Goal: Task Accomplishment & Management: Use online tool/utility

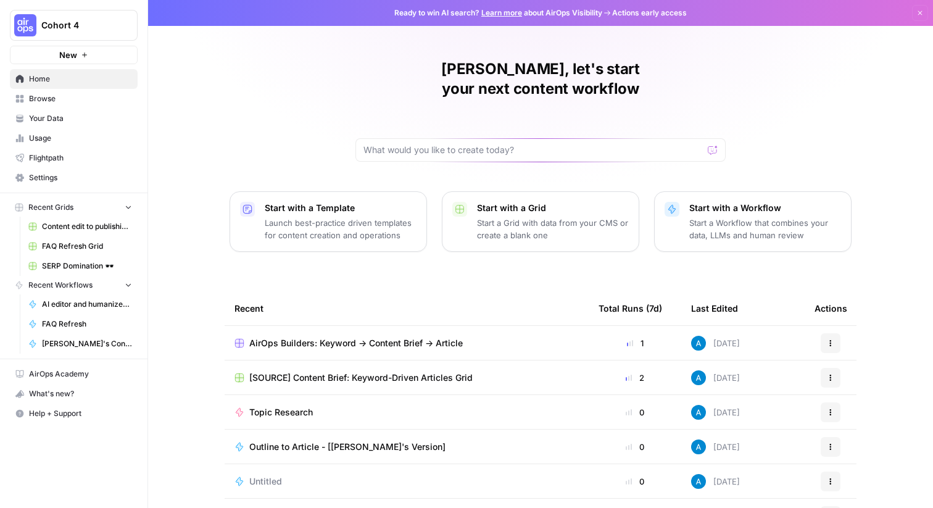
click at [59, 98] on span "Browse" at bounding box center [80, 98] width 103 height 11
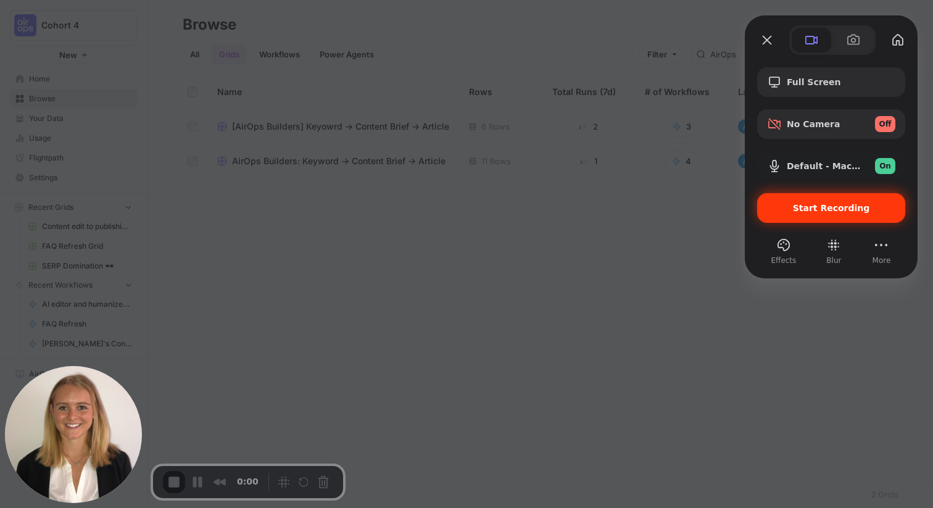
click at [816, 214] on div "Start Recording" at bounding box center [832, 208] width 148 height 30
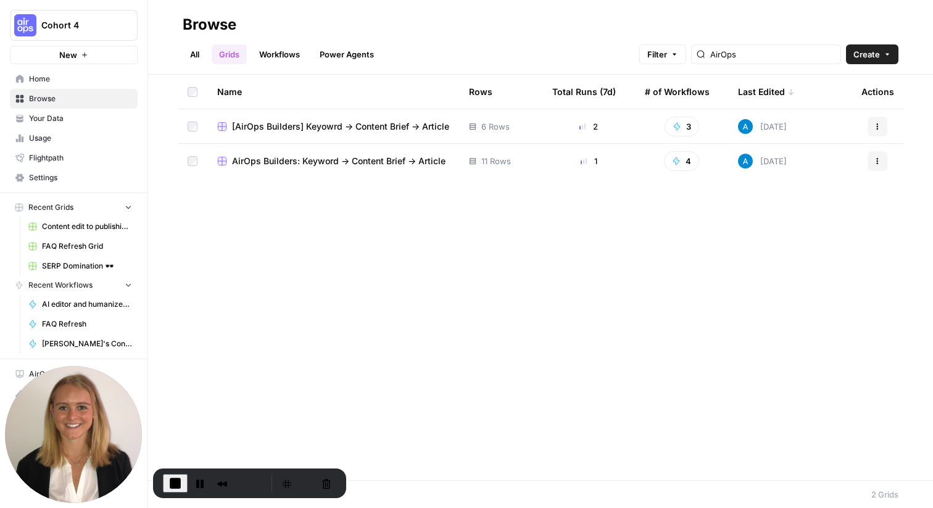
click at [194, 52] on link "All" at bounding box center [195, 54] width 24 height 20
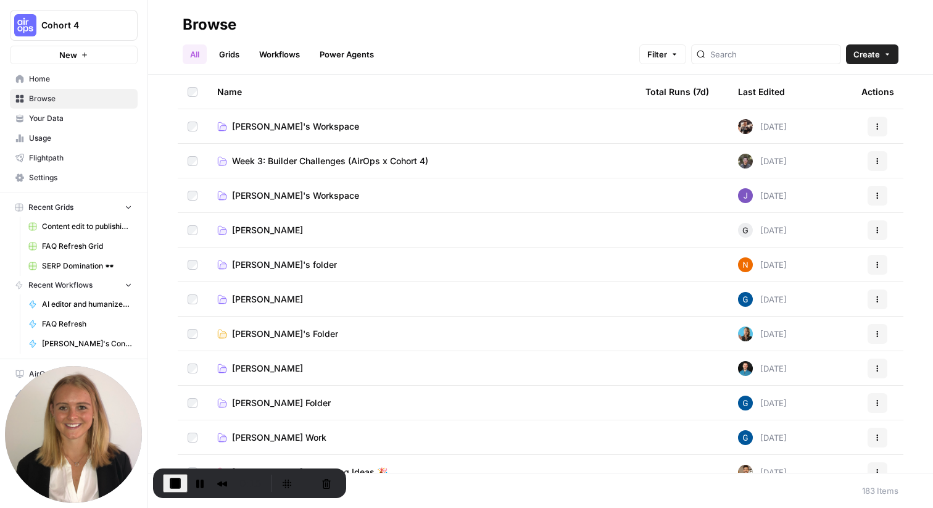
click at [224, 55] on link "Grids" at bounding box center [229, 54] width 35 height 20
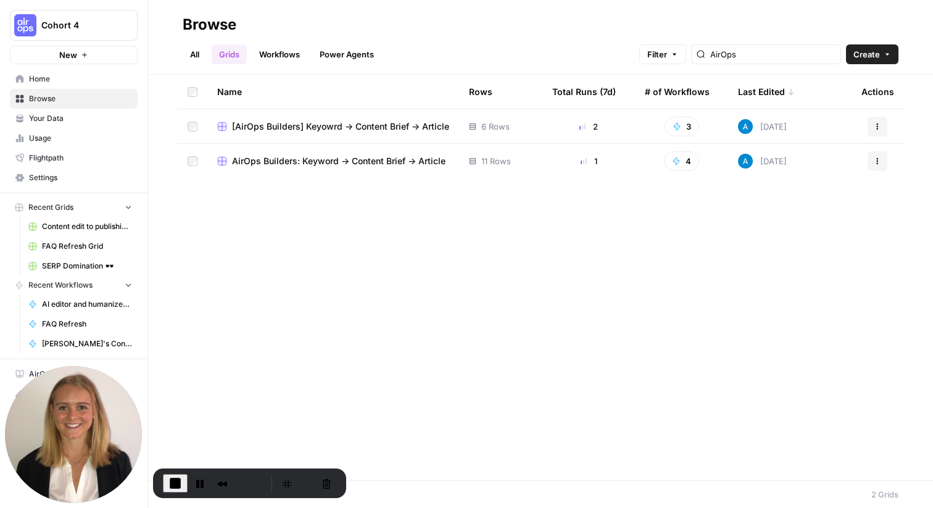
click at [250, 129] on span "[AirOps Builders] Keyowrd -> Content Brief -> Article" at bounding box center [340, 126] width 217 height 12
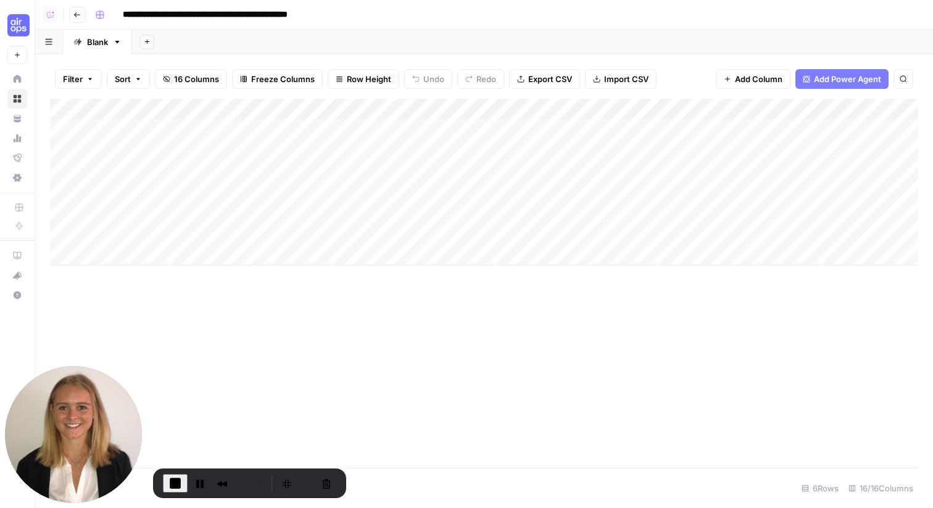
click at [267, 107] on div "Add Column" at bounding box center [484, 182] width 869 height 167
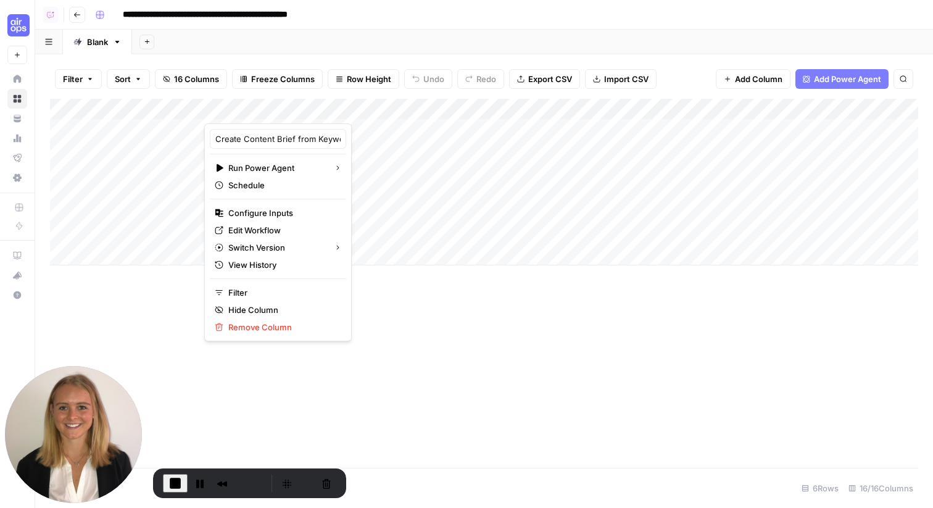
click at [507, 427] on div "Add Column" at bounding box center [484, 283] width 869 height 369
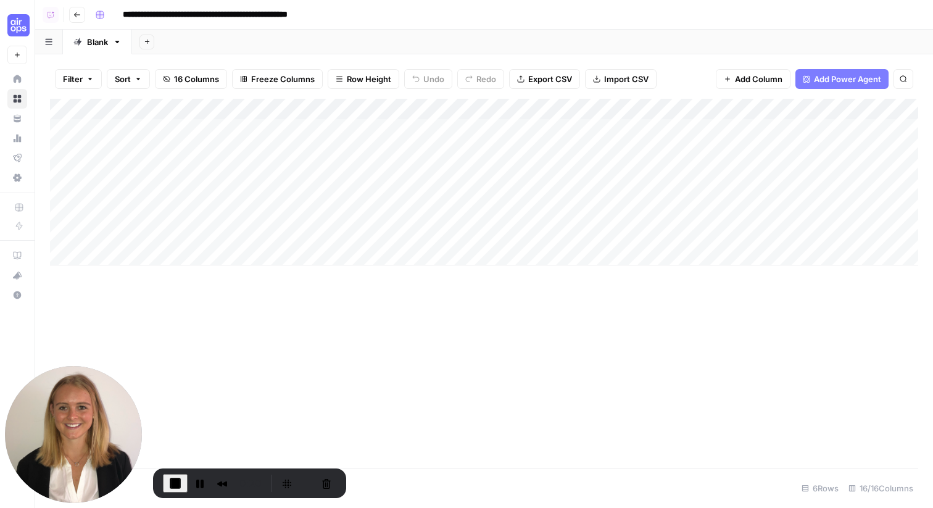
click at [277, 106] on div "Add Column" at bounding box center [484, 182] width 869 height 167
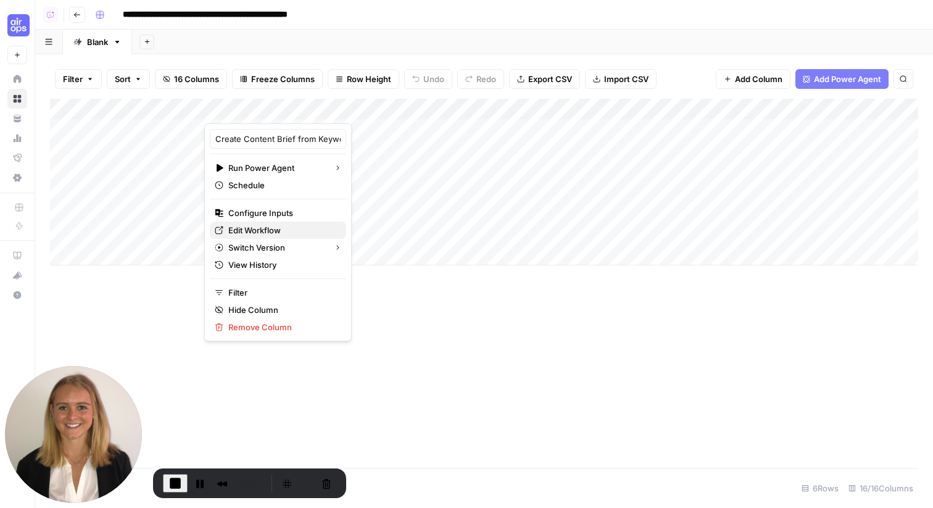
click at [264, 233] on span "Edit Workflow" at bounding box center [282, 230] width 108 height 12
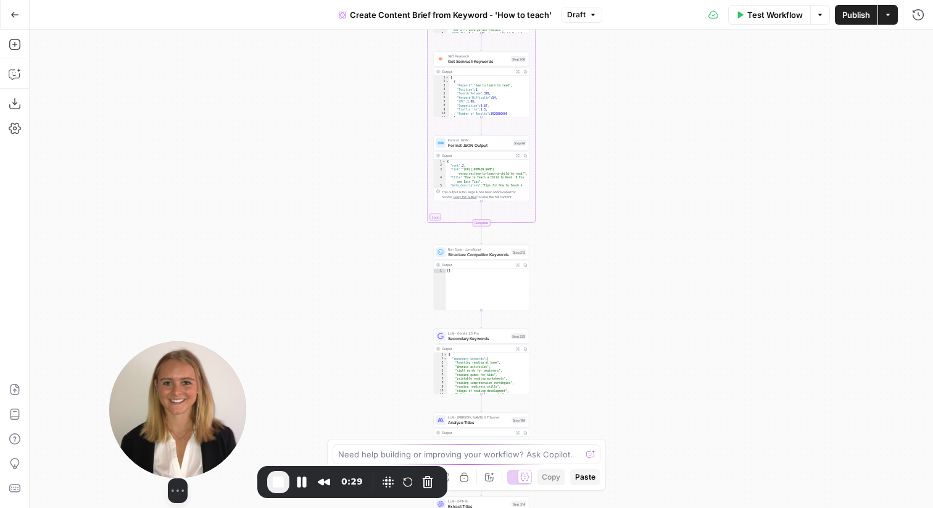
drag, startPoint x: 62, startPoint y: 397, endPoint x: 159, endPoint y: 398, distance: 96.9
click at [159, 398] on img at bounding box center [177, 409] width 137 height 137
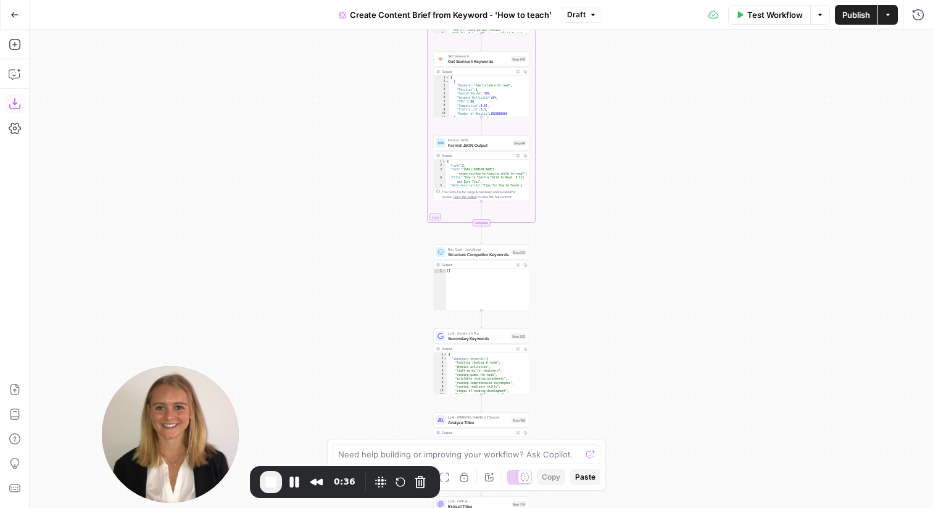
click at [9, 109] on icon "button" at bounding box center [15, 104] width 12 height 12
click at [17, 390] on icon "button" at bounding box center [15, 389] width 12 height 12
click at [270, 482] on span "End Recording" at bounding box center [271, 482] width 15 height 15
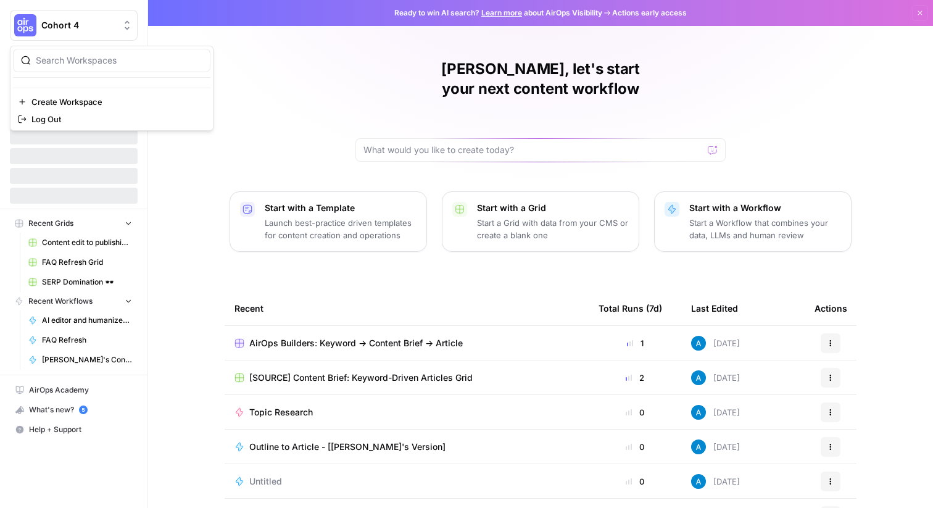
click at [94, 26] on span "Cohort 4" at bounding box center [78, 25] width 75 height 12
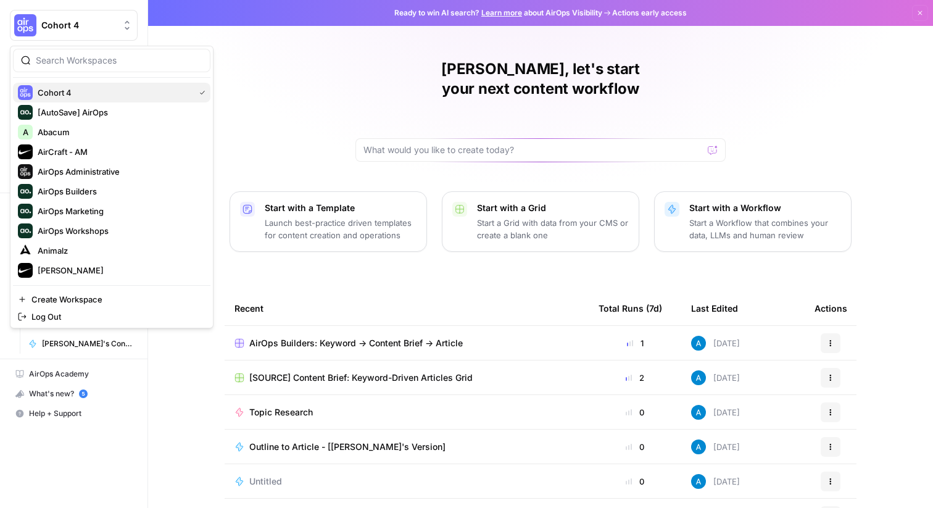
click at [99, 90] on span "Cohort 4" at bounding box center [114, 92] width 152 height 12
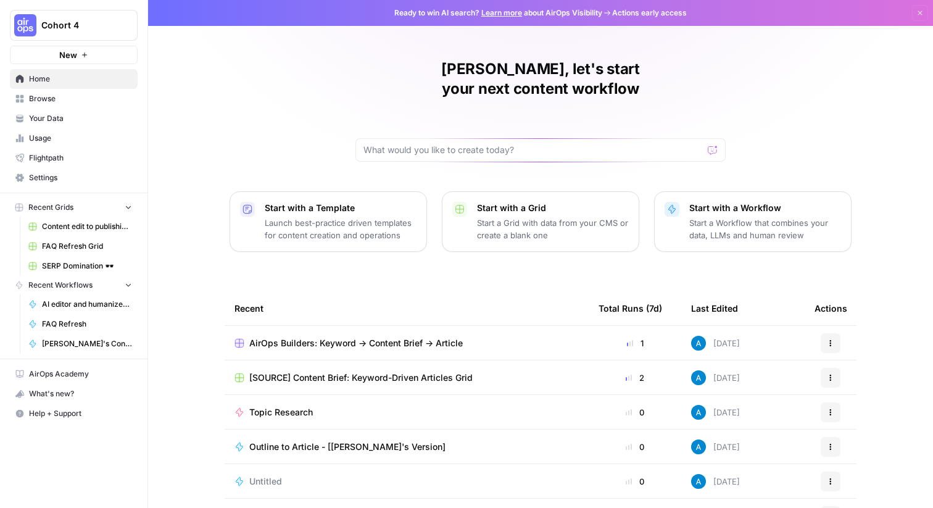
click at [71, 102] on span "Browse" at bounding box center [80, 98] width 103 height 11
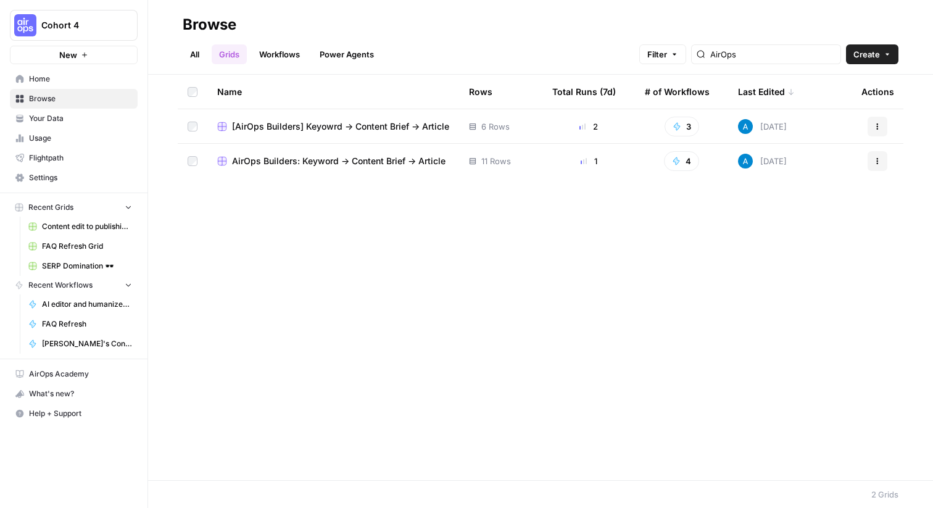
click at [303, 125] on span "[AirOps Builders] Keyowrd -> Content Brief -> Article" at bounding box center [340, 126] width 217 height 12
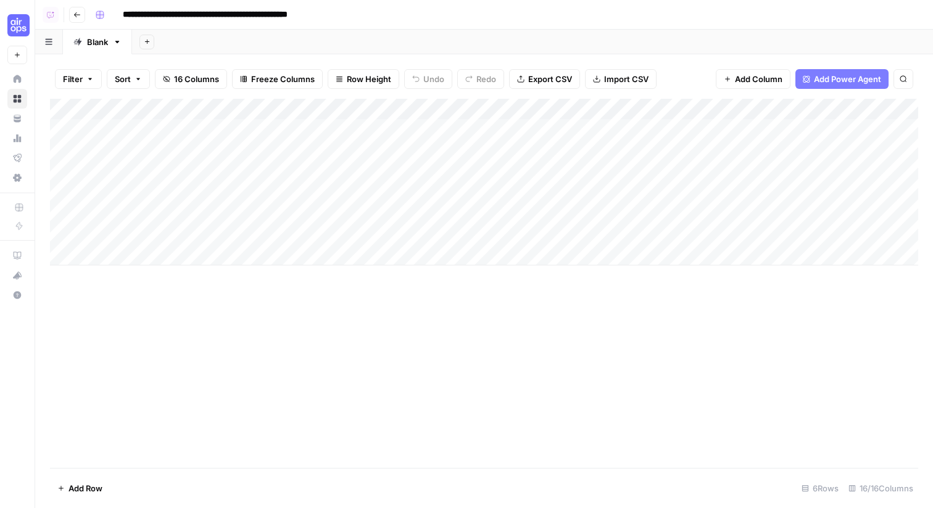
click at [265, 104] on div "Add Column" at bounding box center [484, 182] width 869 height 167
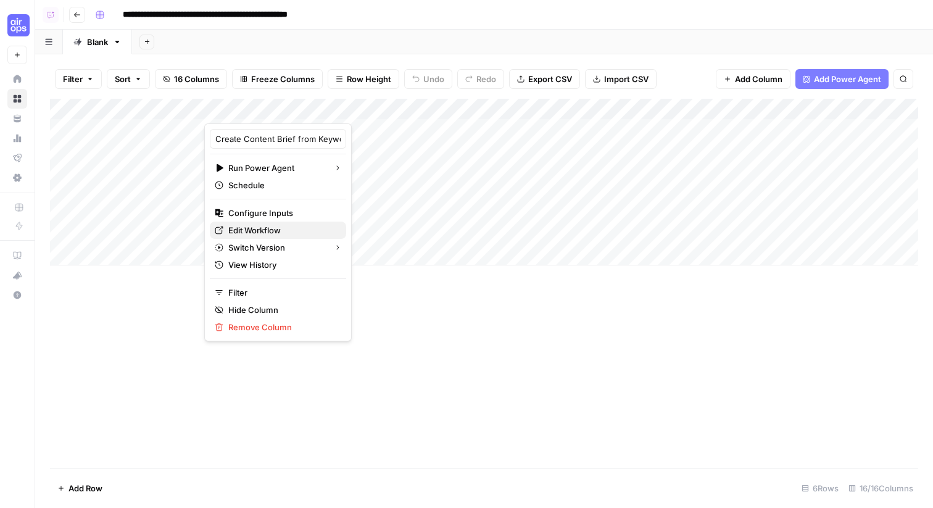
click at [249, 229] on span "Edit Workflow" at bounding box center [282, 230] width 108 height 12
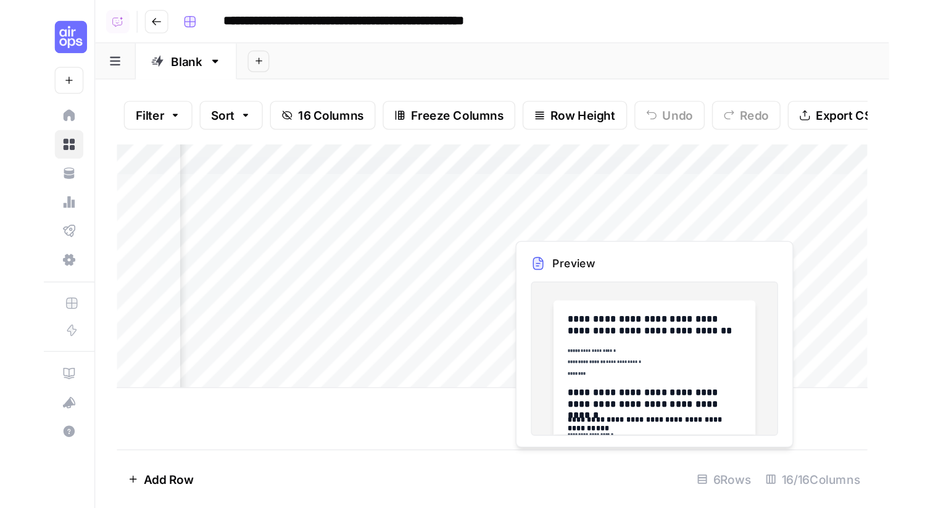
scroll to position [0, 371]
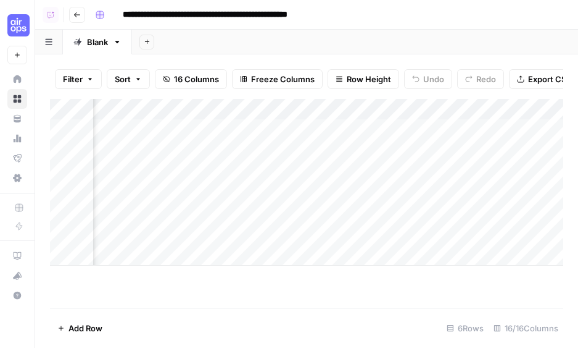
click at [382, 130] on div "Add Column" at bounding box center [307, 182] width 514 height 167
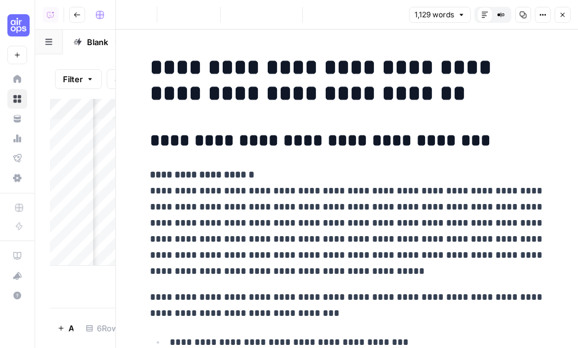
click at [538, 16] on button "Options" at bounding box center [543, 15] width 16 height 16
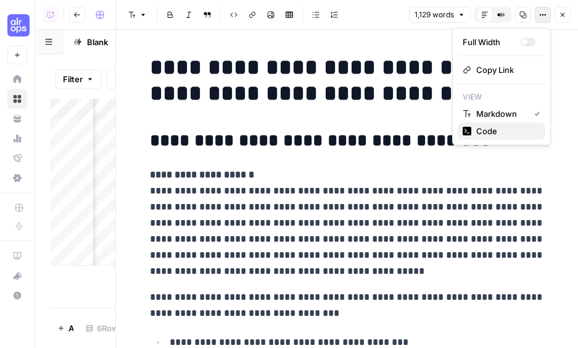
click at [496, 136] on span "Code" at bounding box center [506, 131] width 59 height 12
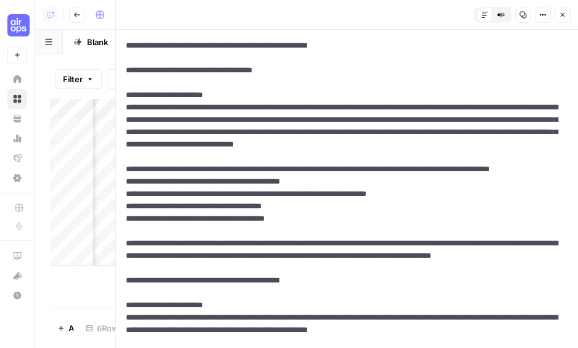
click at [545, 14] on icon "button" at bounding box center [543, 14] width 7 height 7
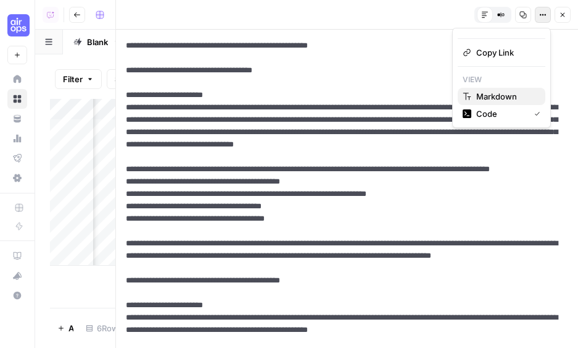
click at [509, 94] on span "Markdown" at bounding box center [506, 96] width 59 height 12
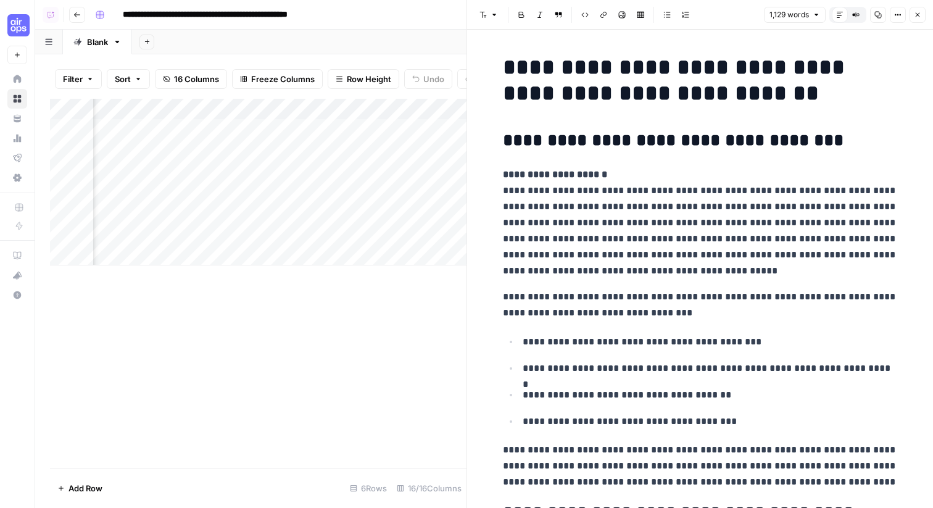
click at [520, 77] on h1 "**********" at bounding box center [700, 80] width 395 height 52
click at [511, 139] on h2 "**********" at bounding box center [700, 141] width 395 height 20
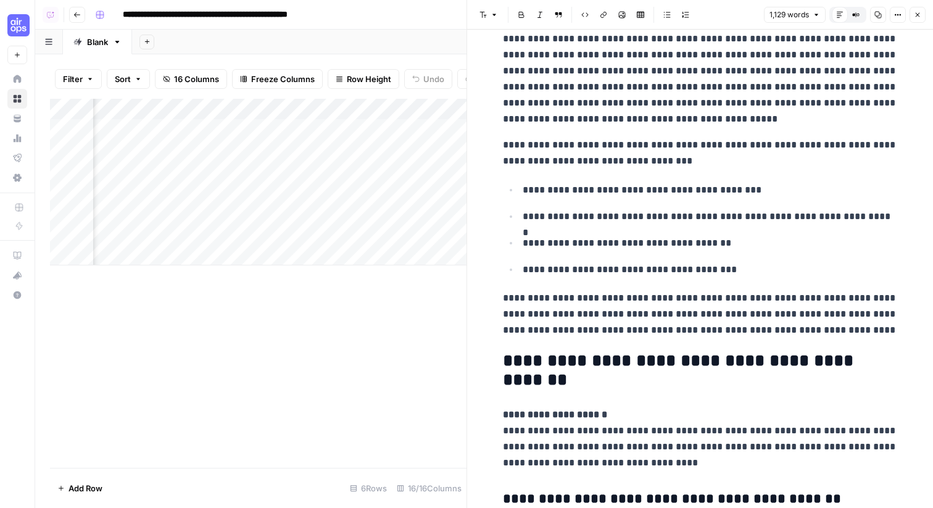
scroll to position [158, 0]
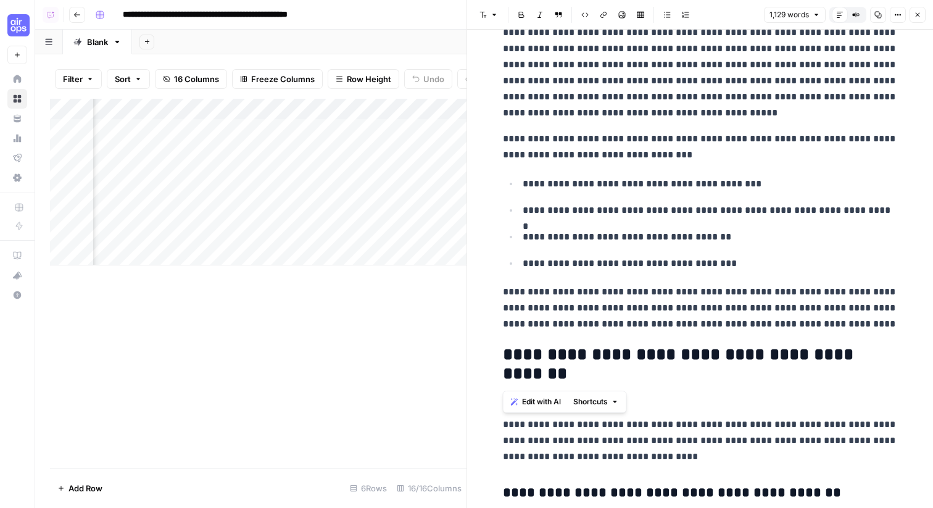
drag, startPoint x: 589, startPoint y: 374, endPoint x: 498, endPoint y: 361, distance: 92.3
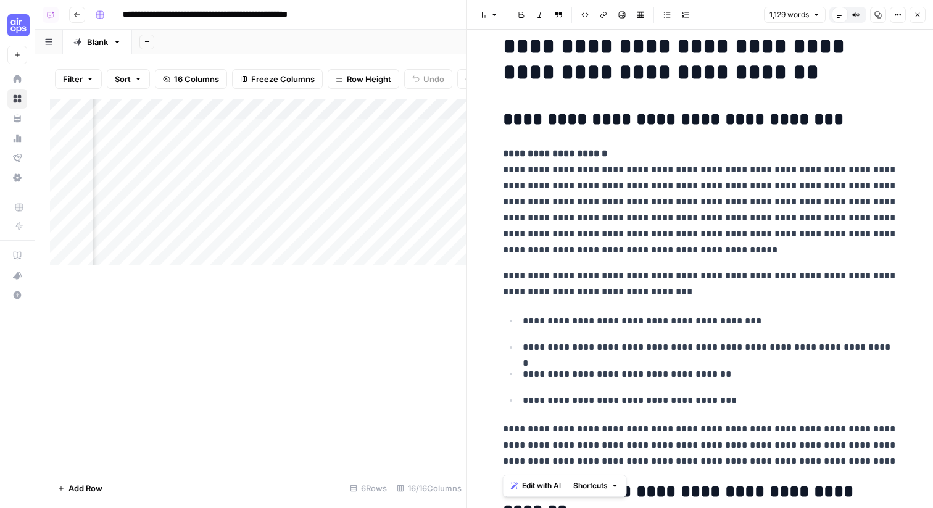
scroll to position [0, 0]
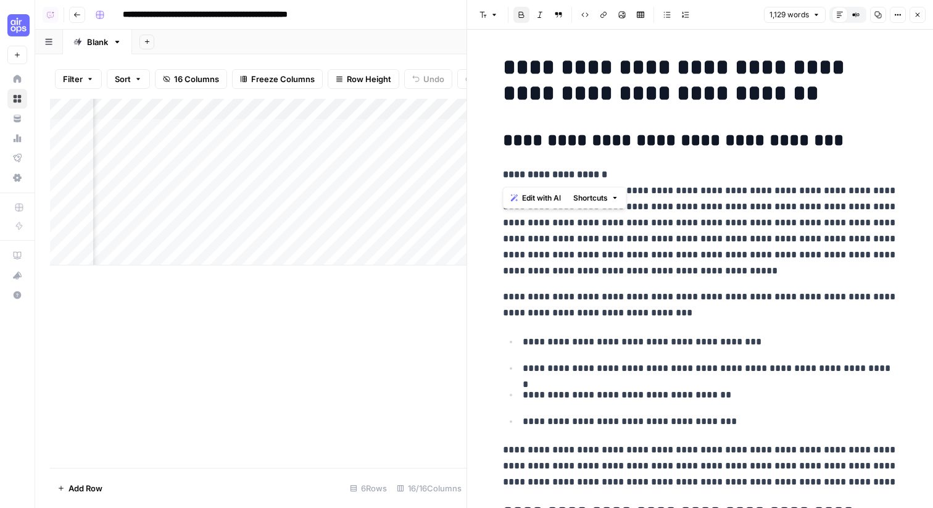
drag, startPoint x: 607, startPoint y: 177, endPoint x: 486, endPoint y: 177, distance: 121.0
click at [543, 170] on strong "**********" at bounding box center [555, 174] width 104 height 9
click at [897, 15] on icon "button" at bounding box center [898, 14] width 7 height 7
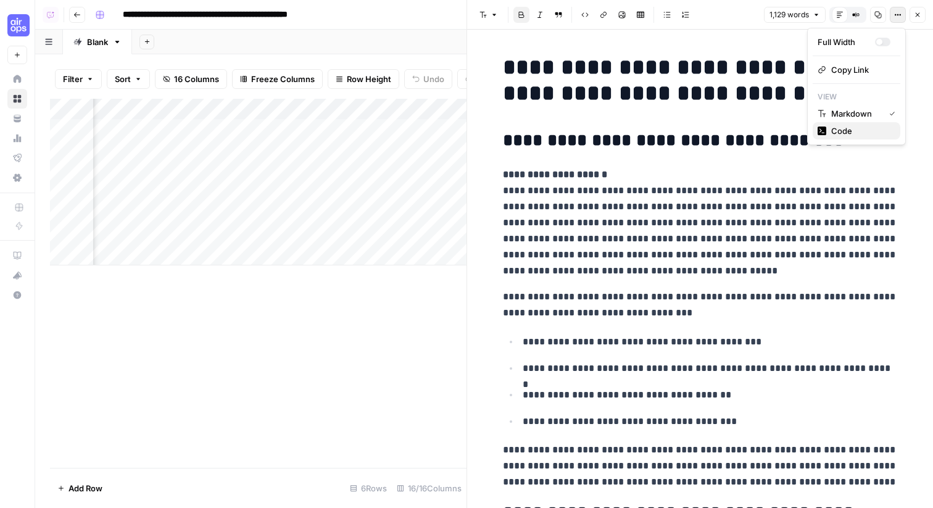
click at [840, 133] on span "Code" at bounding box center [861, 131] width 59 height 12
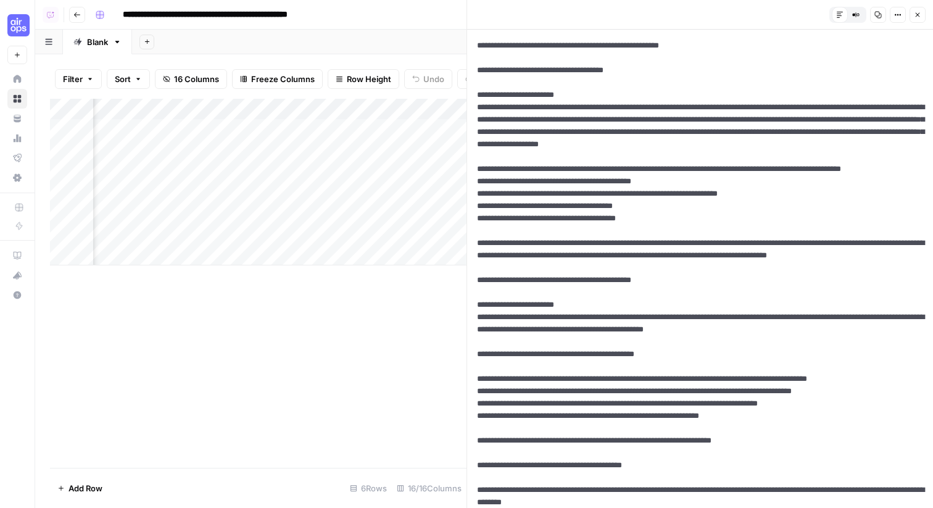
drag, startPoint x: 501, startPoint y: 48, endPoint x: 472, endPoint y: 48, distance: 28.4
click at [472, 48] on div "Default Editor Compare Old vs New Content Copy Options Close New Text" at bounding box center [700, 254] width 467 height 508
drag, startPoint x: 679, startPoint y: 72, endPoint x: 475, endPoint y: 76, distance: 204.4
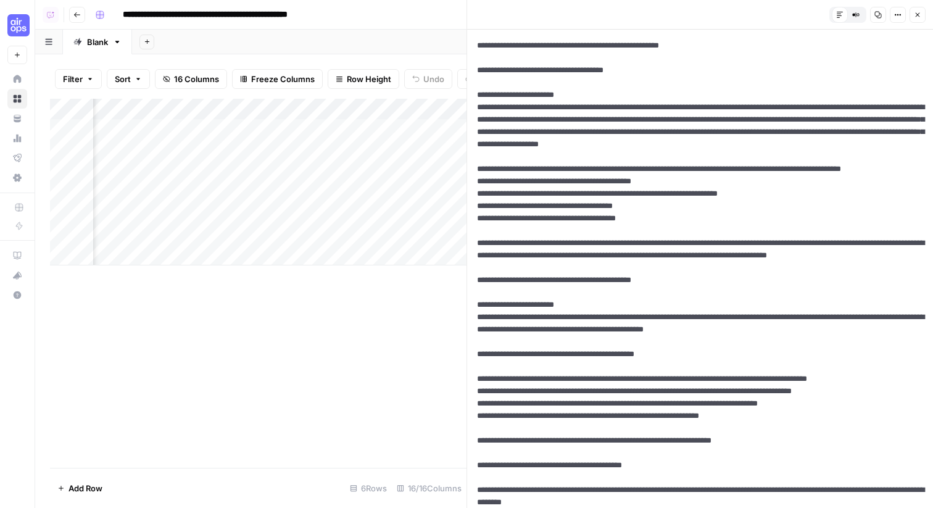
drag, startPoint x: 488, startPoint y: 72, endPoint x: 474, endPoint y: 72, distance: 13.6
drag, startPoint x: 615, startPoint y: 92, endPoint x: 473, endPoint y: 92, distance: 142.0
click at [473, 92] on div "Default Editor Compare Old vs New Content Copy Options Close New Text" at bounding box center [700, 254] width 467 height 508
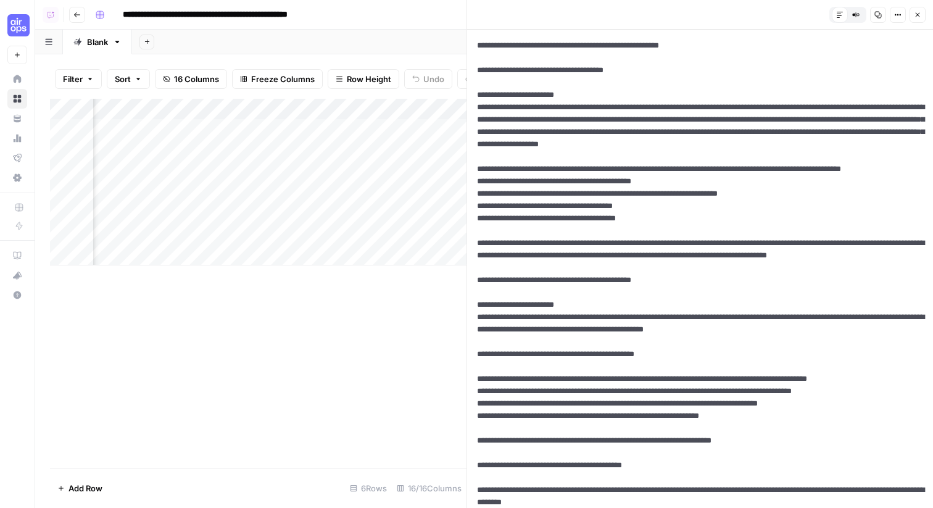
drag, startPoint x: 486, startPoint y: 333, endPoint x: 476, endPoint y: 333, distance: 10.5
drag, startPoint x: 601, startPoint y: 359, endPoint x: 476, endPoint y: 361, distance: 124.7
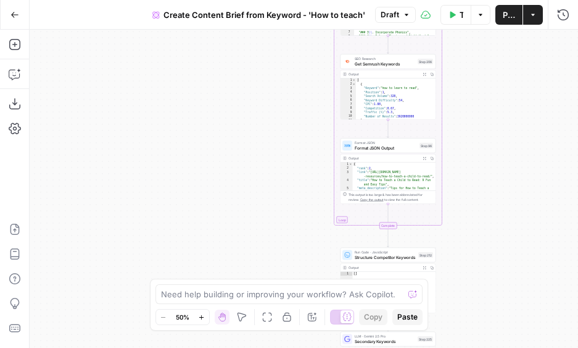
drag, startPoint x: 374, startPoint y: 214, endPoint x: 280, endPoint y: 216, distance: 93.3
click at [280, 216] on div "Workflow Set Inputs Inputs Google Search Perform Google Search Step 51 Output E…" at bounding box center [304, 189] width 549 height 318
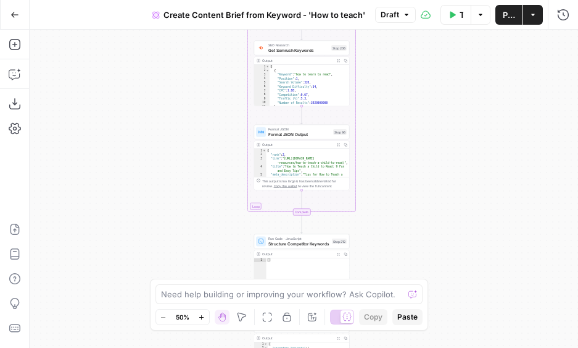
drag, startPoint x: 386, startPoint y: 134, endPoint x: 404, endPoint y: 120, distance: 22.0
click at [404, 120] on div "Workflow Set Inputs Inputs Google Search Perform Google Search Step 51 Output E…" at bounding box center [304, 189] width 549 height 318
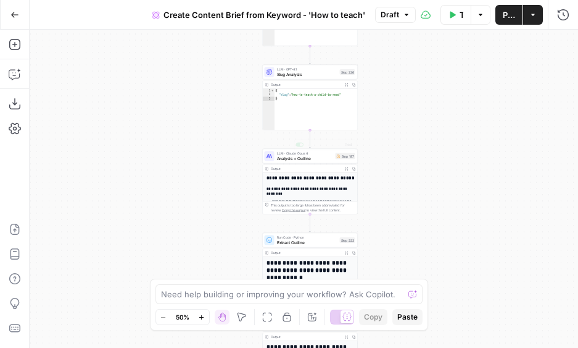
click at [319, 157] on span "Analysis + Outline" at bounding box center [305, 158] width 56 height 6
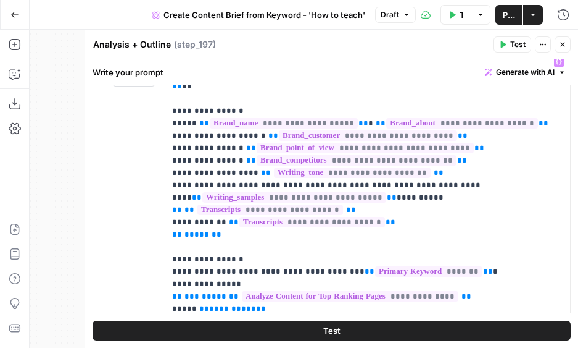
scroll to position [204, 0]
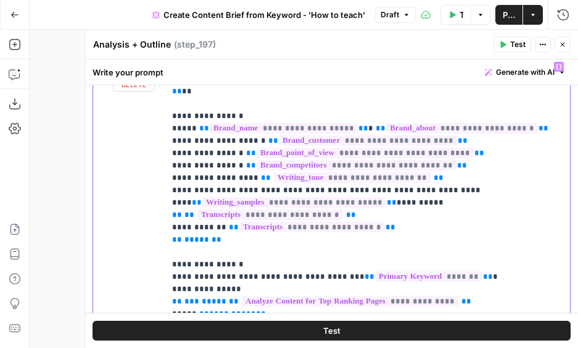
drag, startPoint x: 250, startPoint y: 105, endPoint x: 164, endPoint y: 105, distance: 85.8
click at [164, 105] on div "**********" at bounding box center [331, 322] width 477 height 532
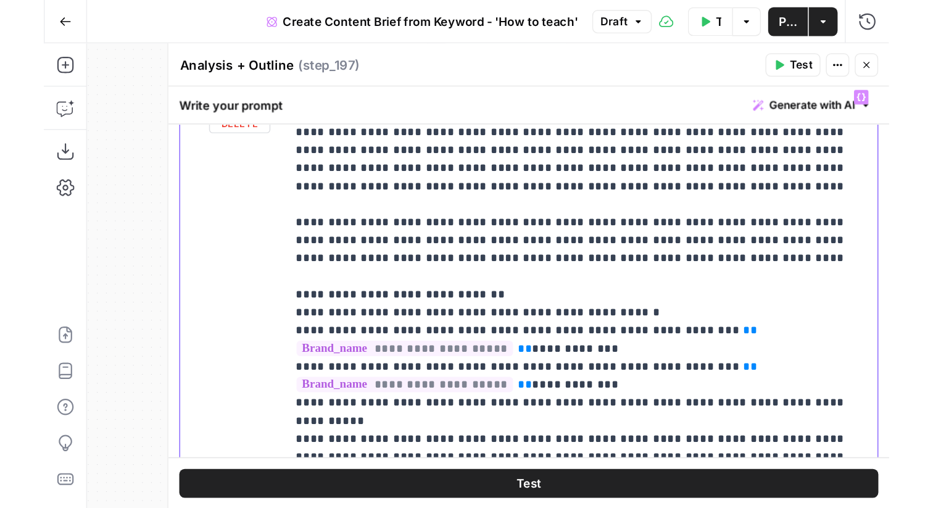
scroll to position [1205, 0]
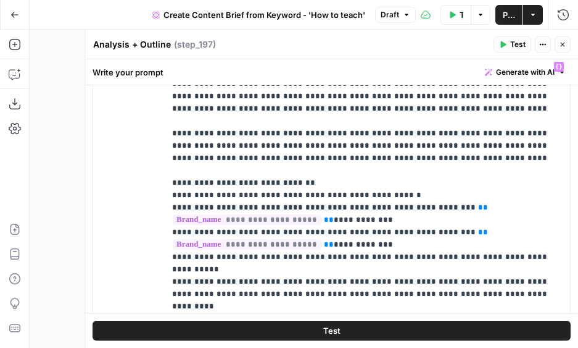
click at [568, 44] on button "Close" at bounding box center [563, 44] width 16 height 16
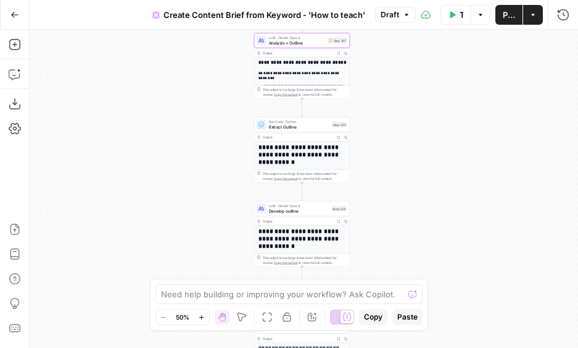
drag, startPoint x: 390, startPoint y: 205, endPoint x: 382, endPoint y: 90, distance: 115.7
click at [382, 90] on div "Workflow Set Inputs Inputs Google Search Perform Google Search Step 51 Output E…" at bounding box center [304, 189] width 549 height 318
click at [323, 127] on span "Extract Outline" at bounding box center [299, 126] width 61 height 6
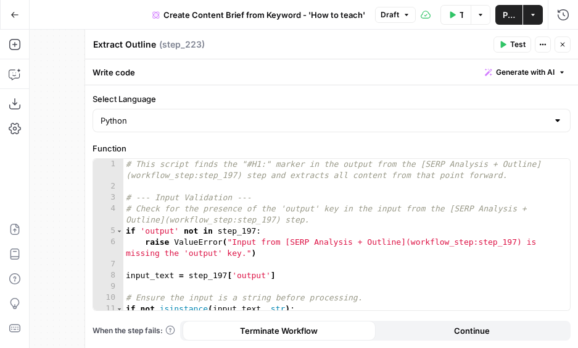
click at [566, 49] on button "Close" at bounding box center [563, 44] width 16 height 16
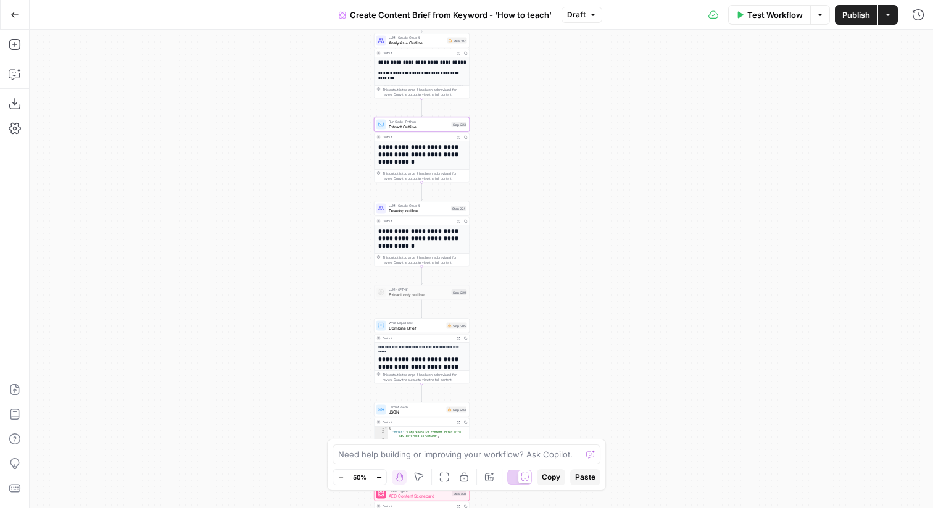
drag, startPoint x: 439, startPoint y: 127, endPoint x: 571, endPoint y: 127, distance: 132.1
click at [571, 127] on div "Workflow Set Inputs Inputs Google Search Perform Google Search Step 51 Output E…" at bounding box center [482, 269] width 904 height 478
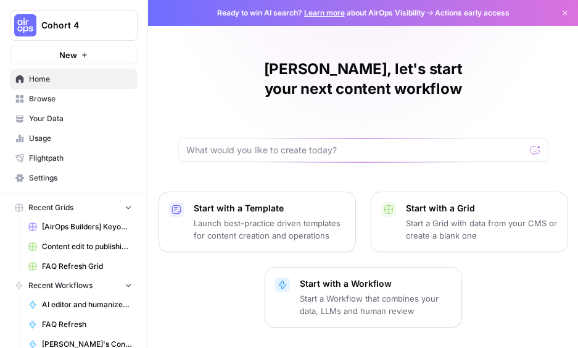
click at [81, 98] on span "Browse" at bounding box center [80, 98] width 103 height 11
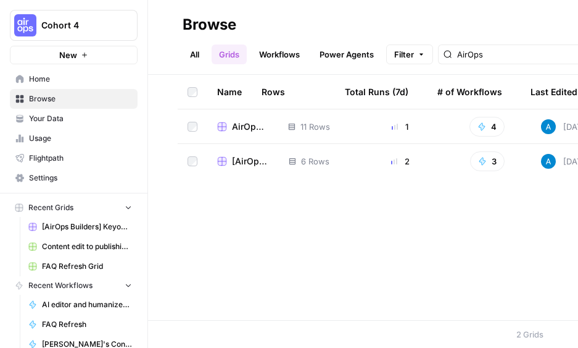
click at [103, 78] on span "Home" at bounding box center [80, 78] width 103 height 11
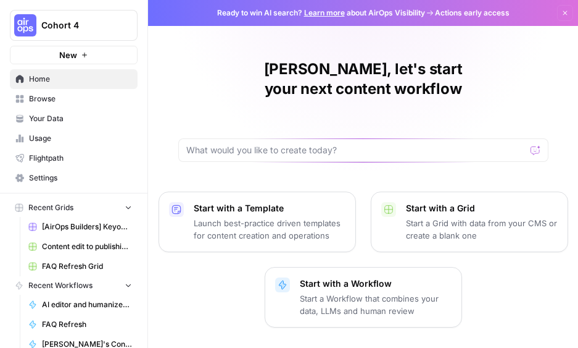
click at [94, 101] on span "Browse" at bounding box center [80, 98] width 103 height 11
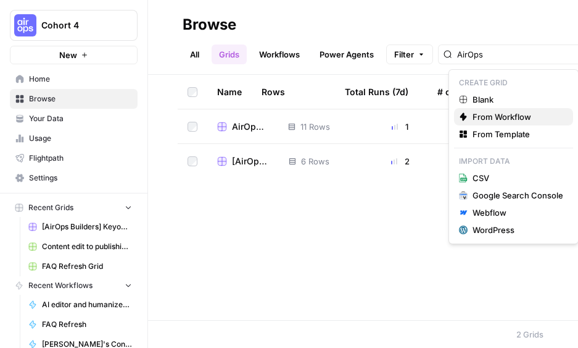
click at [511, 118] on span "From Workflow" at bounding box center [518, 117] width 91 height 12
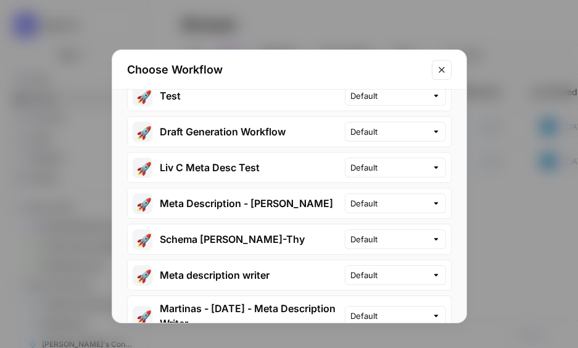
scroll to position [4576, 0]
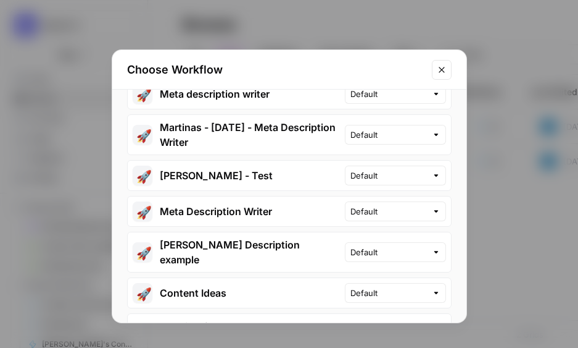
click at [438, 67] on icon "Close modal" at bounding box center [442, 70] width 10 height 10
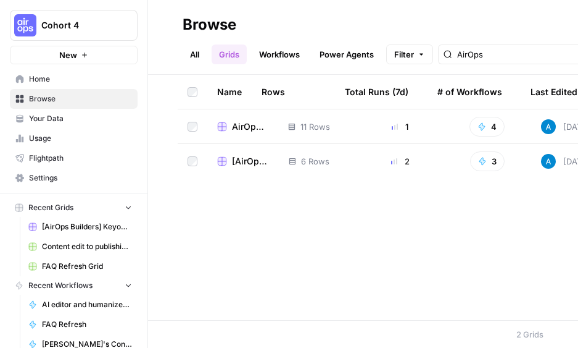
click at [199, 52] on link "All" at bounding box center [195, 54] width 24 height 20
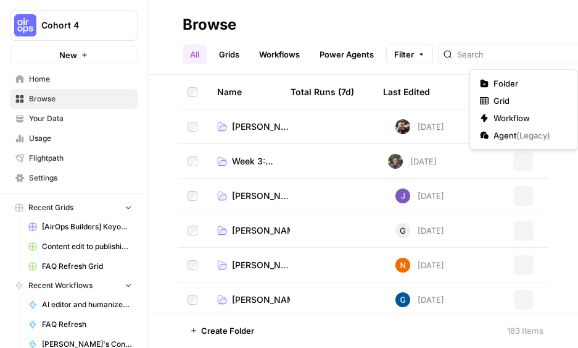
click at [522, 114] on span "Workflow" at bounding box center [528, 118] width 69 height 12
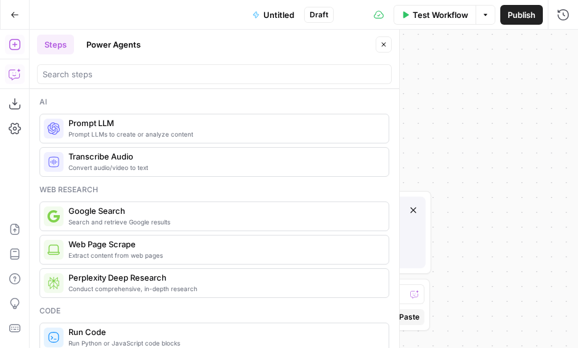
click at [15, 70] on icon "button" at bounding box center [15, 74] width 12 height 12
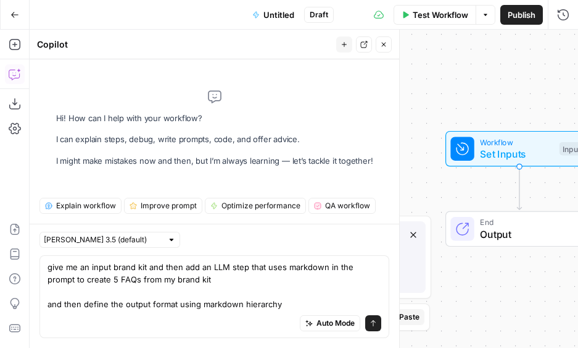
type textarea "give me an input brand kit and then add an LLM step that uses markdown in the p…"
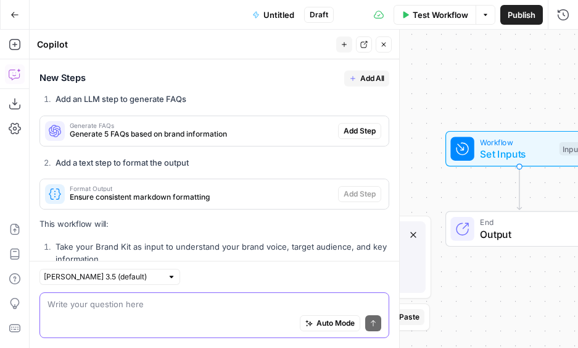
scroll to position [270, 0]
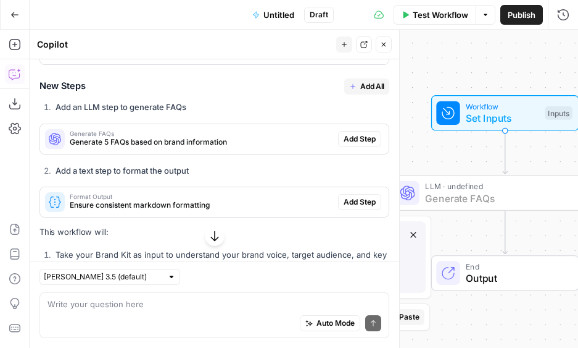
click at [363, 138] on span "Add Step" at bounding box center [360, 138] width 32 height 11
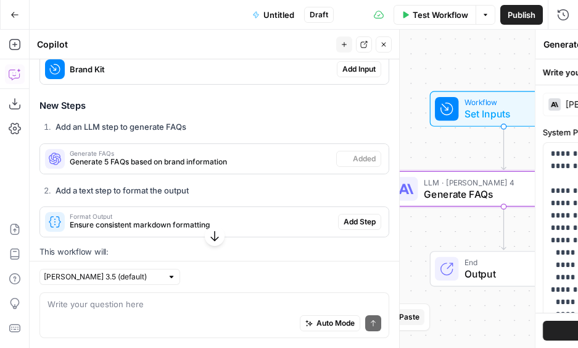
scroll to position [290, 0]
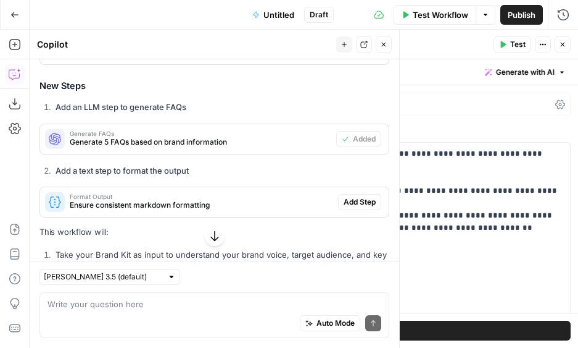
click at [365, 201] on span "Add Step" at bounding box center [360, 201] width 32 height 11
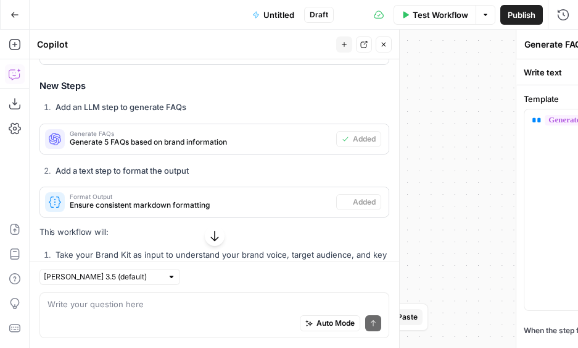
type textarea "Format Output"
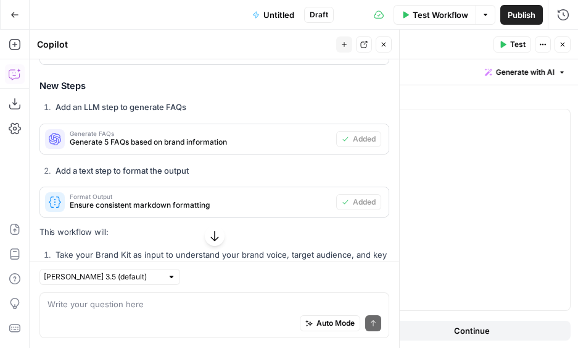
click at [564, 37] on button "Close" at bounding box center [563, 44] width 16 height 16
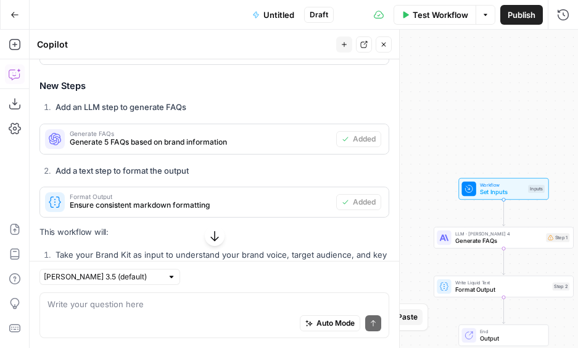
click at [384, 49] on button "Close" at bounding box center [384, 44] width 16 height 16
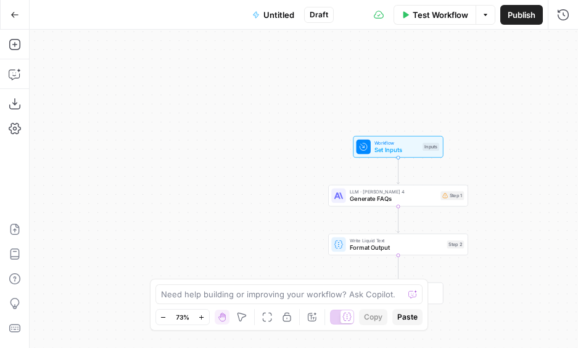
drag, startPoint x: 405, startPoint y: 251, endPoint x: 275, endPoint y: 189, distance: 143.6
click at [275, 189] on div "Workflow Set Inputs Inputs LLM · Claude Sonnet 4 Generate FAQs Step 1 Write Liq…" at bounding box center [304, 189] width 549 height 318
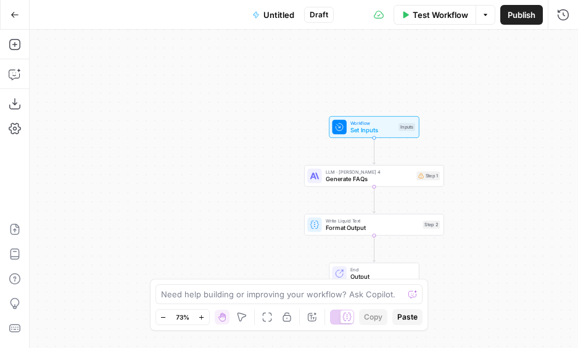
click at [380, 177] on span "Generate FAQs" at bounding box center [370, 178] width 88 height 9
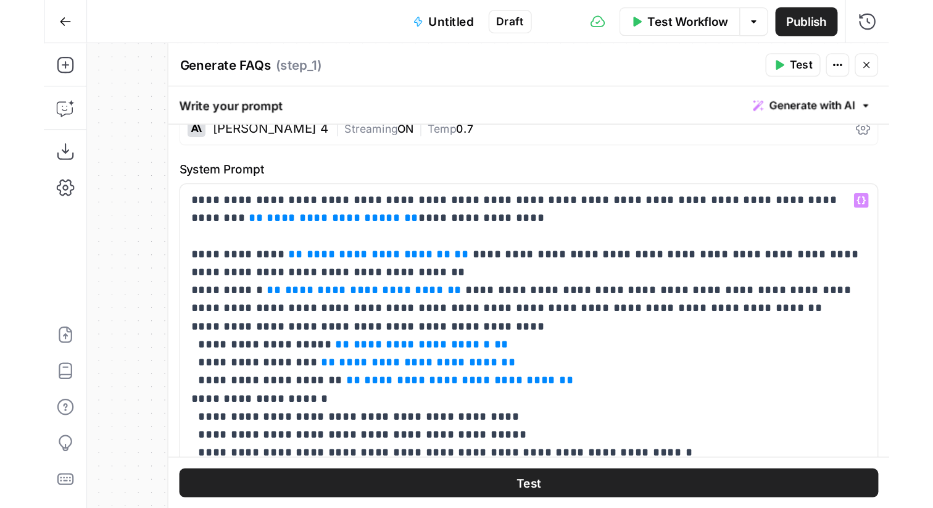
scroll to position [0, 0]
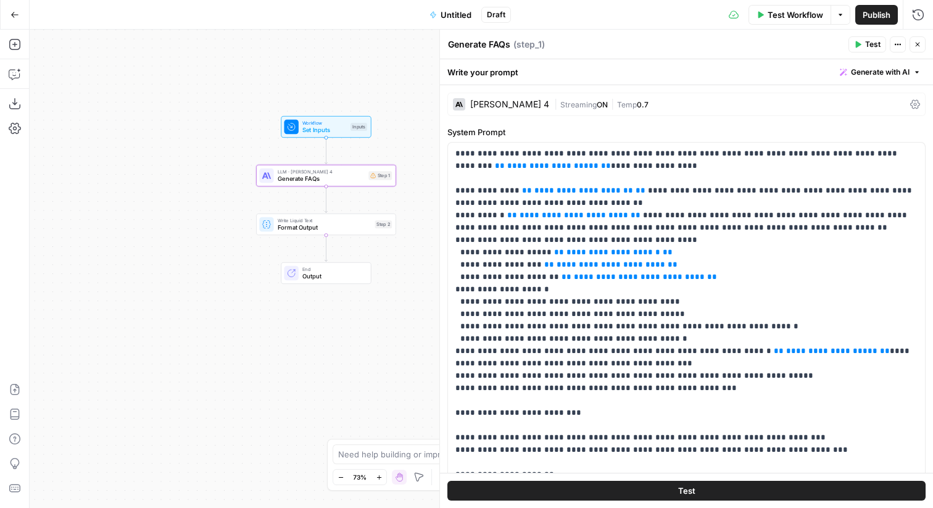
drag, startPoint x: 235, startPoint y: 231, endPoint x: 128, endPoint y: 231, distance: 106.8
click at [128, 231] on div "Workflow Set Inputs Inputs LLM · Claude Sonnet 4 Generate FAQs Step 1 Write Liq…" at bounding box center [482, 269] width 904 height 478
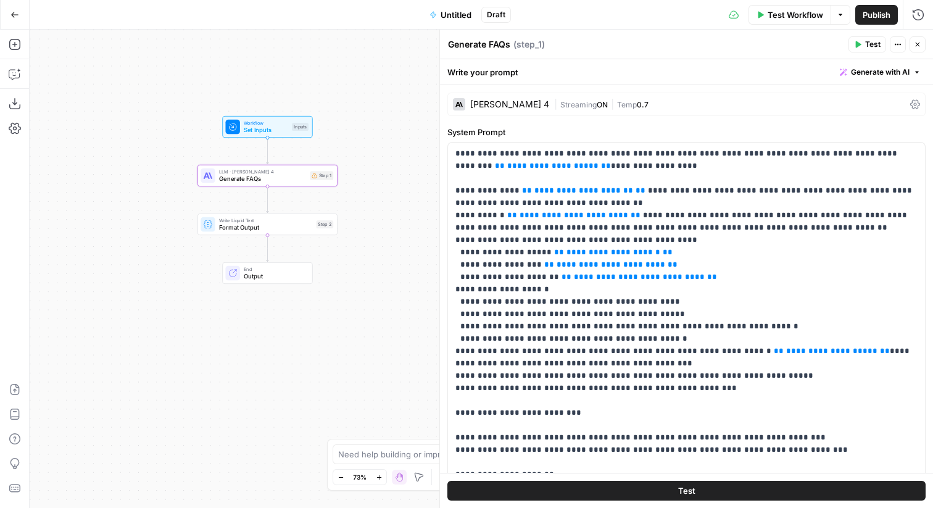
click at [284, 133] on span "Set Inputs" at bounding box center [266, 129] width 44 height 9
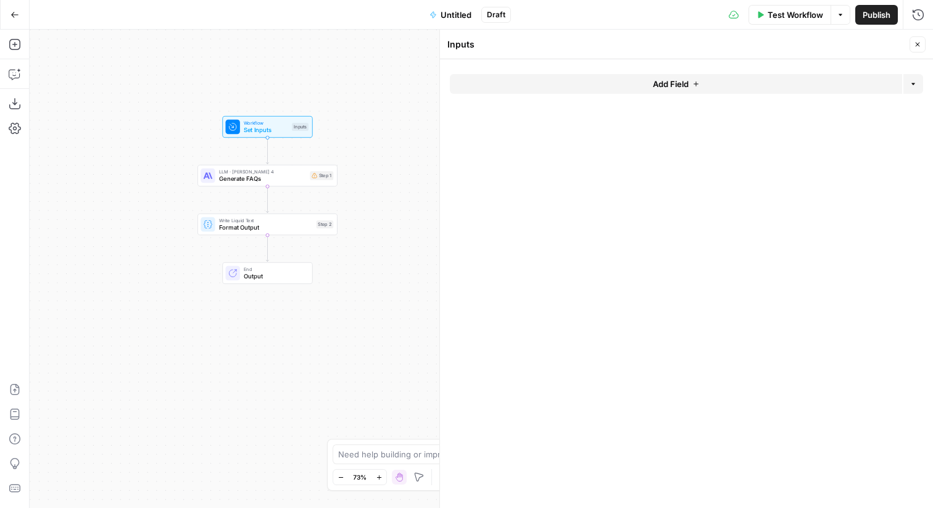
click at [574, 88] on button "Add Field" at bounding box center [676, 84] width 453 height 20
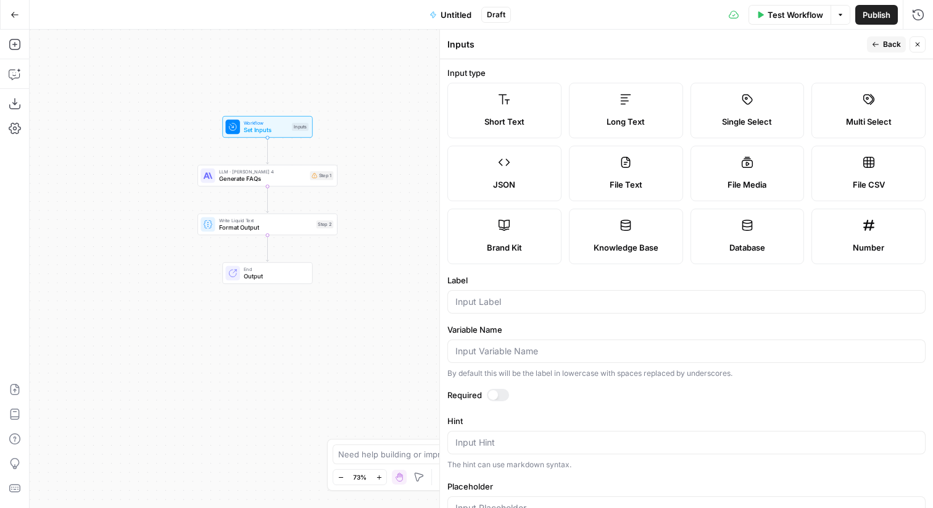
click at [524, 254] on label "Brand Kit" at bounding box center [505, 237] width 114 height 56
click at [516, 295] on div at bounding box center [687, 301] width 478 height 23
type input "Brand Kit"
click at [578, 48] on span "Back" at bounding box center [892, 44] width 18 height 11
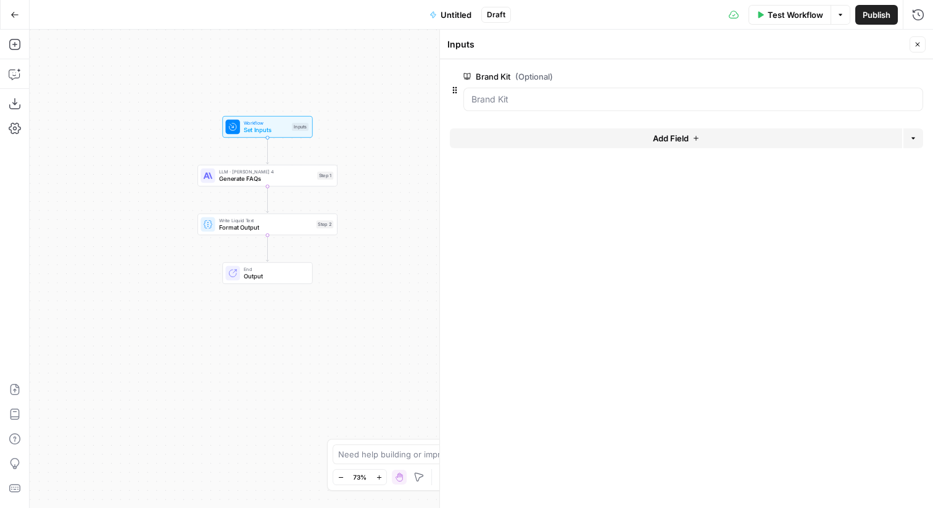
click at [578, 44] on icon "button" at bounding box center [917, 44] width 7 height 7
click at [456, 14] on span "Untitled" at bounding box center [456, 15] width 31 height 12
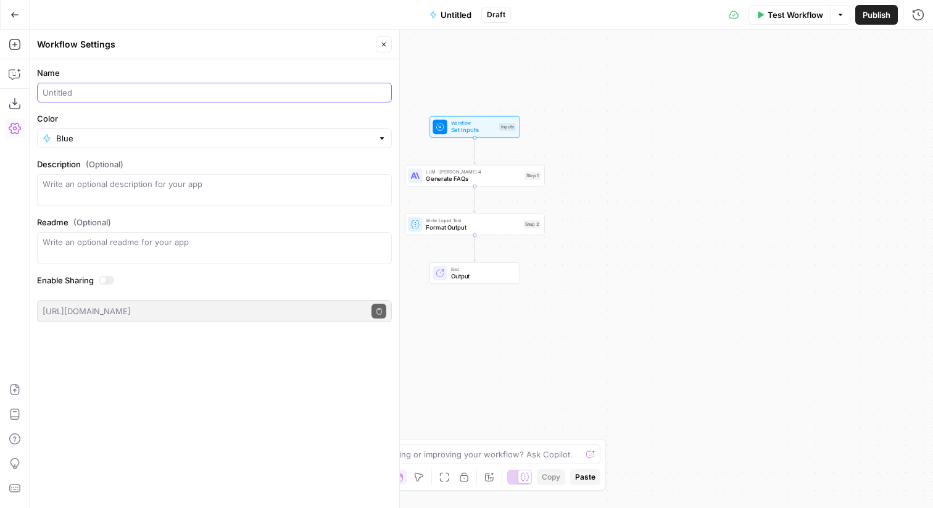
click at [173, 95] on input "Name" at bounding box center [215, 92] width 344 height 12
type input "Sample Workflow"
click at [383, 43] on icon "button" at bounding box center [383, 44] width 7 height 7
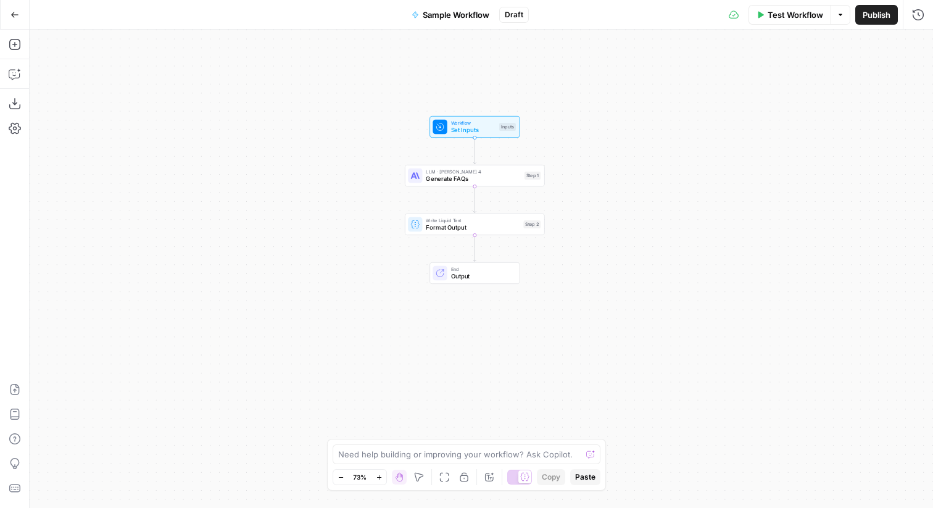
click at [452, 122] on span "Workflow" at bounding box center [473, 122] width 44 height 7
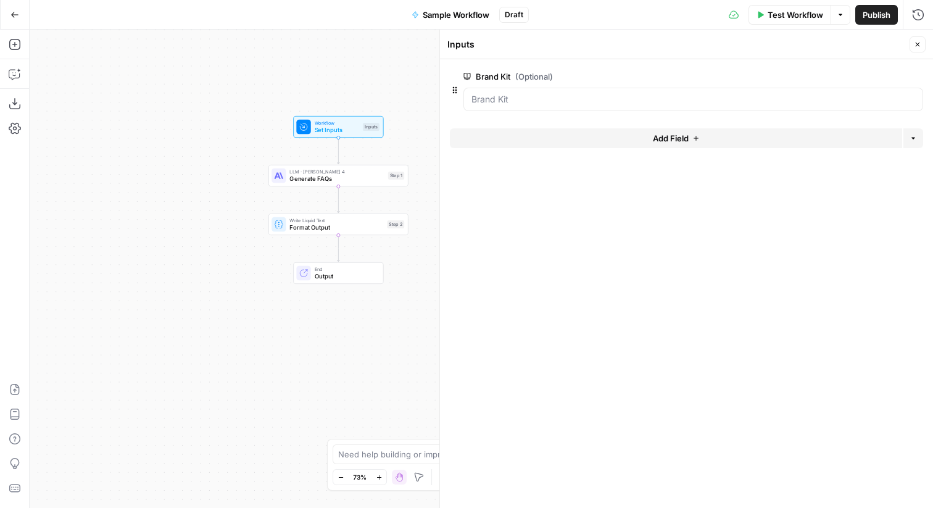
drag, startPoint x: 301, startPoint y: 210, endPoint x: 72, endPoint y: 214, distance: 228.5
click at [72, 214] on div "Workflow Set Inputs Inputs LLM · Claude Sonnet 4 Generate FAQs Step 1 Write Liq…" at bounding box center [482, 269] width 904 height 478
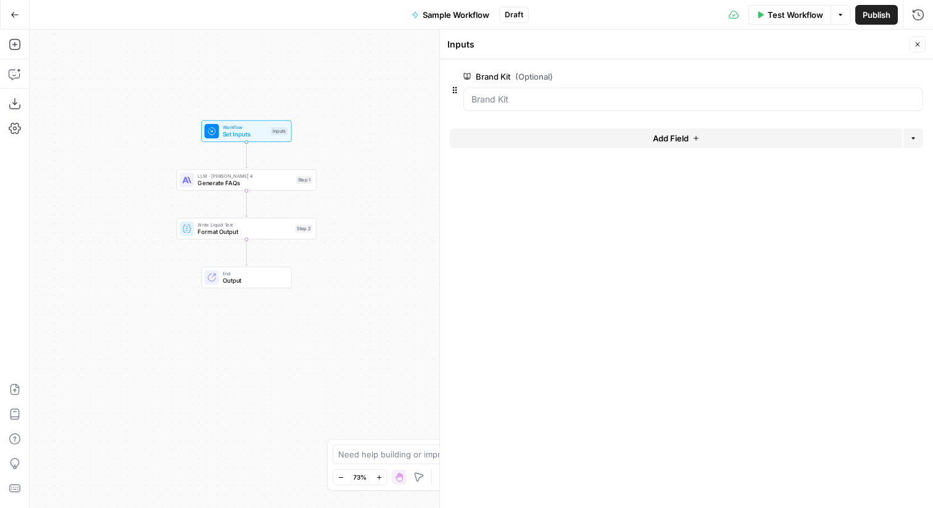
click at [214, 183] on span "Generate FAQs" at bounding box center [245, 182] width 95 height 9
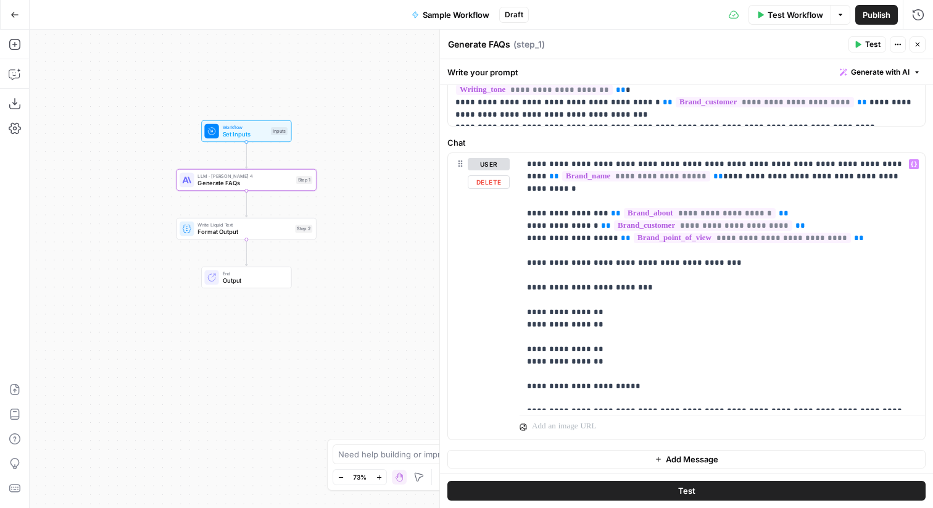
scroll to position [496, 0]
click at [578, 274] on p "**********" at bounding box center [722, 280] width 391 height 247
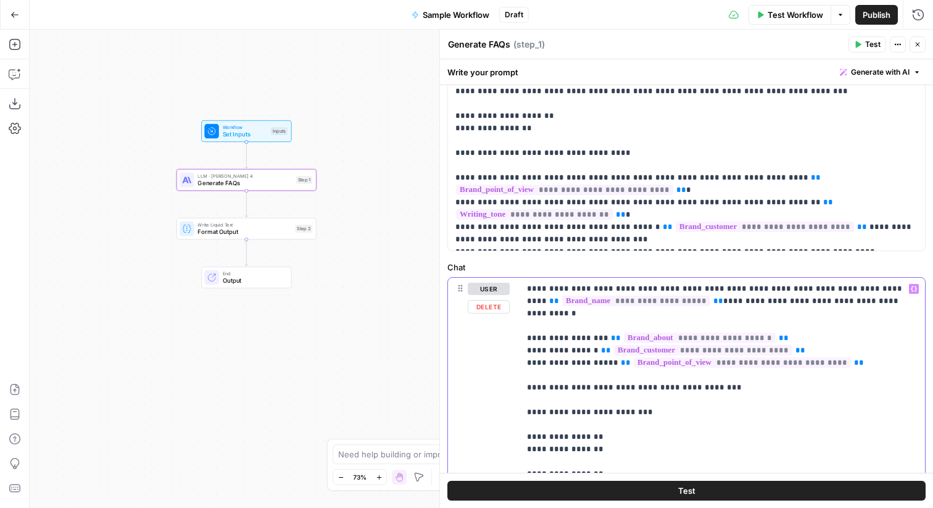
scroll to position [361, 0]
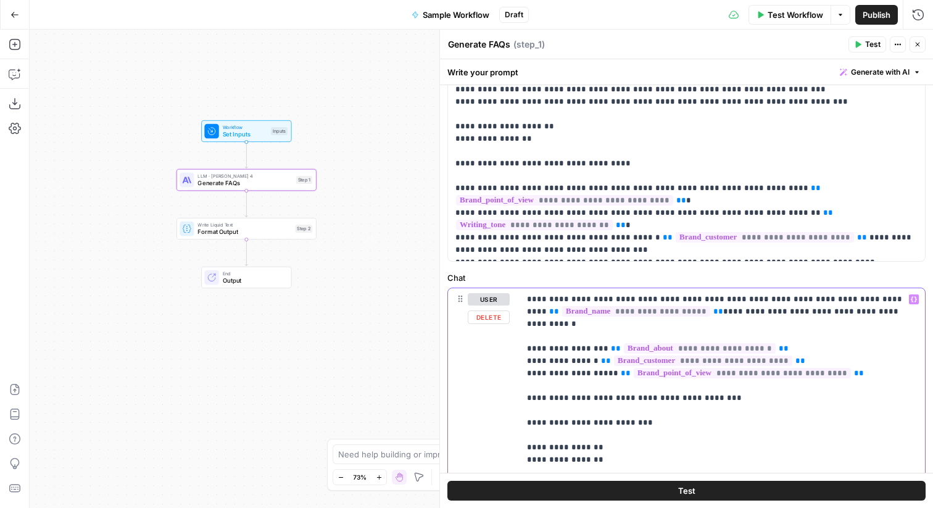
click at [528, 334] on p "**********" at bounding box center [722, 416] width 391 height 247
click at [578, 332] on p "**********" at bounding box center [722, 416] width 391 height 247
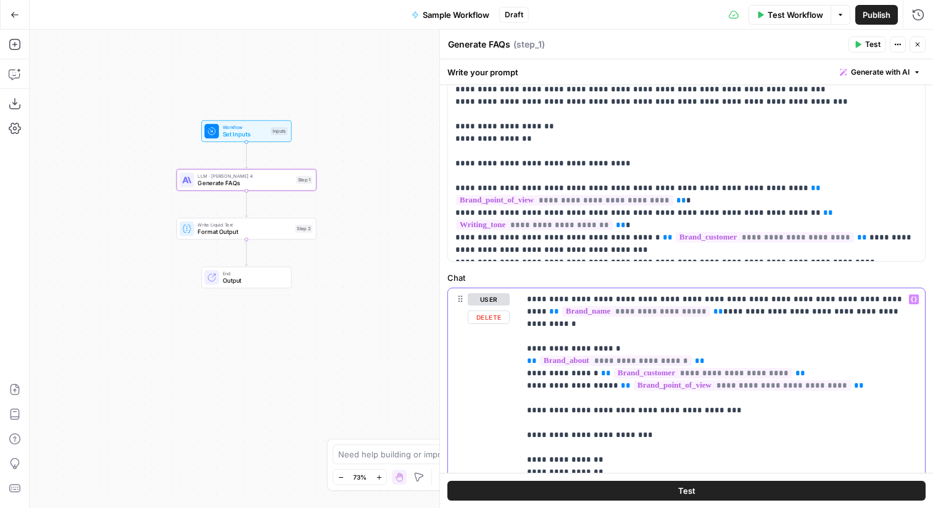
click at [527, 347] on p "**********" at bounding box center [722, 422] width 391 height 259
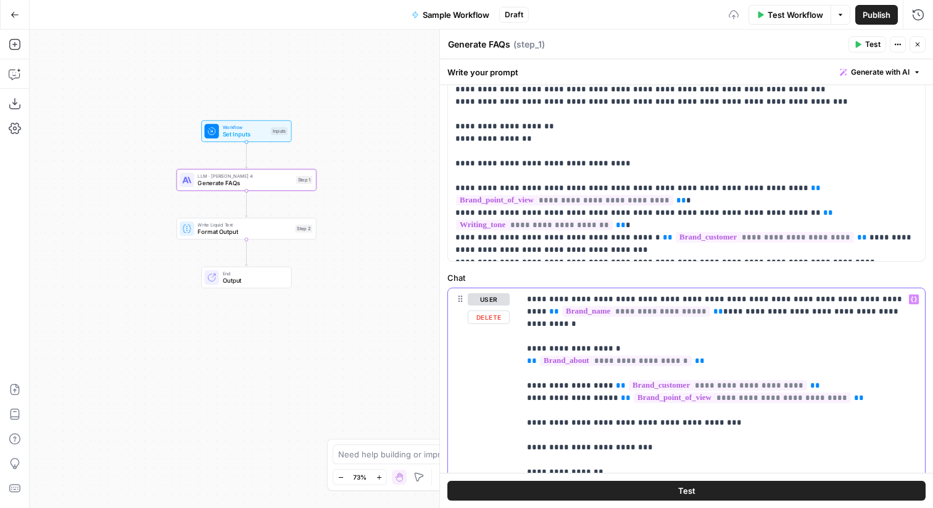
click at [578, 347] on span "**" at bounding box center [621, 386] width 10 height 8
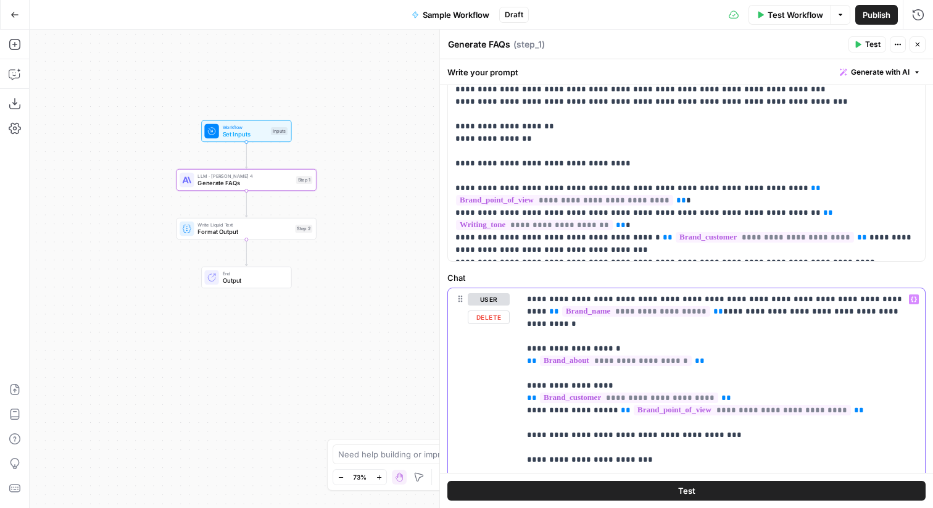
click at [526, 347] on div "**********" at bounding box center [723, 435] width 406 height 294
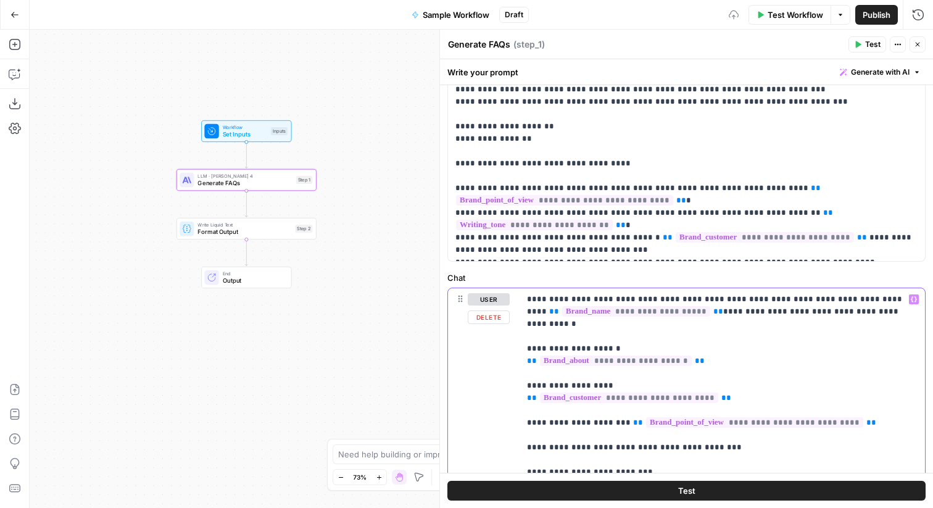
click at [578, 347] on span "**" at bounding box center [638, 423] width 10 height 8
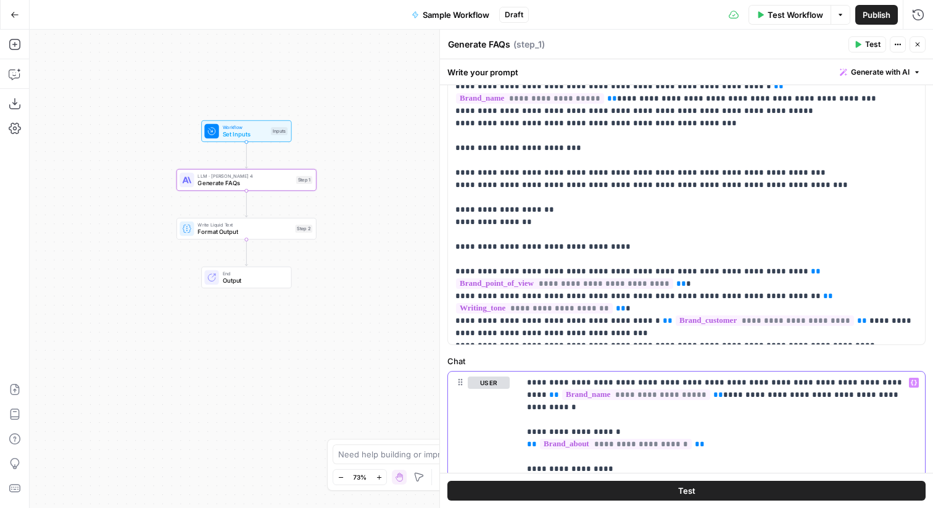
scroll to position [278, 0]
click at [261, 234] on span "Format Output" at bounding box center [245, 231] width 94 height 9
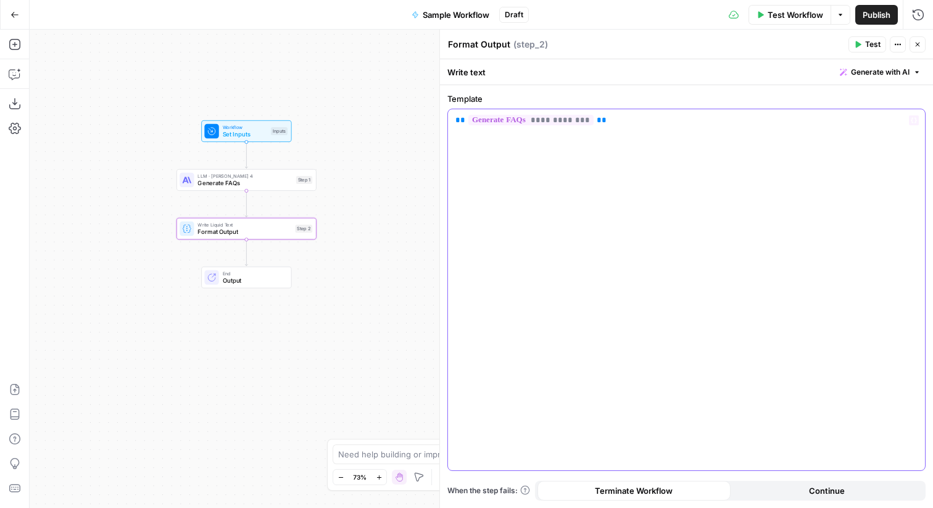
click at [455, 122] on div "**********" at bounding box center [686, 289] width 477 height 361
click at [277, 185] on span "Generate FAQs" at bounding box center [245, 182] width 95 height 9
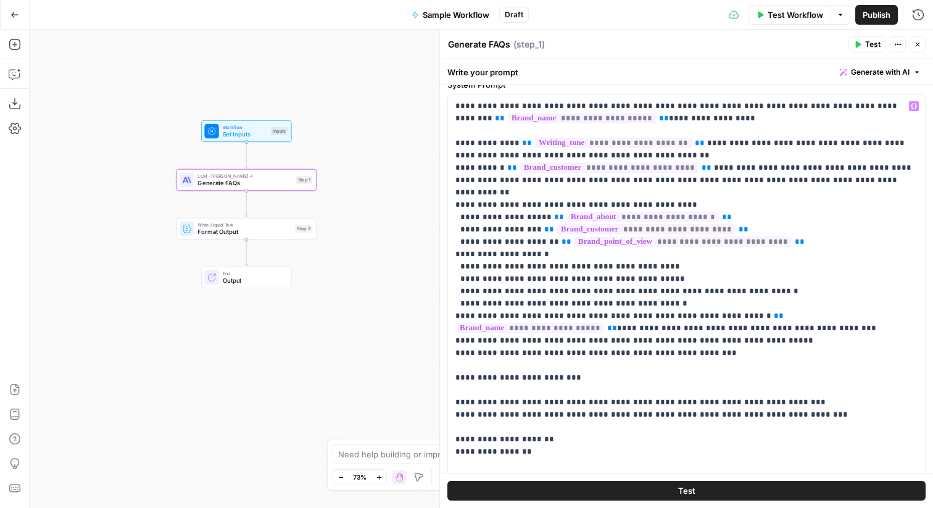
scroll to position [60, 0]
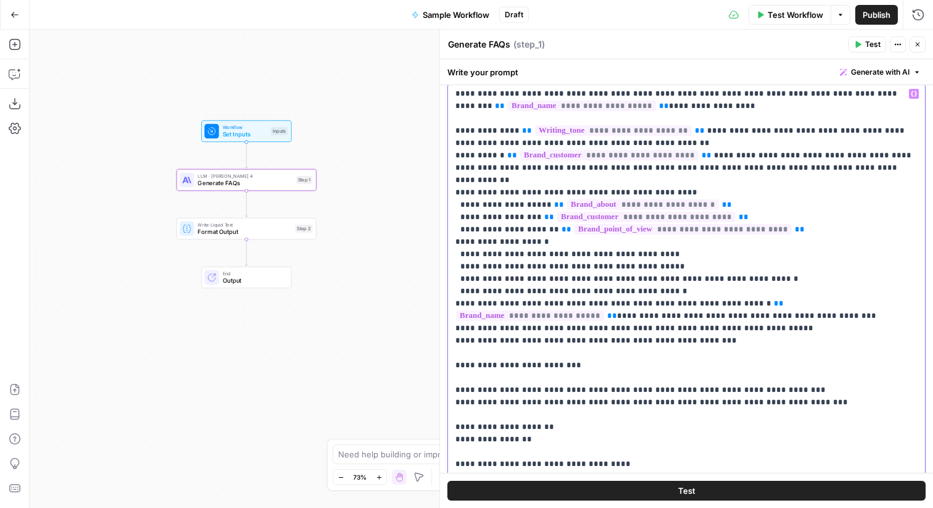
drag, startPoint x: 767, startPoint y: 315, endPoint x: 446, endPoint y: 130, distance: 370.9
click at [446, 130] on div "**********" at bounding box center [687, 269] width 494 height 478
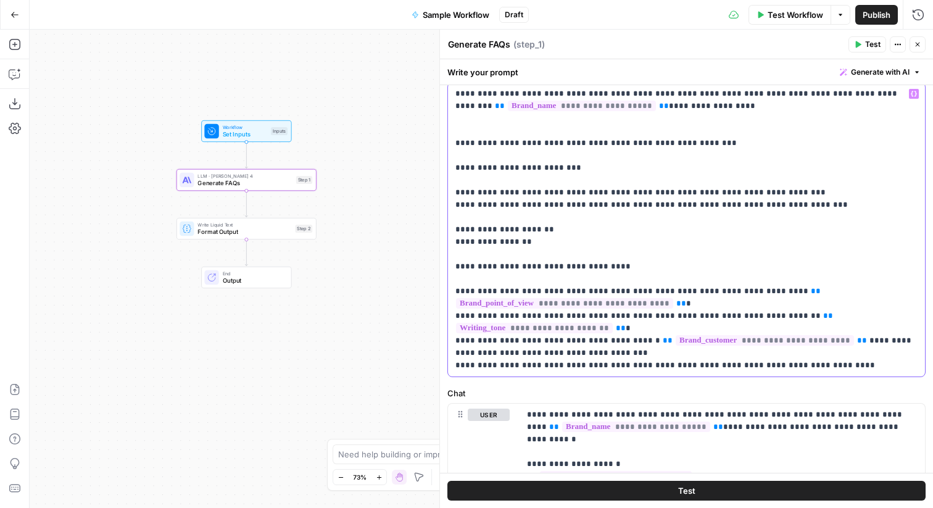
drag, startPoint x: 612, startPoint y: 269, endPoint x: 462, endPoint y: 117, distance: 213.5
click at [462, 117] on p "**********" at bounding box center [687, 230] width 462 height 284
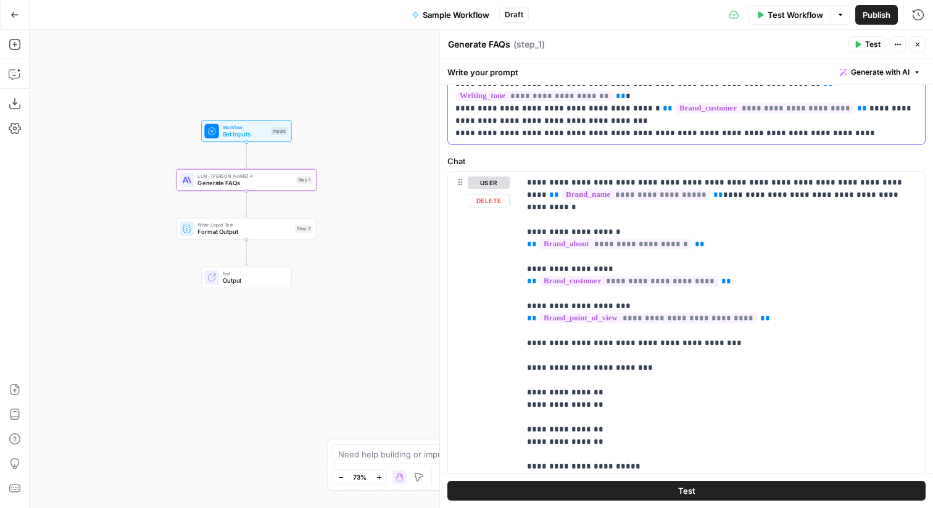
scroll to position [163, 0]
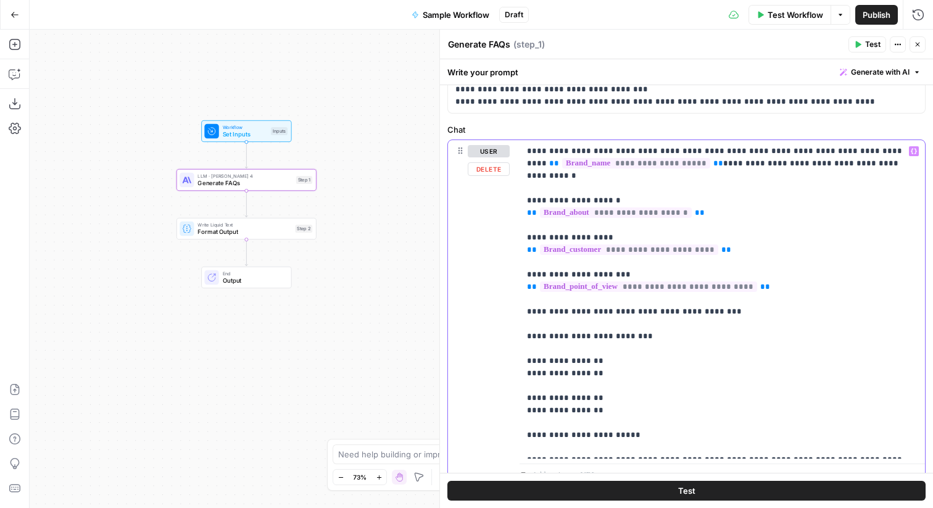
click at [578, 277] on p "**********" at bounding box center [722, 299] width 391 height 309
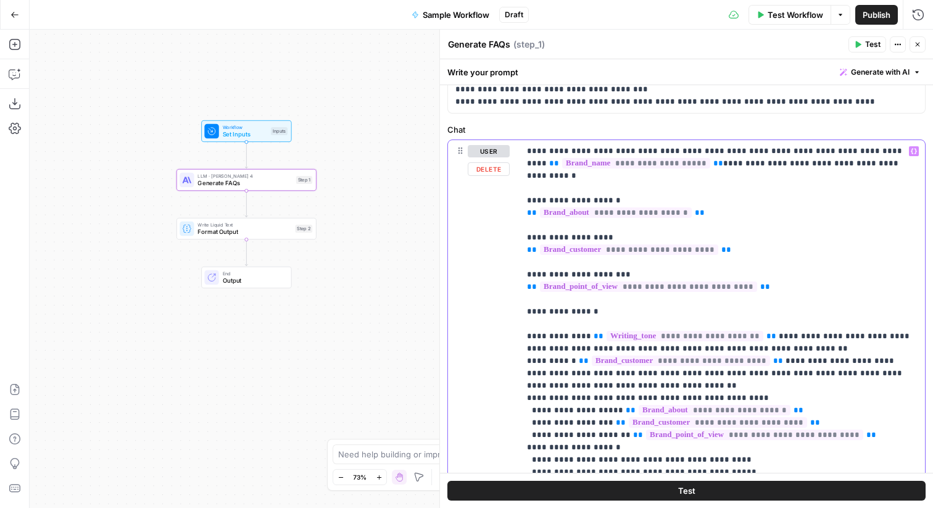
click at [540, 190] on p "**********" at bounding box center [722, 423] width 391 height 556
click at [534, 225] on p "**********" at bounding box center [722, 423] width 391 height 556
click at [534, 262] on p "**********" at bounding box center [722, 423] width 391 height 556
click at [551, 172] on p "**********" at bounding box center [722, 423] width 391 height 556
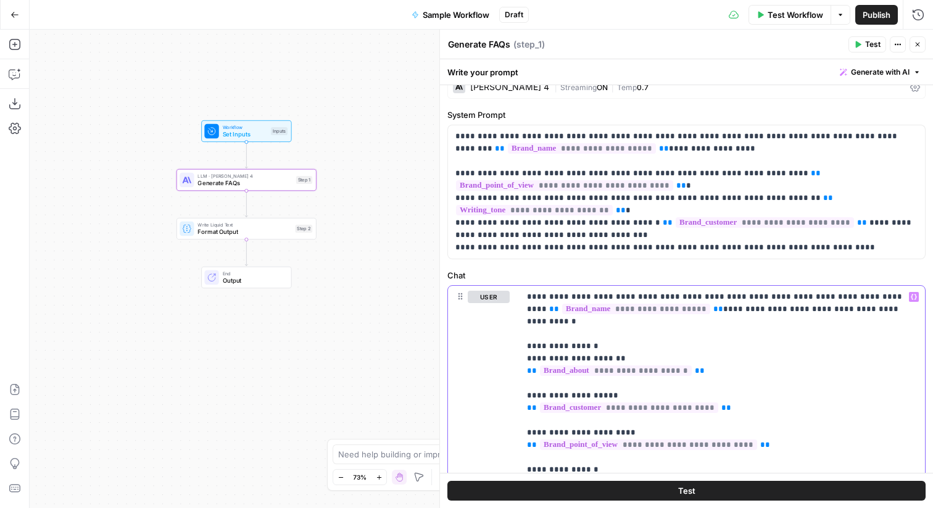
scroll to position [0, 0]
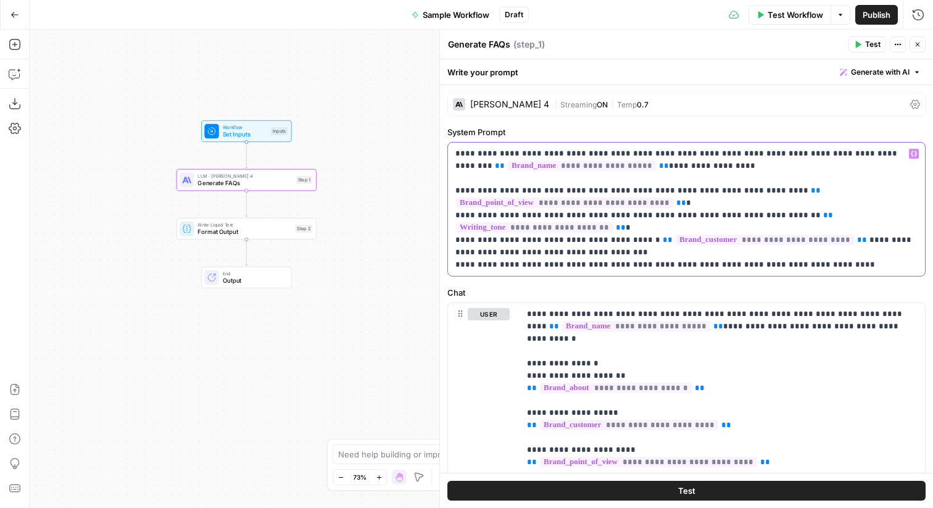
drag, startPoint x: 820, startPoint y: 263, endPoint x: 444, endPoint y: 188, distance: 383.3
click at [444, 188] on div "**********" at bounding box center [687, 269] width 494 height 478
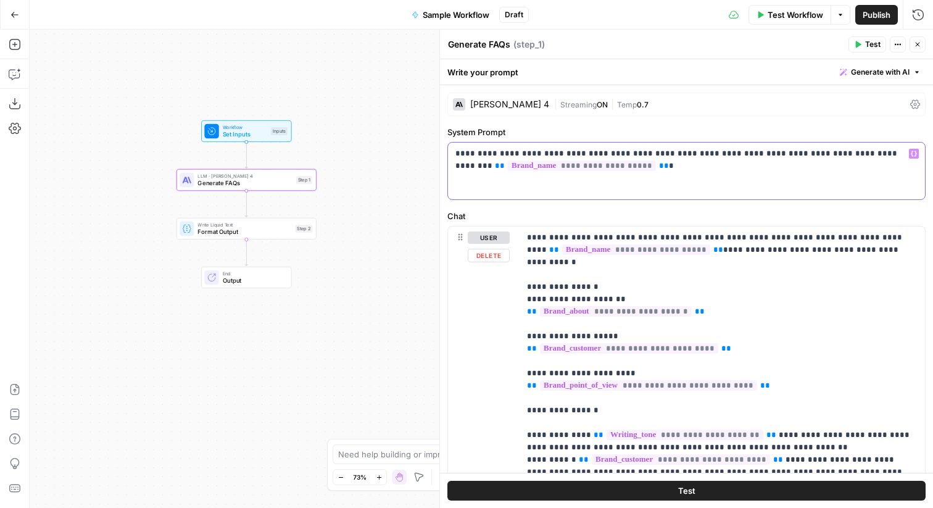
click at [480, 190] on div "**********" at bounding box center [686, 171] width 477 height 57
click at [567, 212] on label "Chat" at bounding box center [687, 216] width 478 height 12
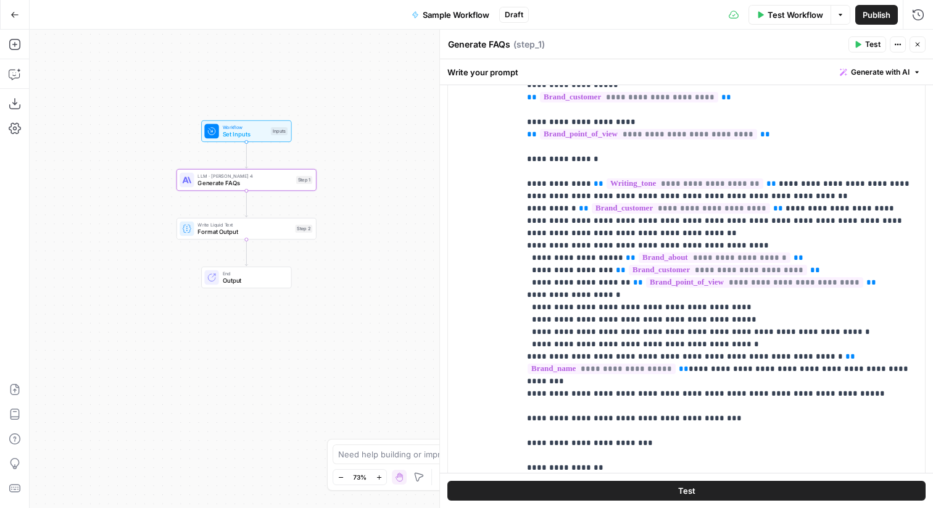
scroll to position [322, 0]
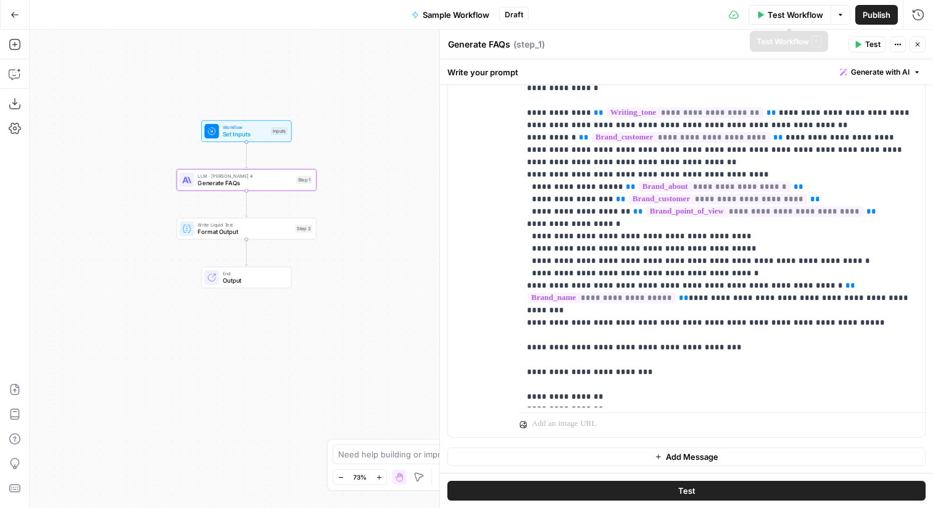
click at [578, 14] on span "Test Workflow" at bounding box center [796, 15] width 56 height 12
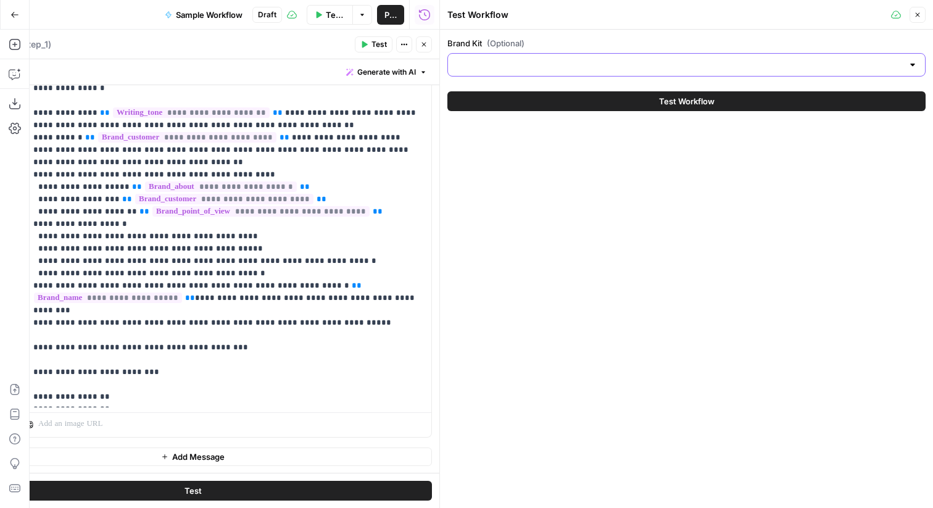
click at [477, 65] on input "Brand Kit (Optional)" at bounding box center [680, 65] width 448 height 12
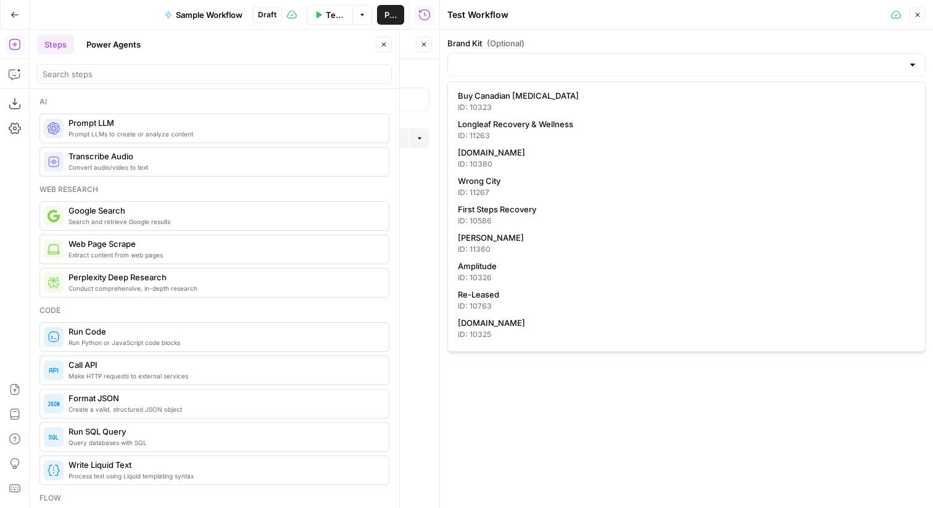
click at [425, 43] on icon "button" at bounding box center [424, 45] width 4 height 4
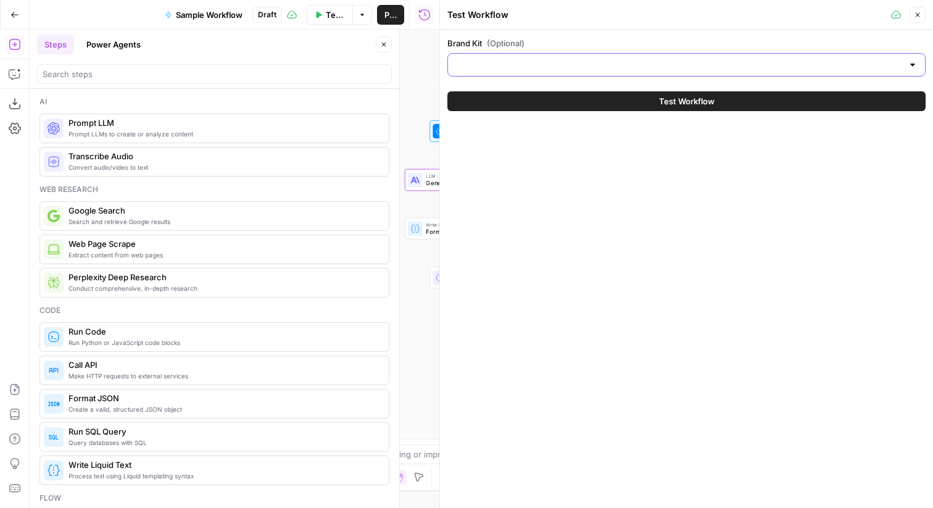
click at [502, 67] on input "Brand Kit (Optional)" at bounding box center [680, 65] width 448 height 12
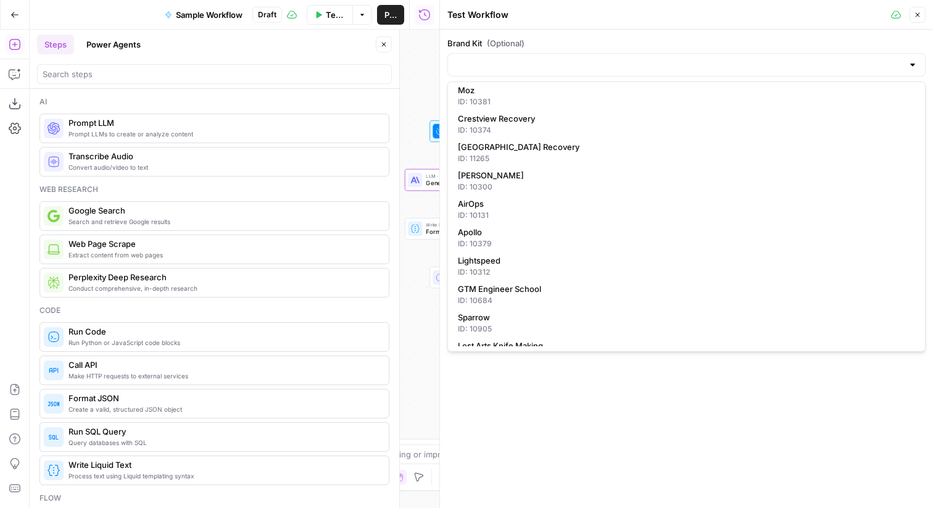
scroll to position [759, 0]
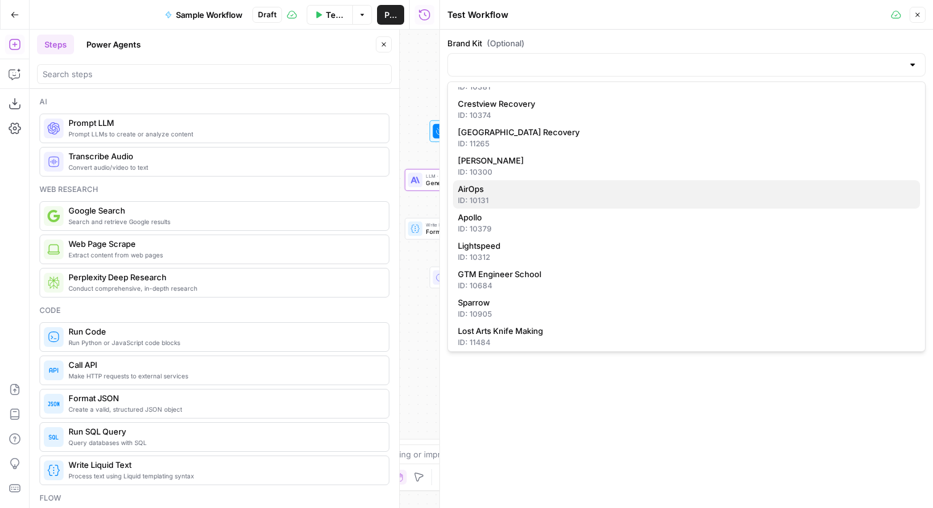
click at [546, 193] on span "AirOps" at bounding box center [684, 189] width 453 height 12
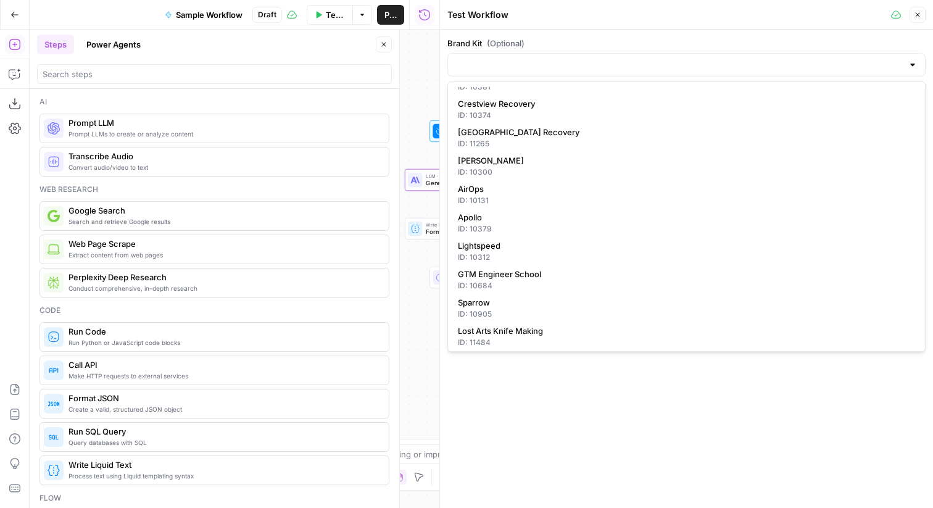
type input "AirOps"
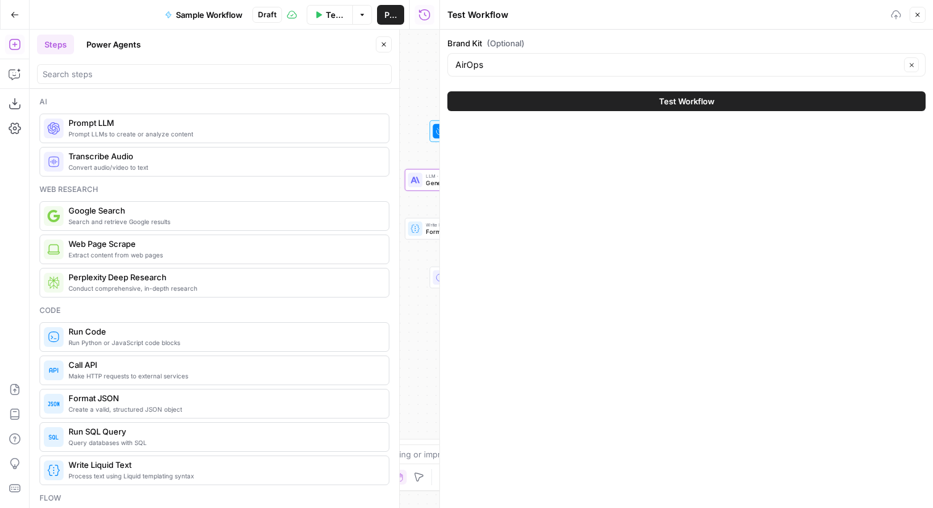
click at [578, 99] on button "Test Workflow" at bounding box center [687, 101] width 478 height 20
click at [386, 46] on icon "button" at bounding box center [383, 44] width 7 height 7
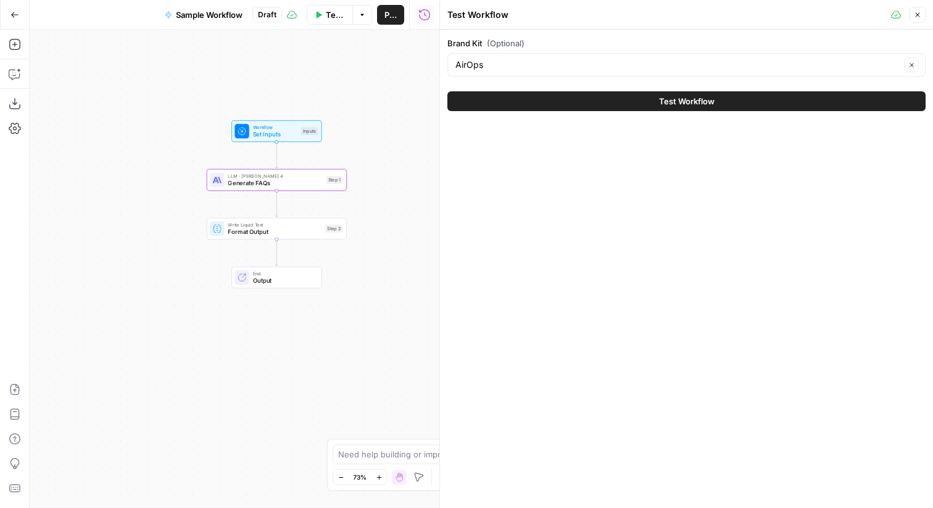
drag, startPoint x: 353, startPoint y: 172, endPoint x: 155, endPoint y: 172, distance: 198.2
click at [155, 172] on div "Workflow Set Inputs Inputs LLM · Claude Sonnet 4 Generate FAQs Step 1 Write Liq…" at bounding box center [235, 269] width 410 height 478
click at [578, 102] on button "Test Workflow" at bounding box center [687, 101] width 478 height 20
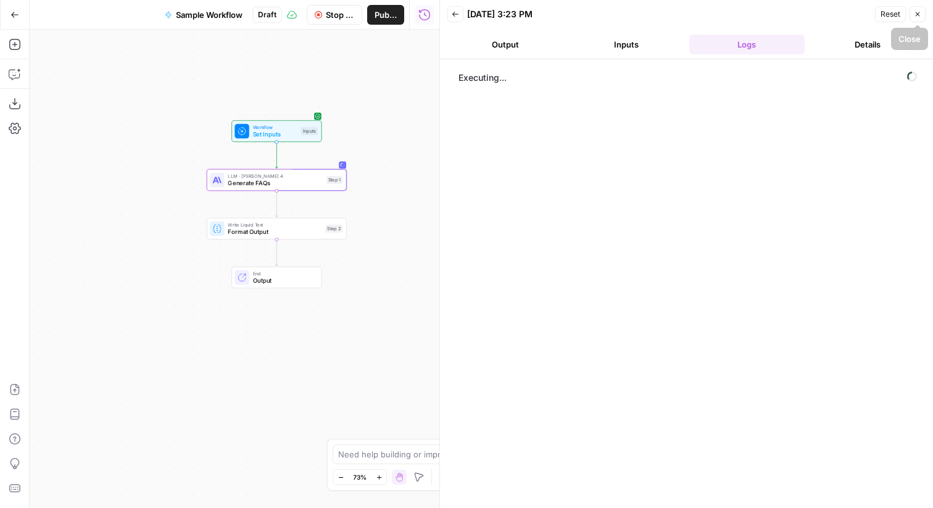
click at [578, 10] on button "Close" at bounding box center [918, 14] width 16 height 16
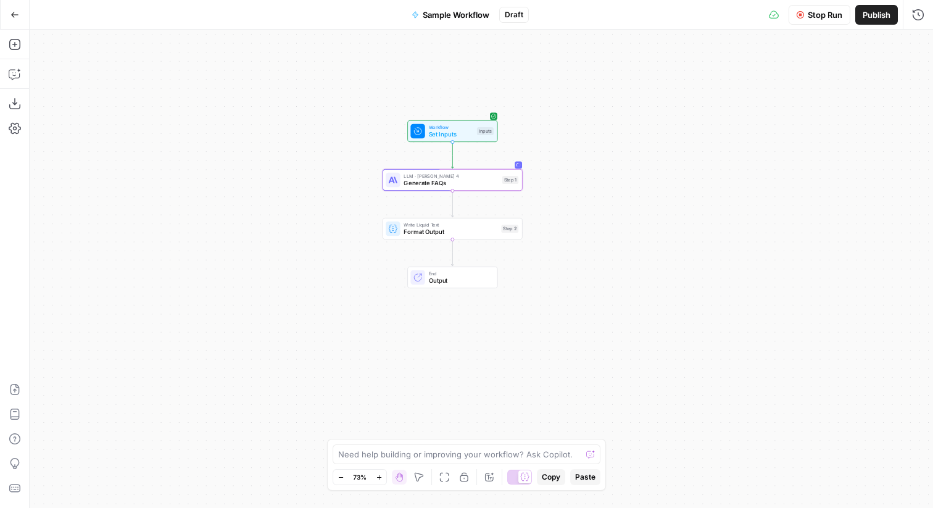
drag, startPoint x: 374, startPoint y: 130, endPoint x: 549, endPoint y: 130, distance: 176.0
click at [549, 130] on div "Workflow Set Inputs Inputs LLM · Claude Sonnet 4 Generate FAQs Step 1 Write Liq…" at bounding box center [482, 269] width 904 height 478
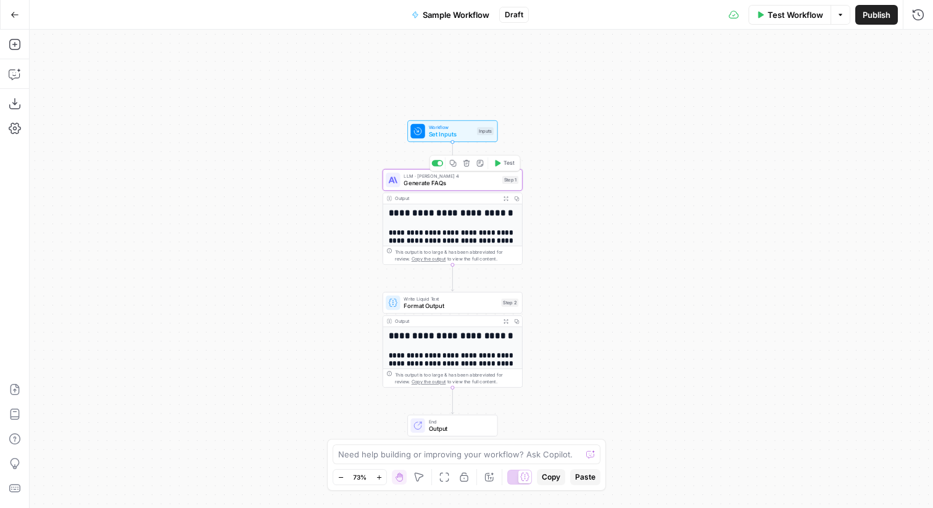
click at [470, 181] on span "Generate FAQs" at bounding box center [451, 182] width 95 height 9
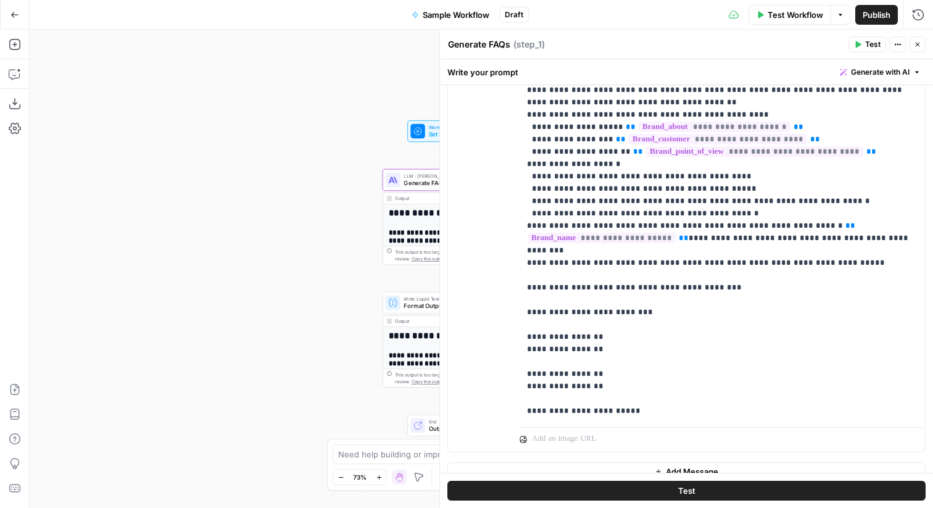
scroll to position [322, 0]
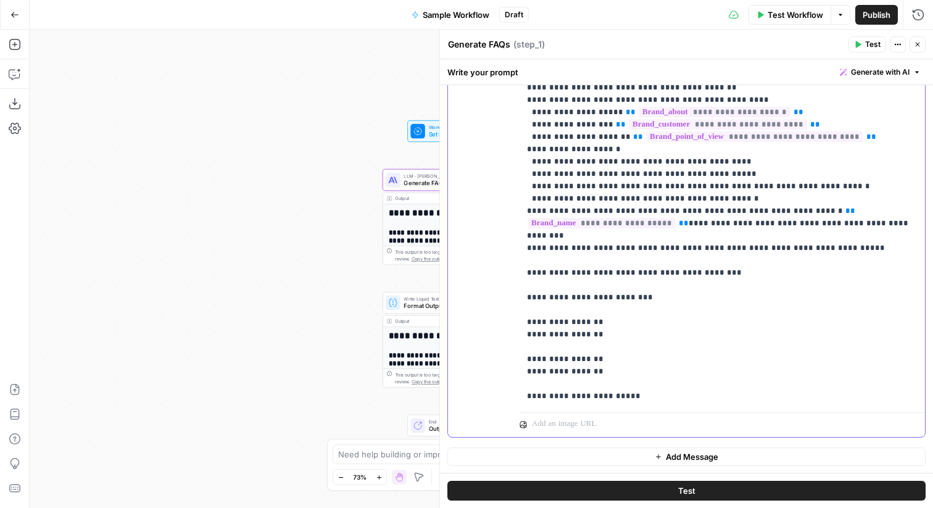
drag, startPoint x: 676, startPoint y: 277, endPoint x: 526, endPoint y: 277, distance: 150.0
click at [526, 277] on div "**********" at bounding box center [723, 155] width 406 height 503
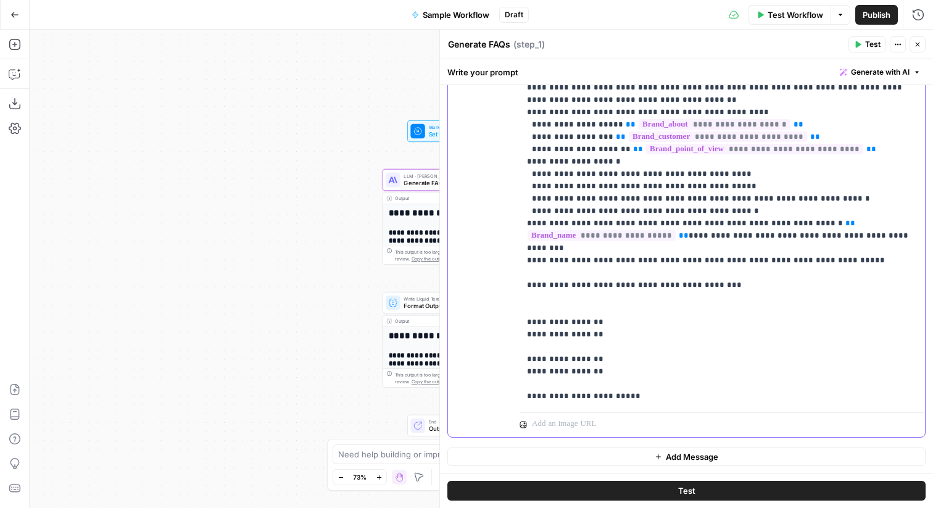
scroll to position [50, 0]
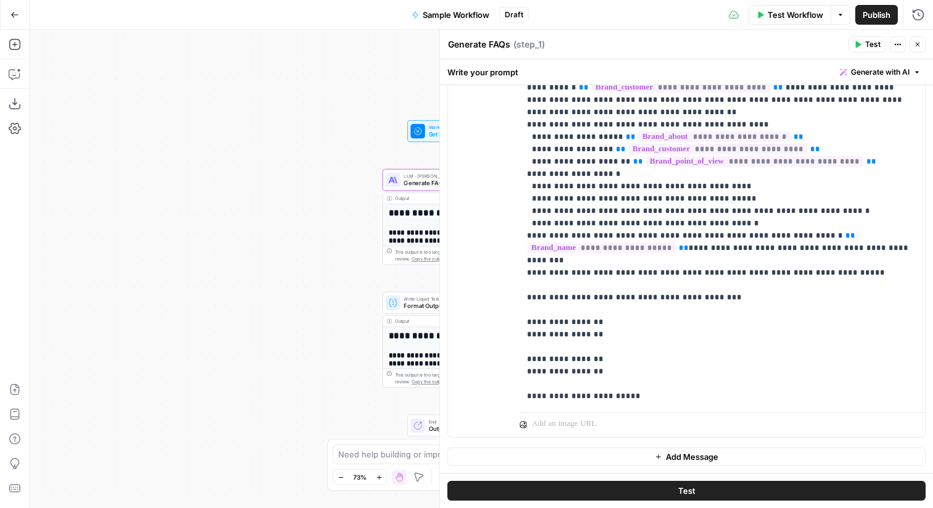
click at [578, 40] on button "Close" at bounding box center [918, 44] width 16 height 16
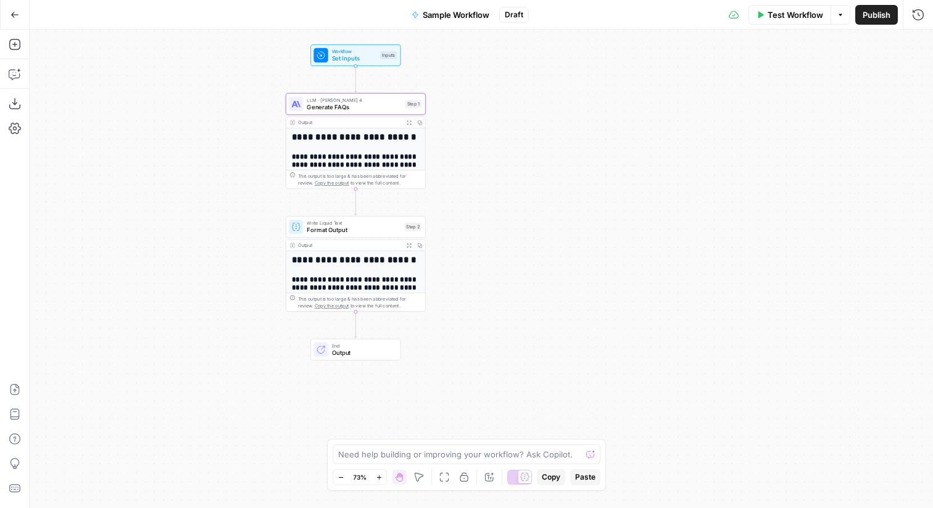
drag, startPoint x: 562, startPoint y: 146, endPoint x: 453, endPoint y: 75, distance: 131.2
click at [453, 75] on div "**********" at bounding box center [482, 269] width 904 height 478
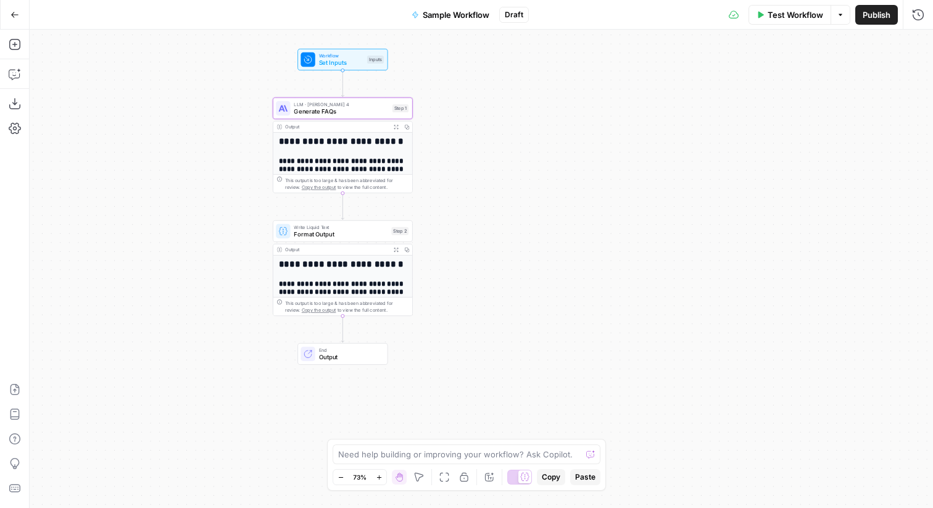
click at [359, 60] on span "Set Inputs" at bounding box center [341, 62] width 44 height 9
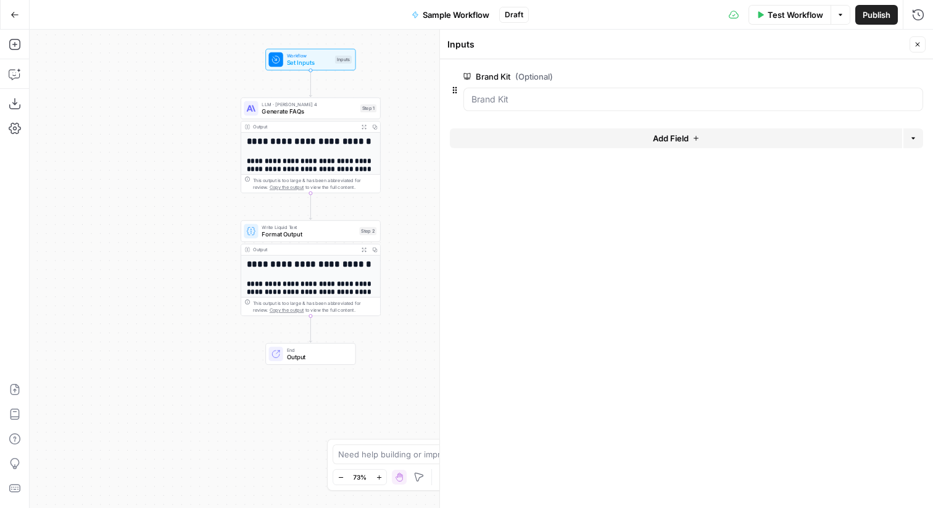
drag, startPoint x: 249, startPoint y: 156, endPoint x: 183, endPoint y: 161, distance: 65.6
click at [183, 161] on div "**********" at bounding box center [482, 269] width 904 height 478
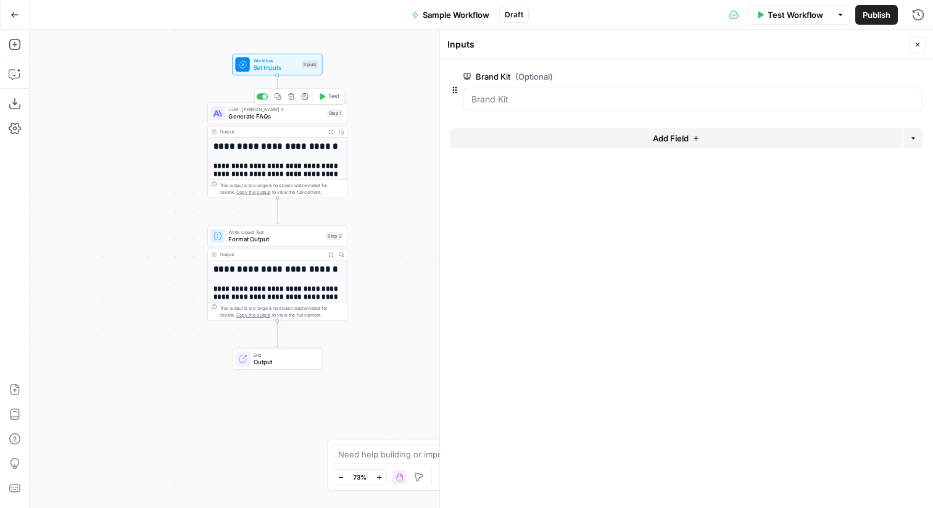
click at [281, 115] on span "Generate FAQs" at bounding box center [275, 116] width 95 height 9
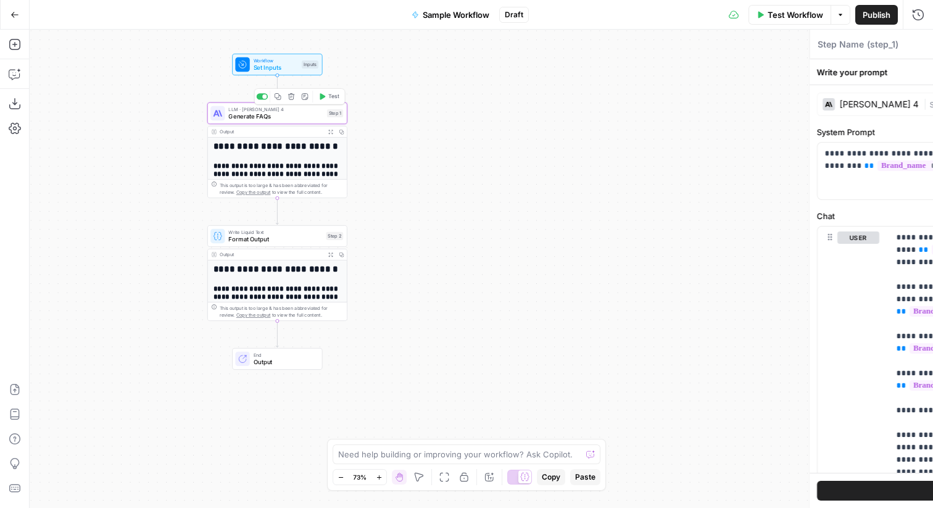
type textarea "Generate FAQs"
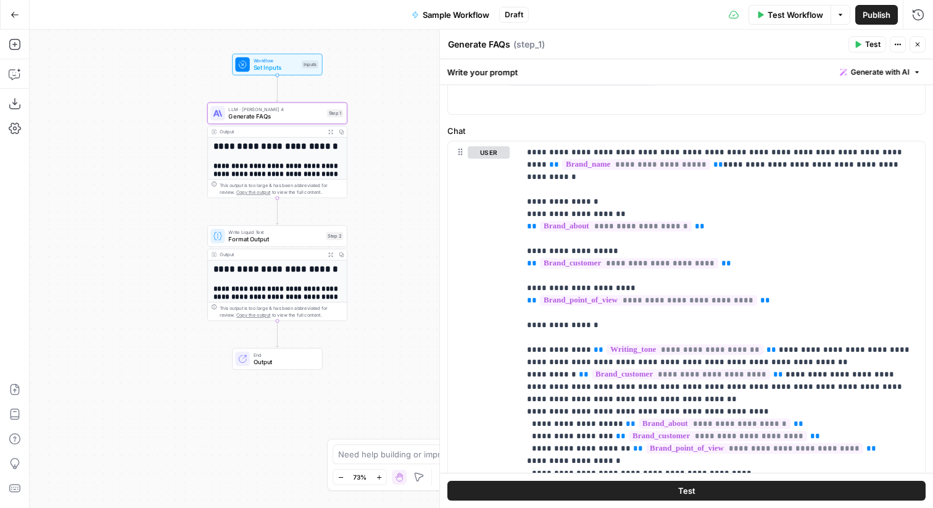
scroll to position [107, 0]
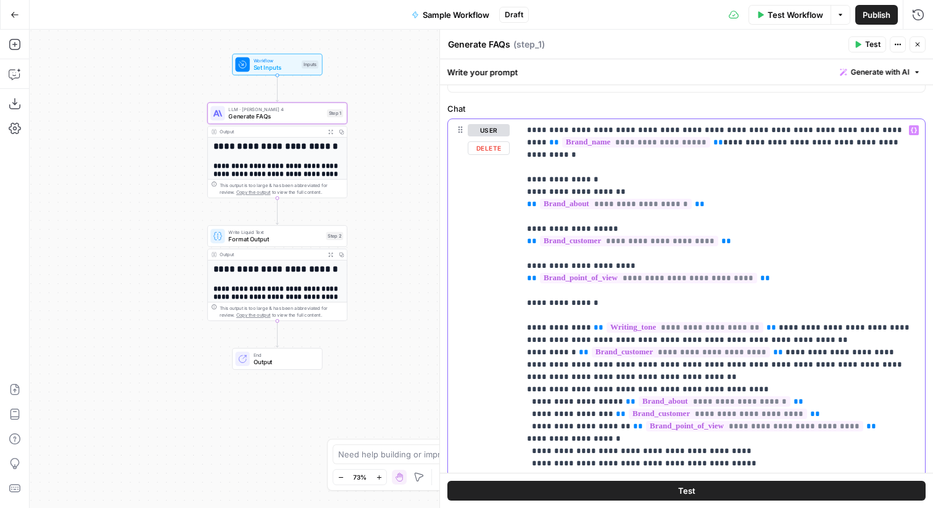
click at [563, 176] on p "**********" at bounding box center [722, 395] width 391 height 543
drag, startPoint x: 538, startPoint y: 167, endPoint x: 518, endPoint y: 167, distance: 20.4
click at [518, 167] on div "**********" at bounding box center [686, 385] width 477 height 532
click at [538, 169] on p "**********" at bounding box center [722, 395] width 391 height 543
drag, startPoint x: 600, startPoint y: 169, endPoint x: 517, endPoint y: 172, distance: 83.4
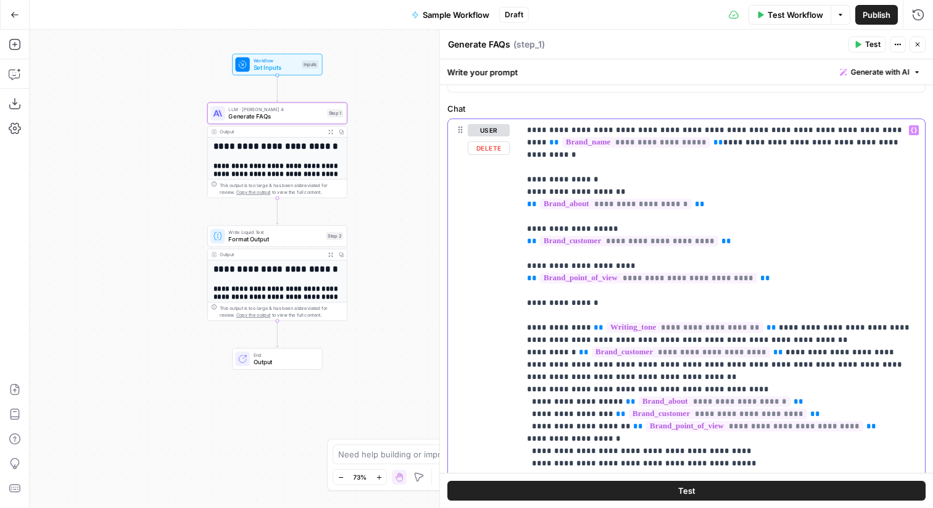
click at [517, 172] on div "**********" at bounding box center [686, 385] width 477 height 532
drag, startPoint x: 616, startPoint y: 182, endPoint x: 511, endPoint y: 182, distance: 105.0
click at [511, 182] on div "**********" at bounding box center [686, 385] width 477 height 532
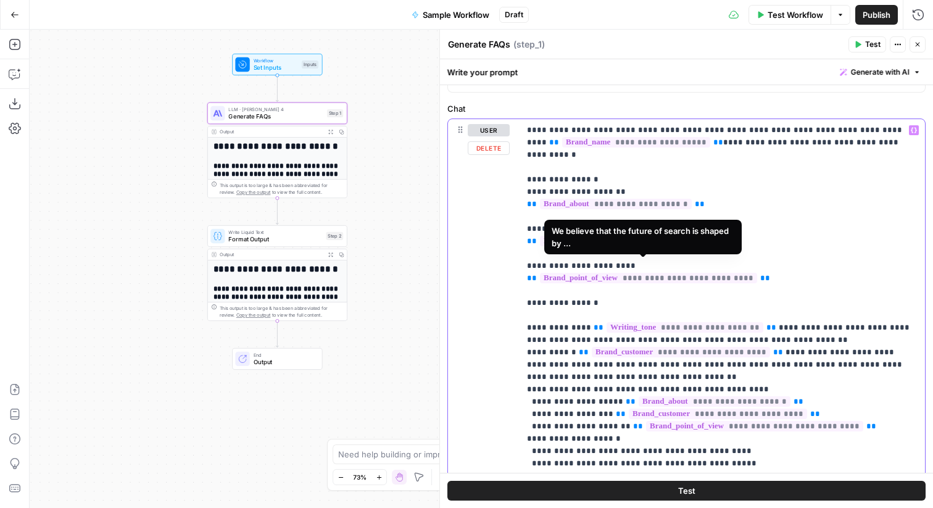
scroll to position [50, 0]
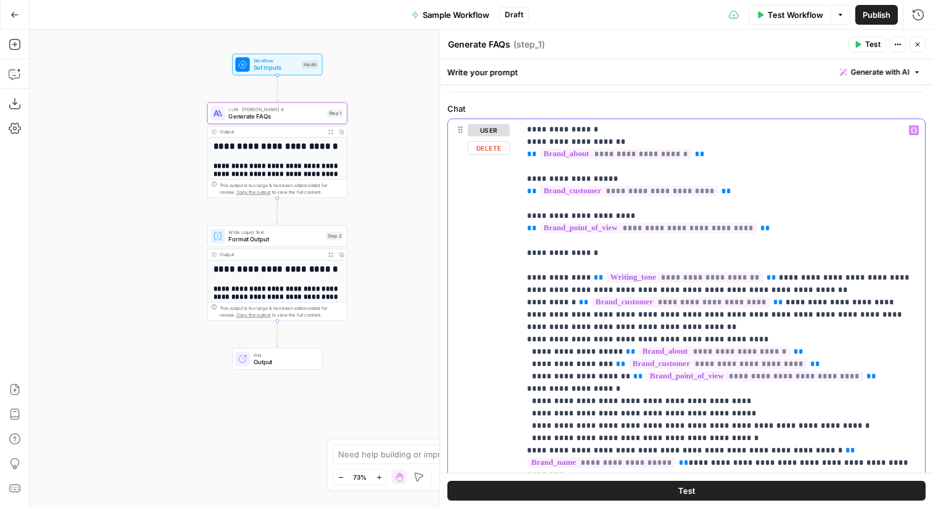
drag, startPoint x: 603, startPoint y: 240, endPoint x: 491, endPoint y: 241, distance: 111.1
click at [491, 241] on div "**********" at bounding box center [686, 385] width 477 height 532
click at [556, 247] on p "**********" at bounding box center [722, 345] width 391 height 543
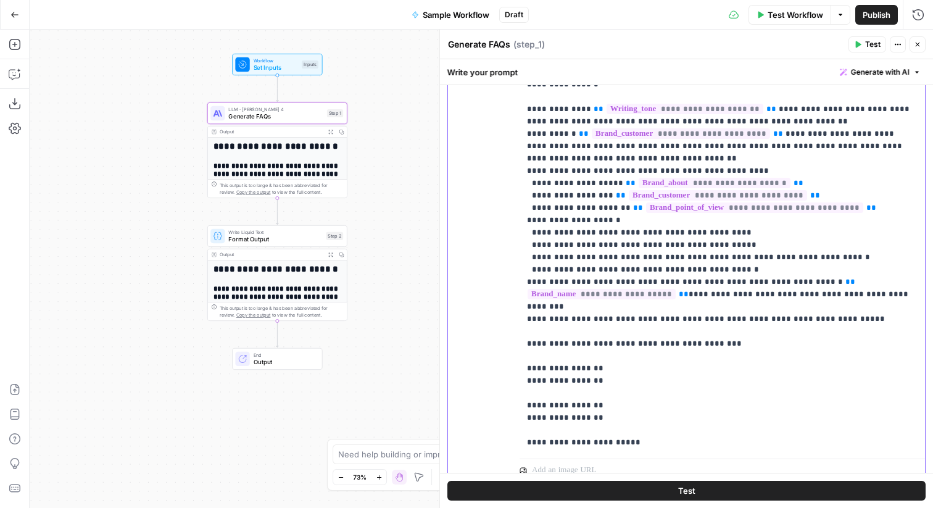
scroll to position [322, 0]
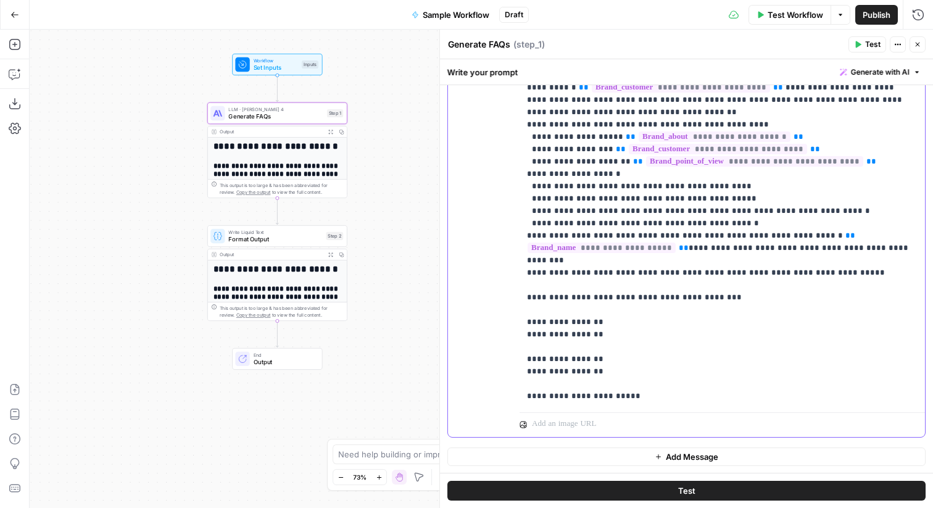
click at [578, 271] on p "**********" at bounding box center [722, 130] width 391 height 543
click at [538, 299] on p "**********" at bounding box center [722, 130] width 391 height 543
drag, startPoint x: 541, startPoint y: 298, endPoint x: 520, endPoint y: 298, distance: 21.0
click at [520, 298] on div "**********" at bounding box center [723, 155] width 406 height 503
drag, startPoint x: 540, startPoint y: 335, endPoint x: 519, endPoint y: 335, distance: 21.6
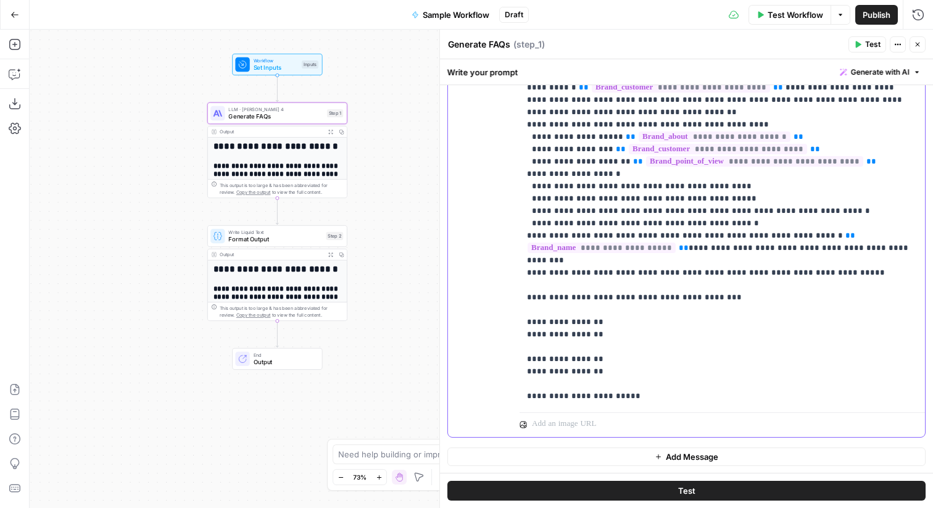
click at [519, 335] on div "**********" at bounding box center [686, 170] width 477 height 532
click at [544, 335] on p "**********" at bounding box center [722, 130] width 391 height 543
click at [298, 240] on span "Format Output" at bounding box center [275, 239] width 94 height 9
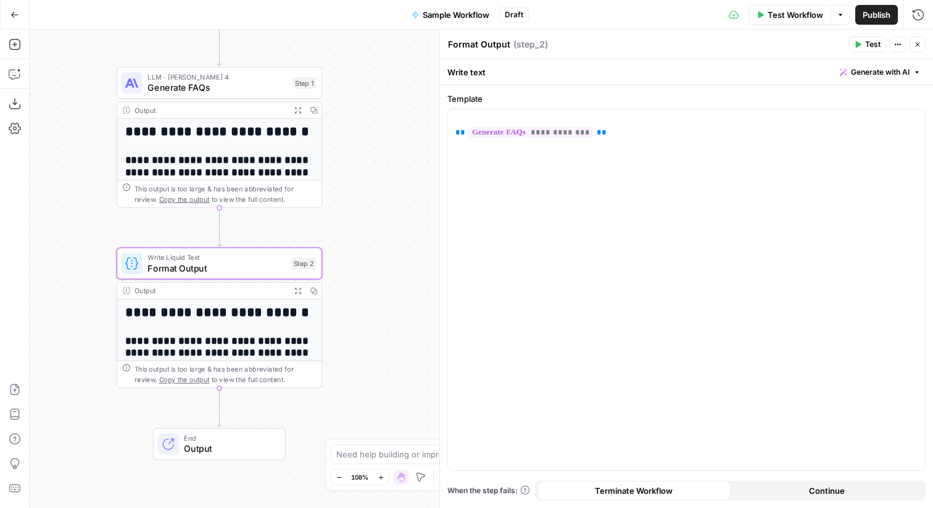
drag, startPoint x: 352, startPoint y: 134, endPoint x: 352, endPoint y: 170, distance: 36.4
click at [352, 170] on div "**********" at bounding box center [482, 269] width 904 height 478
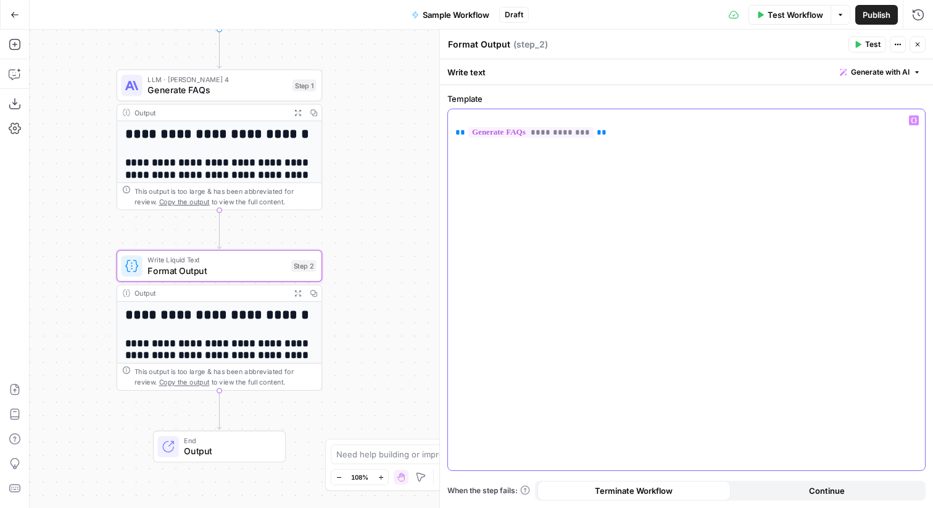
click at [480, 117] on p "**********" at bounding box center [687, 126] width 462 height 25
click at [293, 60] on div "**********" at bounding box center [482, 269] width 904 height 478
click at [298, 65] on span "Test" at bounding box center [302, 61] width 16 height 12
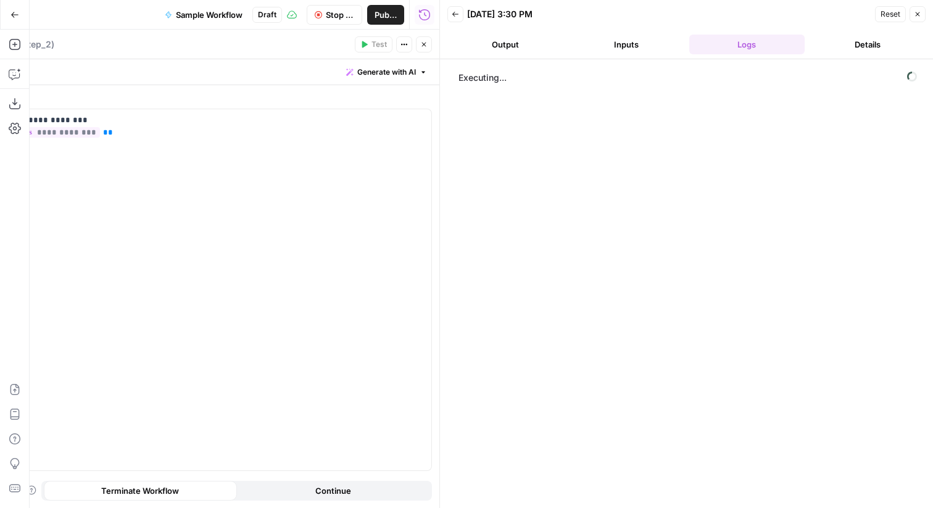
click at [422, 41] on icon "button" at bounding box center [423, 44] width 7 height 7
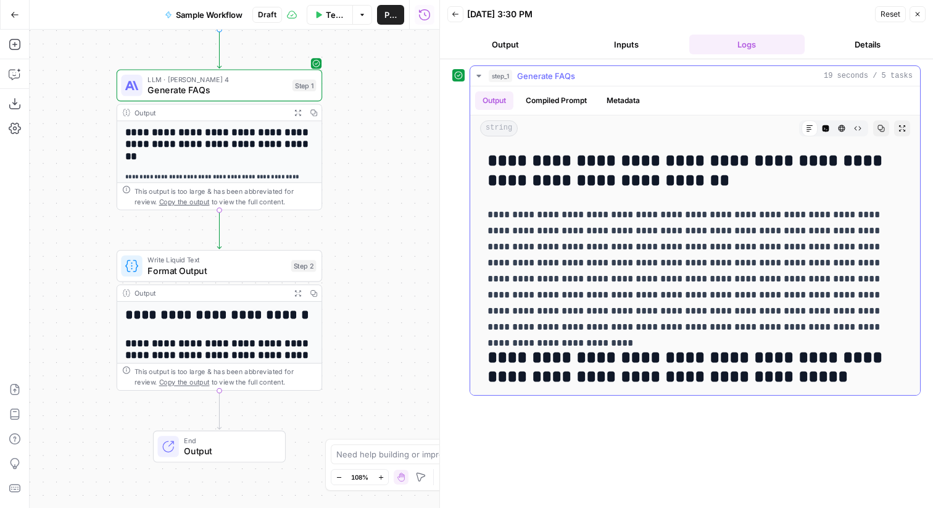
drag, startPoint x: 739, startPoint y: 182, endPoint x: 490, endPoint y: 162, distance: 249.5
click at [490, 162] on h2 "**********" at bounding box center [695, 171] width 415 height 40
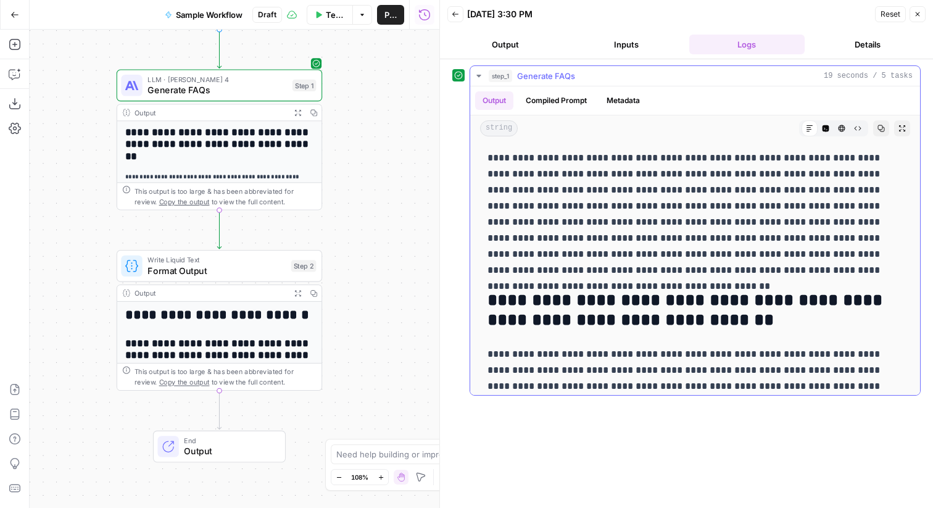
scroll to position [279, 0]
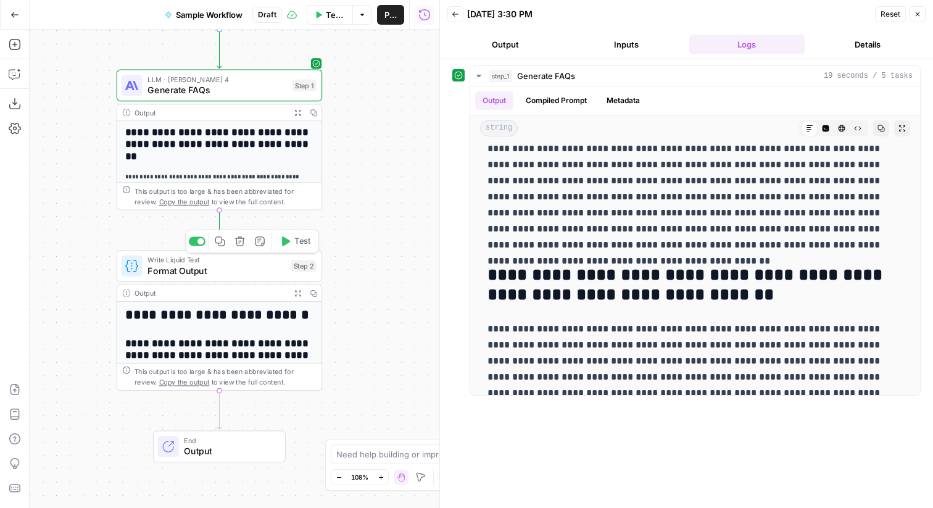
click at [305, 241] on span "Test" at bounding box center [302, 241] width 16 height 12
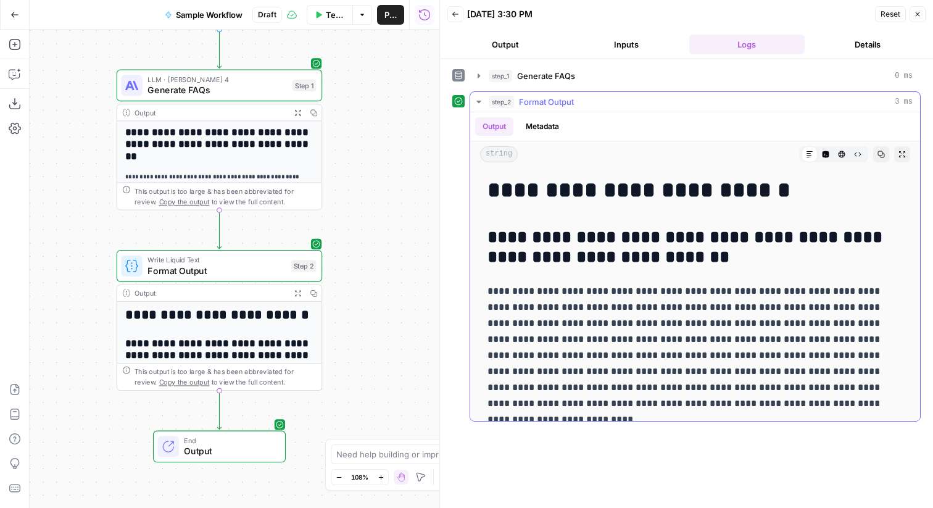
drag, startPoint x: 488, startPoint y: 191, endPoint x: 765, endPoint y: 186, distance: 276.6
click at [578, 186] on h1 "**********" at bounding box center [695, 190] width 415 height 26
click at [578, 193] on h1 "**********" at bounding box center [695, 190] width 415 height 26
click at [578, 155] on icon "button" at bounding box center [858, 154] width 7 height 4
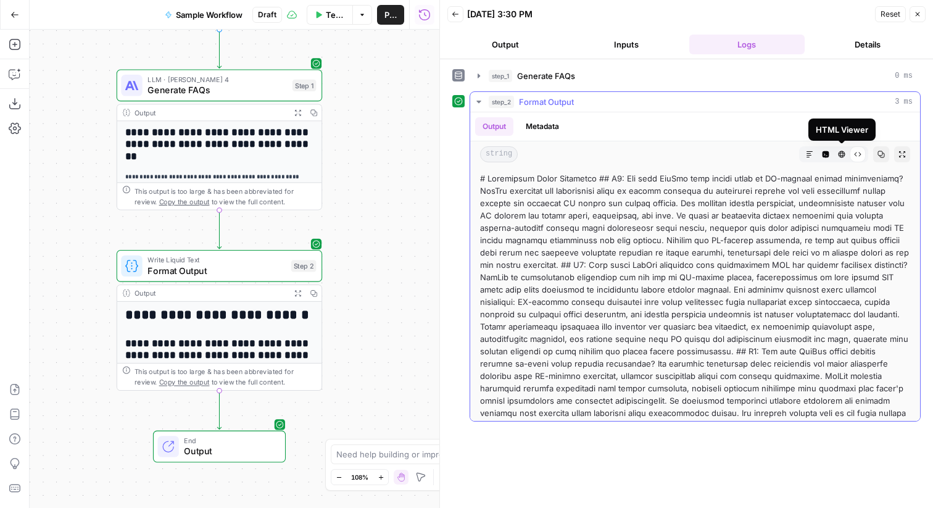
click at [578, 155] on icon "button" at bounding box center [842, 154] width 7 height 7
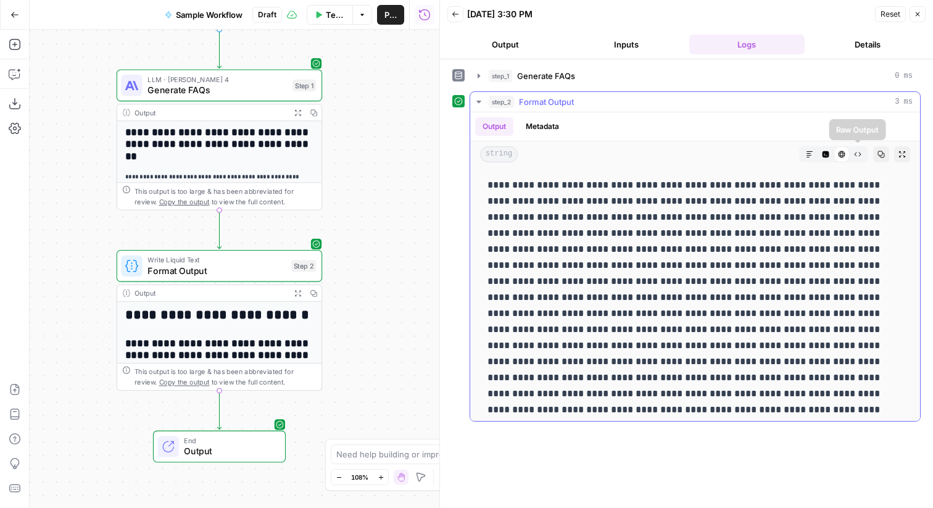
click at [578, 156] on icon "button" at bounding box center [857, 154] width 7 height 7
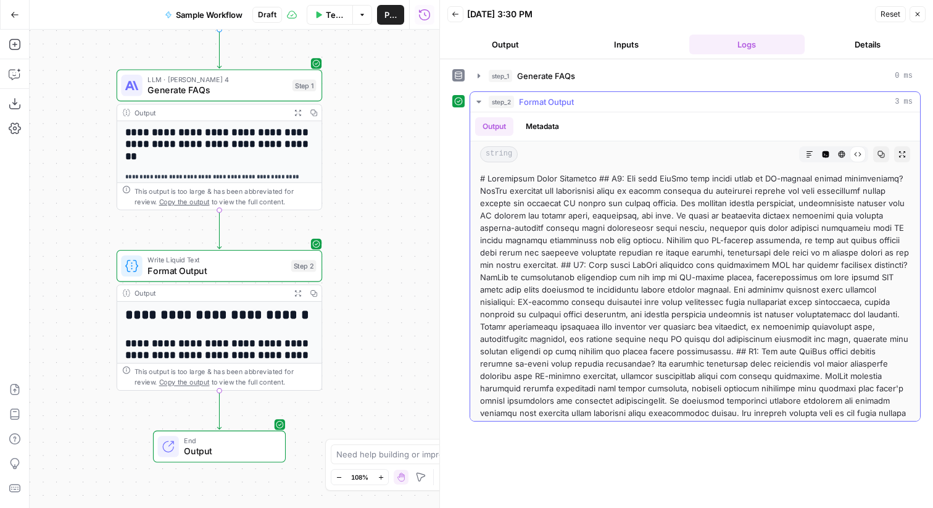
drag, startPoint x: 487, startPoint y: 182, endPoint x: 480, endPoint y: 182, distance: 6.8
click at [480, 182] on div at bounding box center [695, 413] width 430 height 482
click at [532, 211] on div at bounding box center [695, 413] width 430 height 482
click at [578, 154] on icon "button" at bounding box center [809, 154] width 7 height 7
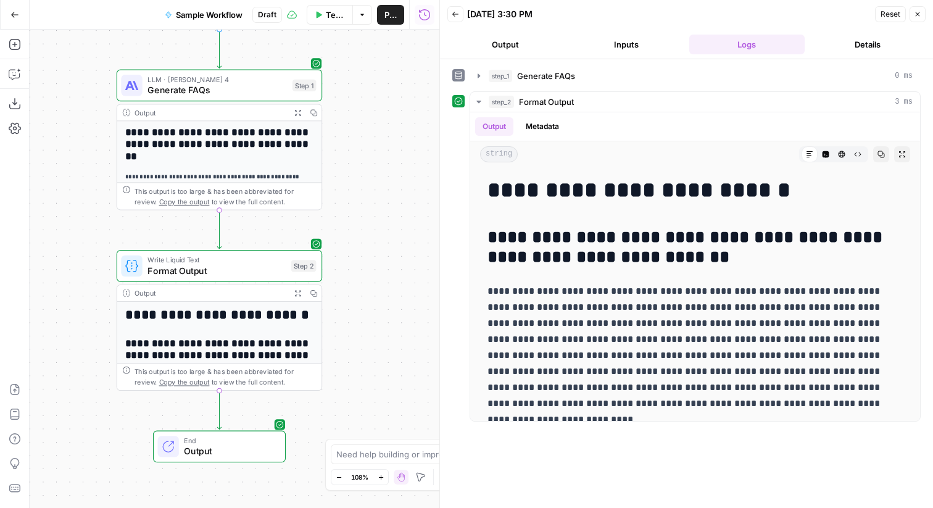
click at [388, 14] on span "Publish" at bounding box center [391, 15] width 12 height 12
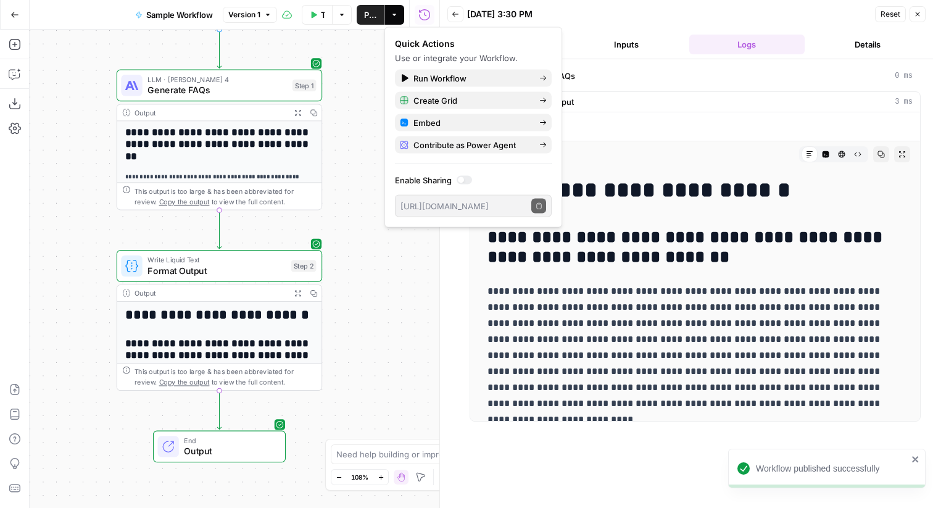
click at [17, 14] on icon "button" at bounding box center [14, 15] width 7 height 6
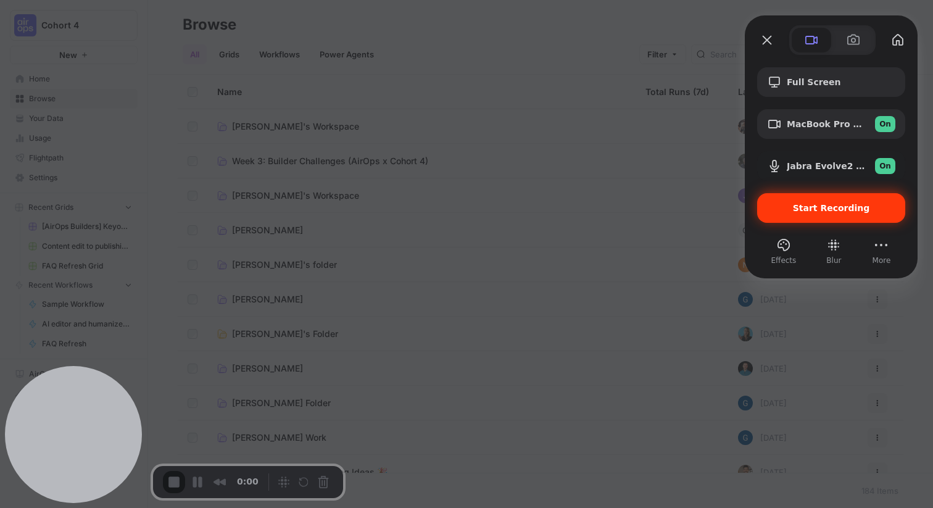
click at [578, 213] on span "Start Recording" at bounding box center [831, 208] width 77 height 10
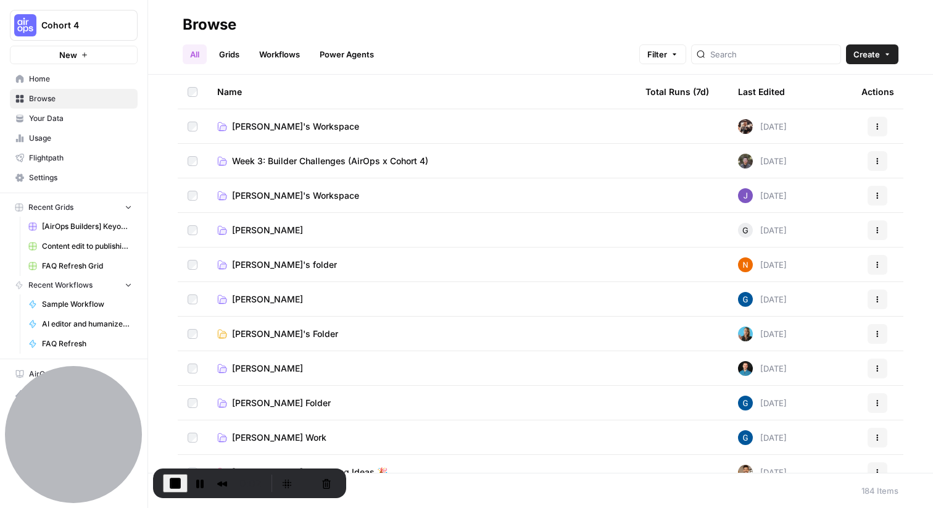
click at [560, 65] on header "Browse All Grids Workflows Power Agents Filter Create" at bounding box center [540, 37] width 785 height 75
click at [373, 53] on link "Power Agents" at bounding box center [346, 54] width 69 height 20
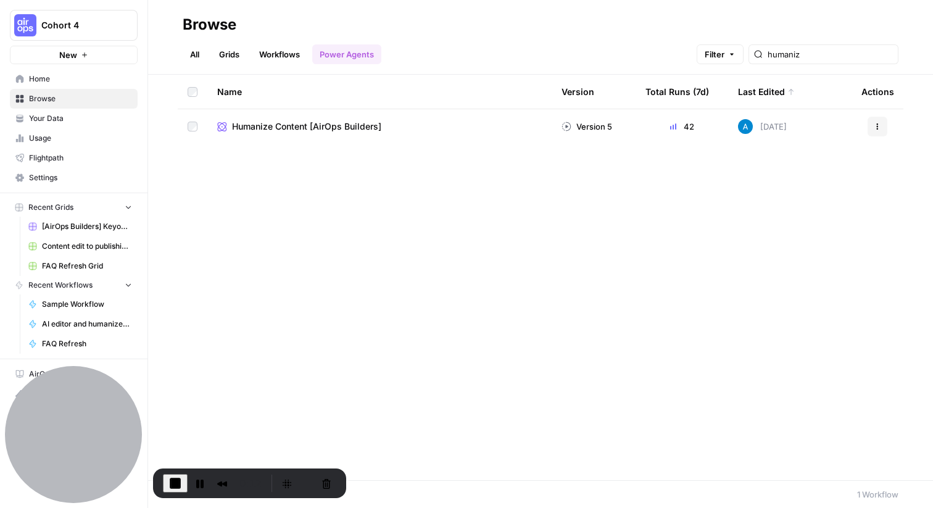
click at [227, 53] on link "Grids" at bounding box center [229, 54] width 35 height 20
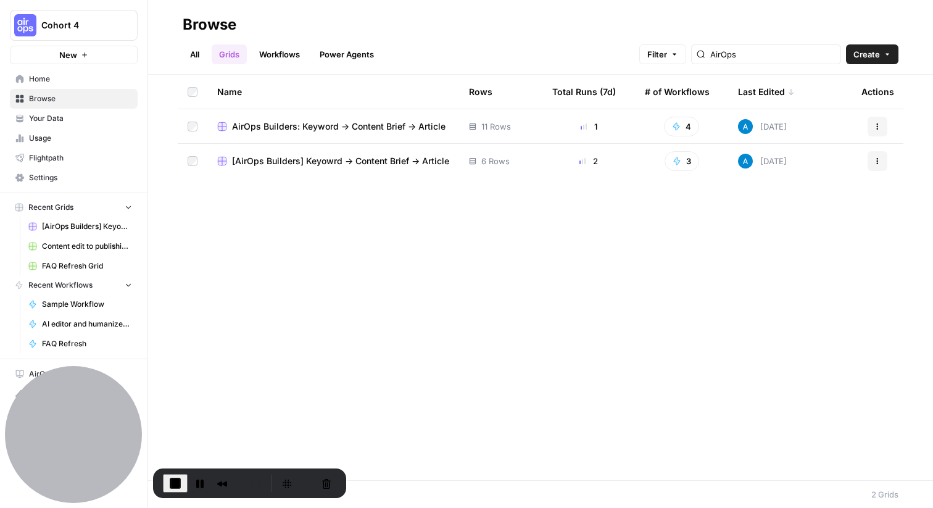
click at [254, 129] on span "AirOps Builders: Keyword -> Content Brief -> Article" at bounding box center [339, 126] width 214 height 12
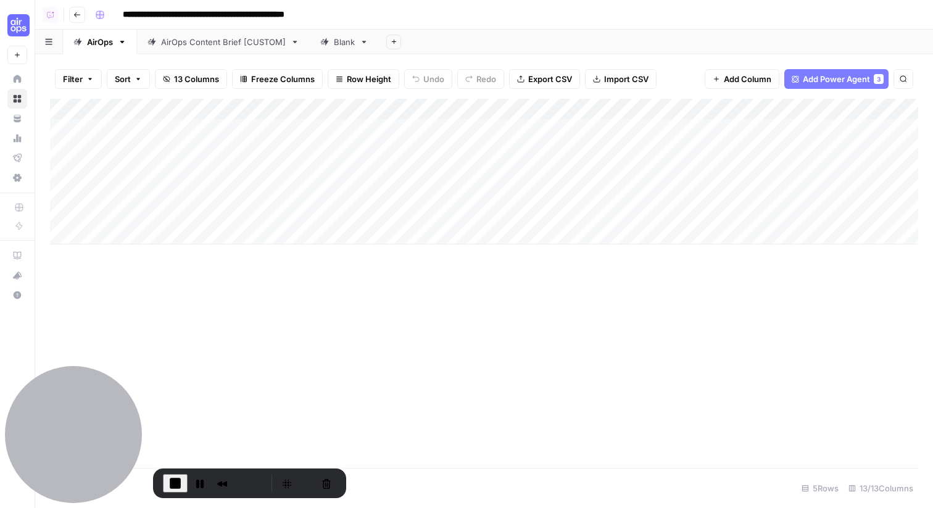
click at [307, 113] on div "Add Column" at bounding box center [484, 172] width 869 height 146
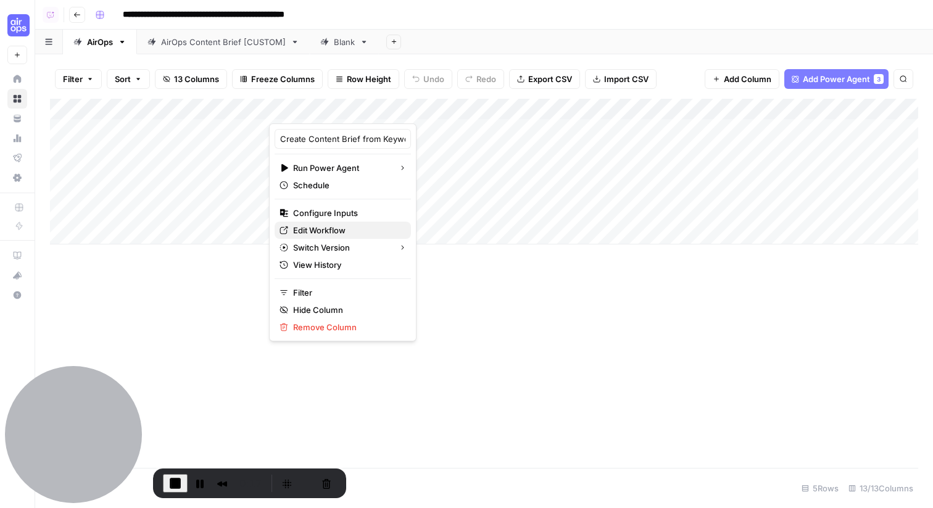
click at [296, 228] on span "Edit Workflow" at bounding box center [347, 230] width 108 height 12
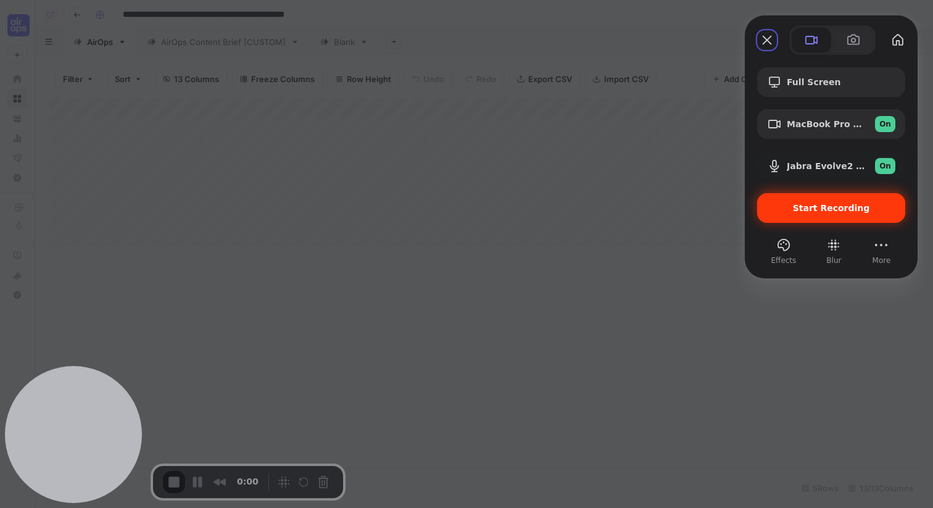
click at [578, 219] on div "Start Recording" at bounding box center [832, 208] width 148 height 30
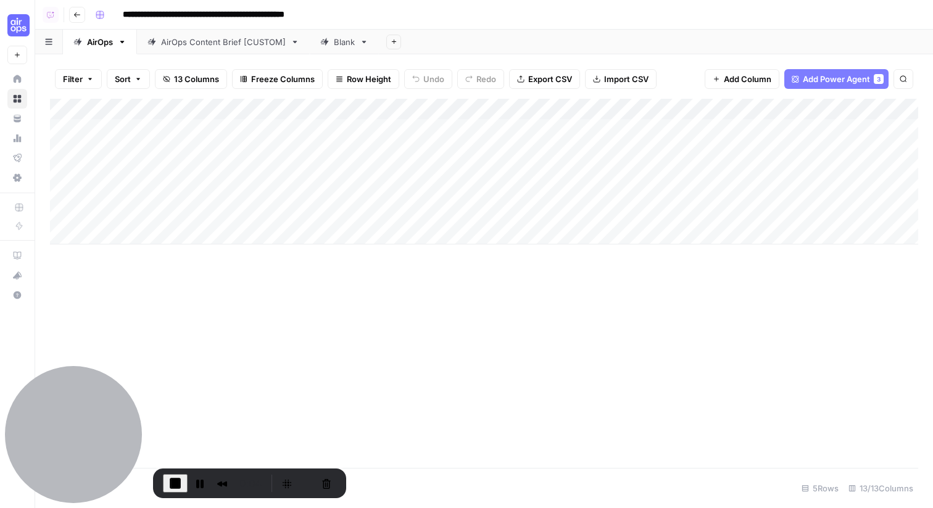
click at [483, 40] on div "Add Sheet" at bounding box center [656, 42] width 554 height 25
click at [534, 42] on div "Add Sheet" at bounding box center [656, 42] width 554 height 25
click at [368, 113] on div "Add Column" at bounding box center [484, 172] width 869 height 146
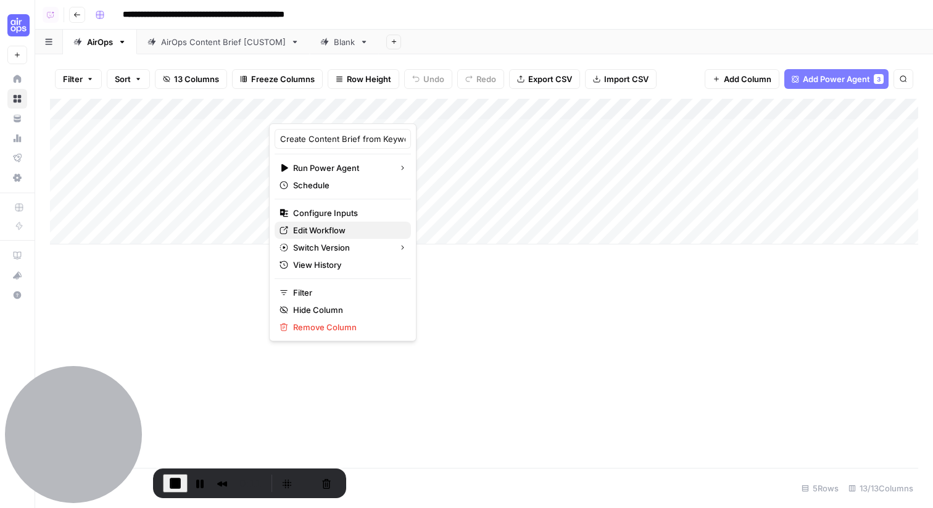
click at [324, 227] on span "Edit Workflow" at bounding box center [347, 230] width 108 height 12
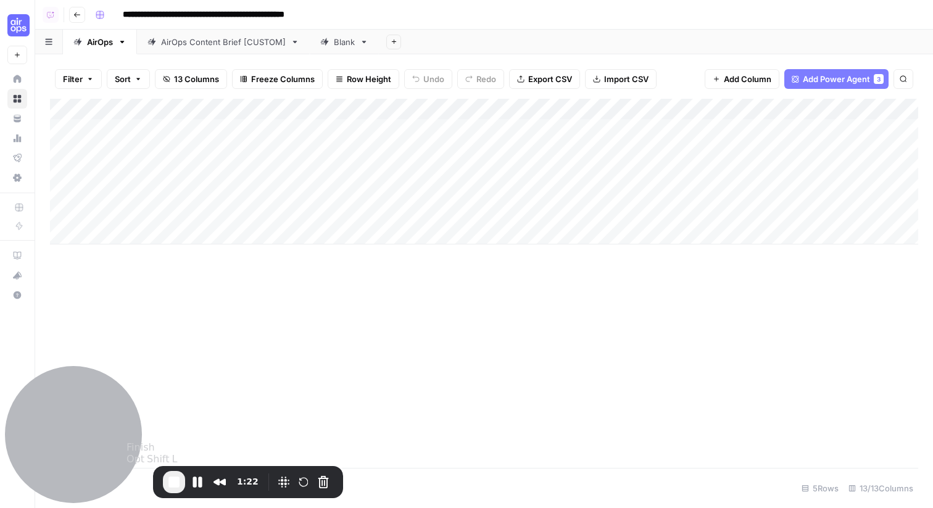
click at [177, 347] on span "End Recording" at bounding box center [174, 482] width 15 height 15
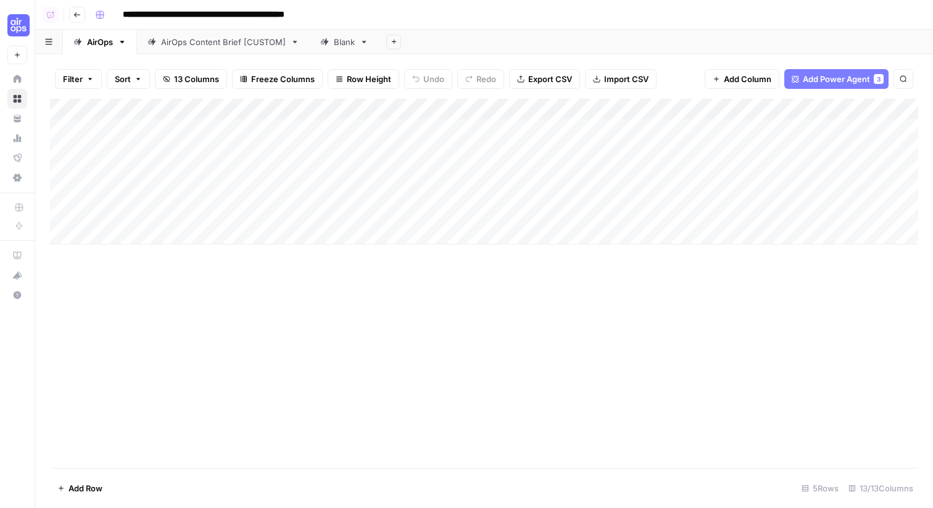
click at [387, 107] on div "Add Column" at bounding box center [484, 172] width 869 height 146
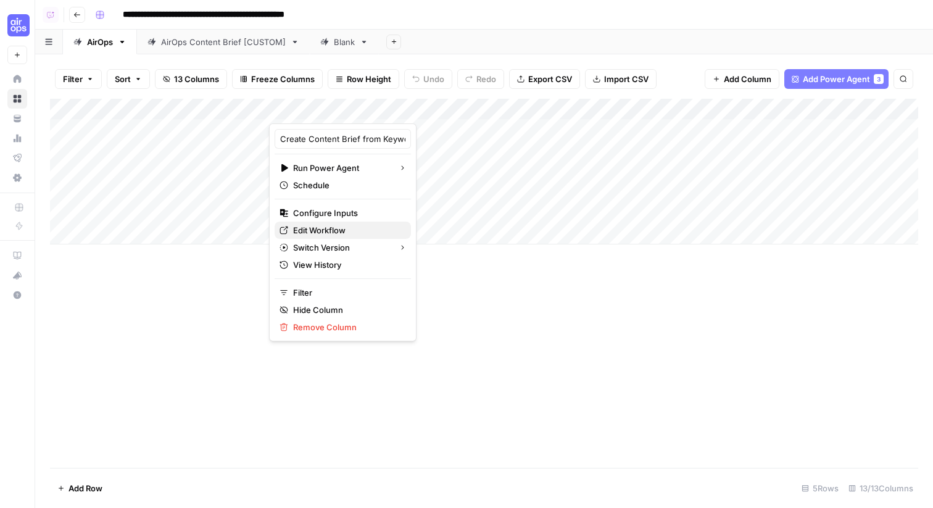
click at [354, 236] on link "Edit Workflow" at bounding box center [343, 230] width 136 height 17
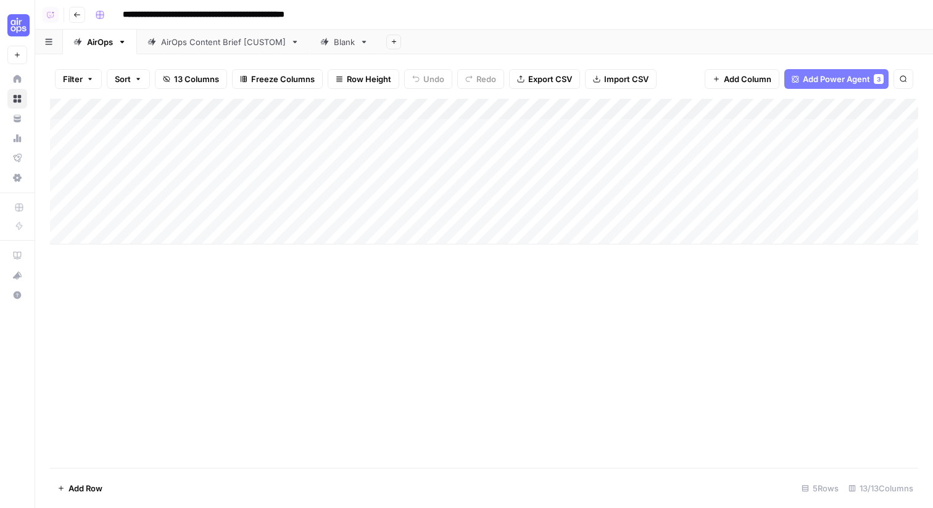
click at [356, 347] on div "Add Column" at bounding box center [484, 283] width 869 height 369
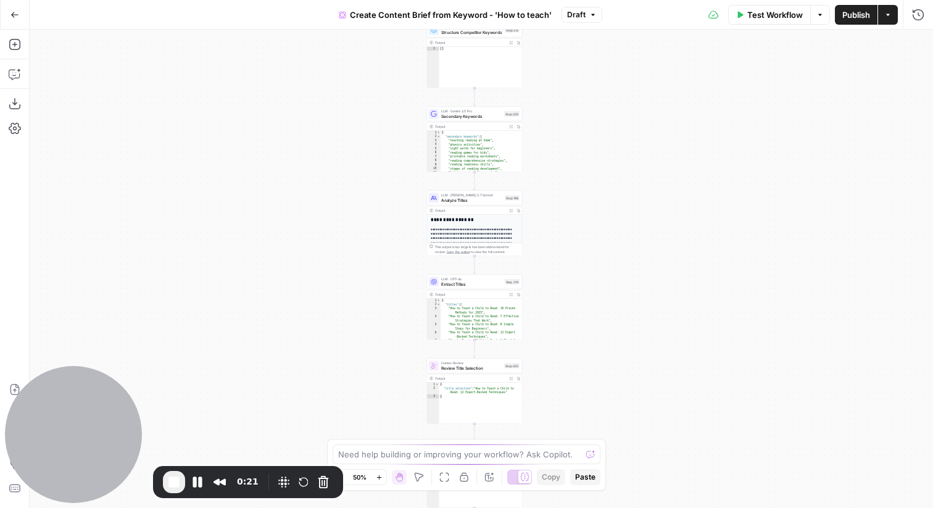
drag, startPoint x: 574, startPoint y: 69, endPoint x: 574, endPoint y: 58, distance: 11.1
click at [574, 58] on div "Workflow Set Inputs Inputs Google Search Perform Google Search Step 51 Output E…" at bounding box center [482, 269] width 904 height 478
drag, startPoint x: 544, startPoint y: 330, endPoint x: 517, endPoint y: 93, distance: 238.6
click at [517, 93] on div "Workflow Set Inputs Inputs Google Search Perform Google Search Step 51 Output E…" at bounding box center [482, 269] width 904 height 478
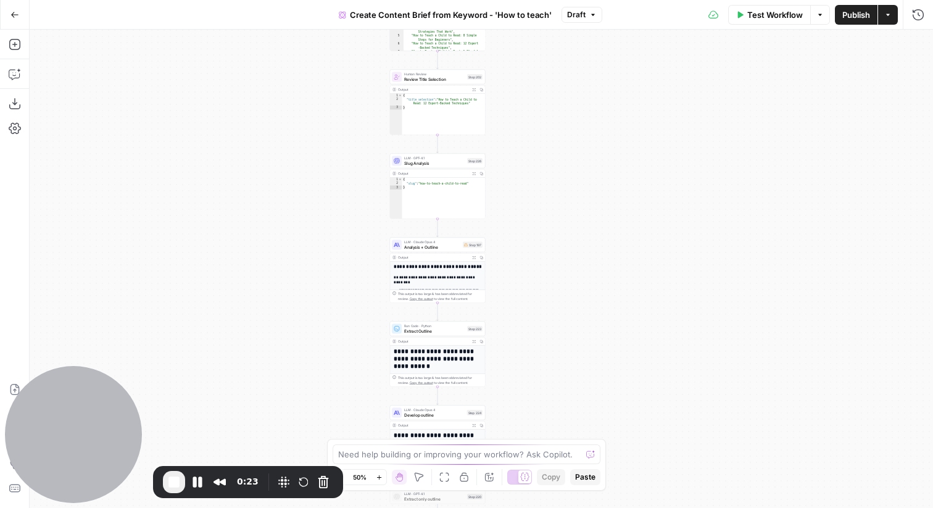
drag, startPoint x: 593, startPoint y: 309, endPoint x: 577, endPoint y: 189, distance: 121.4
click at [577, 189] on div "Workflow Set Inputs Inputs Google Search Perform Google Search Step 51 Output E…" at bounding box center [482, 269] width 904 height 478
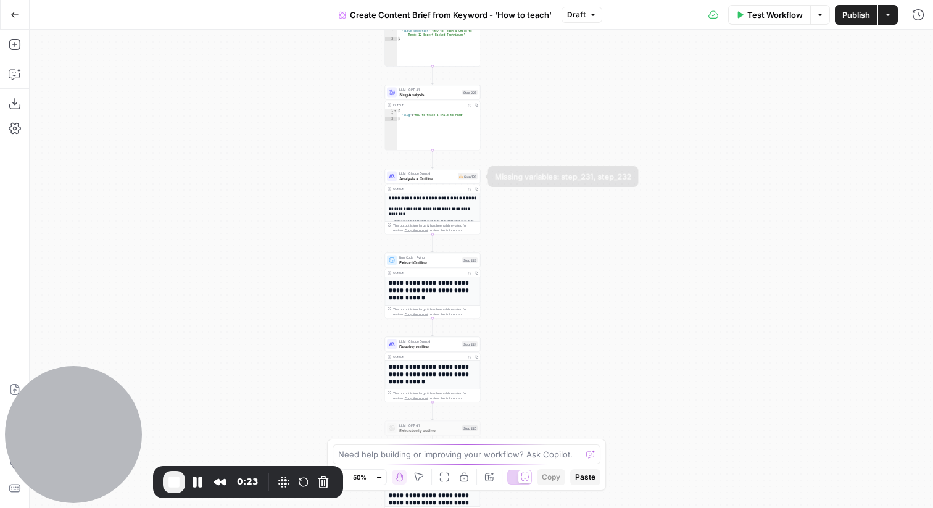
click at [448, 175] on span "LLM · Claude Opus 4" at bounding box center [427, 173] width 56 height 5
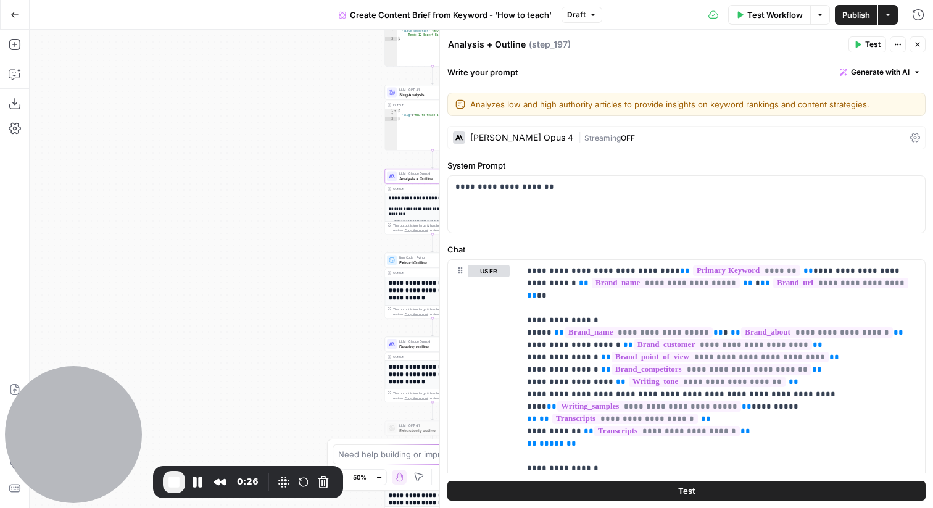
click at [917, 47] on icon "button" at bounding box center [917, 44] width 7 height 7
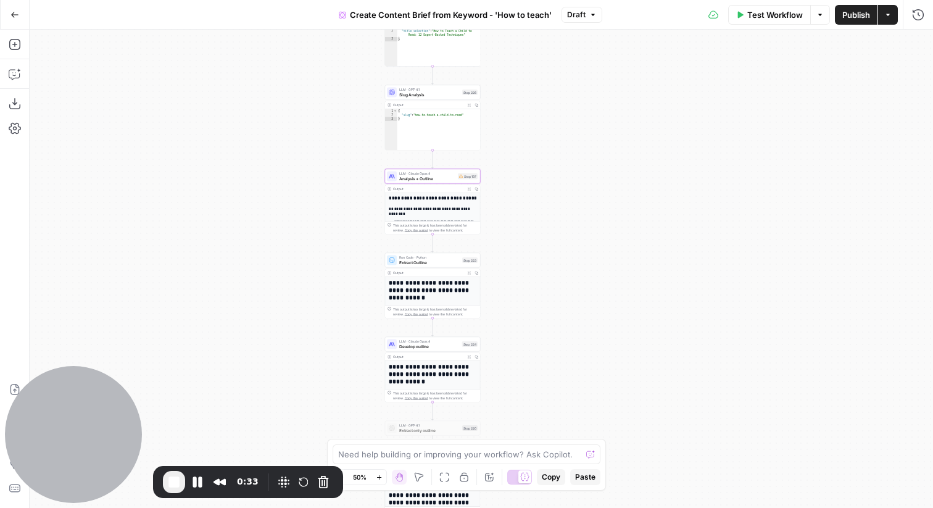
click at [14, 13] on icon "button" at bounding box center [14, 14] width 9 height 9
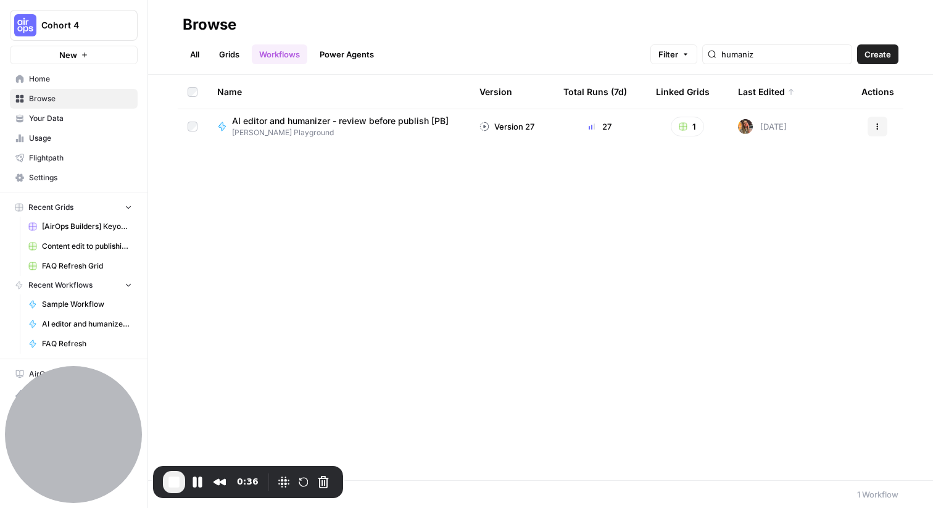
click at [358, 60] on link "Power Agents" at bounding box center [346, 54] width 69 height 20
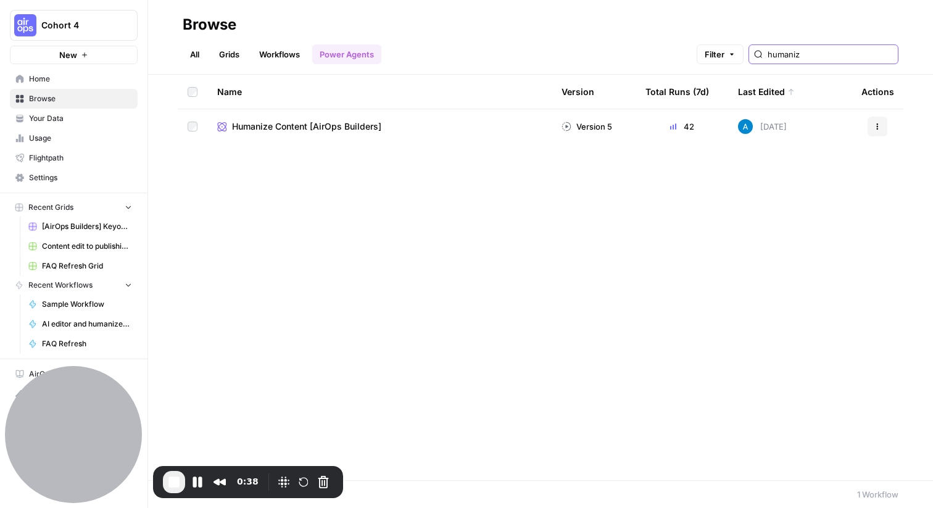
click at [856, 52] on input "humaniz" at bounding box center [830, 54] width 125 height 12
click at [891, 51] on input "humaniz" at bounding box center [830, 54] width 125 height 12
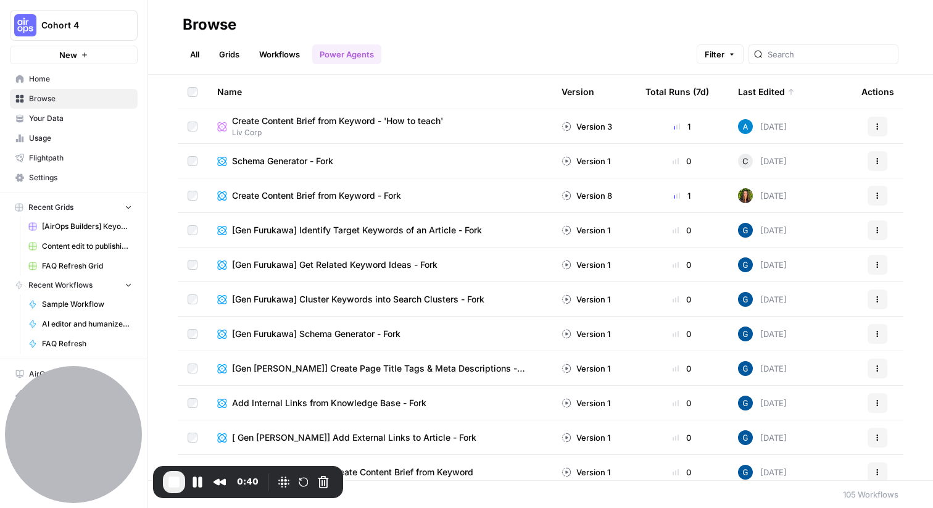
click at [636, 41] on div "All Grids Workflows Power Agents Filter" at bounding box center [541, 50] width 716 height 30
click at [878, 134] on button "Actions" at bounding box center [878, 127] width 20 height 20
click at [319, 194] on span "Create Content Brief from Keyword - Fork" at bounding box center [316, 196] width 169 height 12
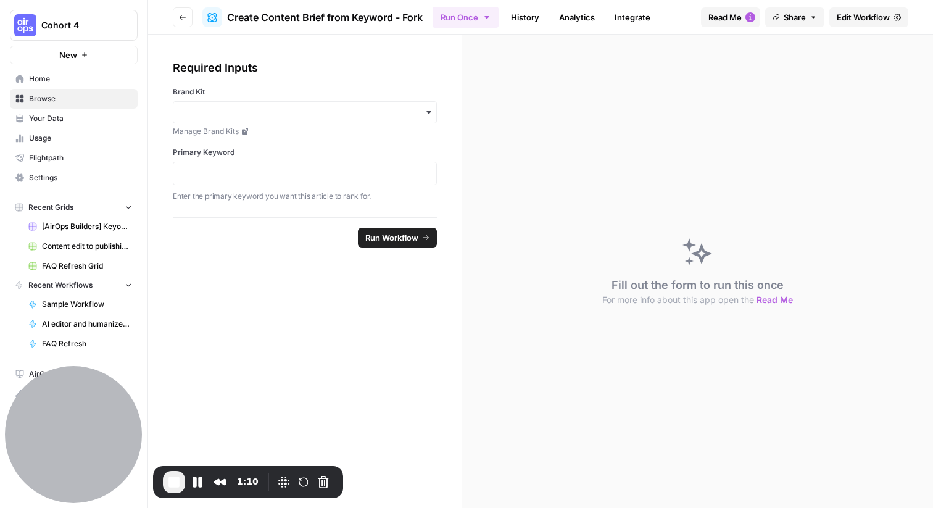
click at [882, 20] on span "Edit Workflow" at bounding box center [863, 17] width 53 height 12
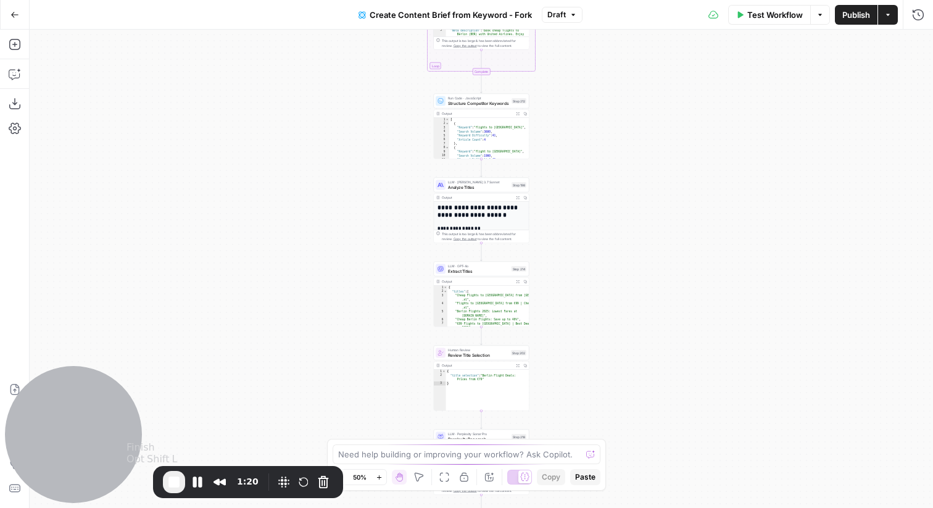
click at [172, 481] on span "End Recording" at bounding box center [174, 482] width 15 height 15
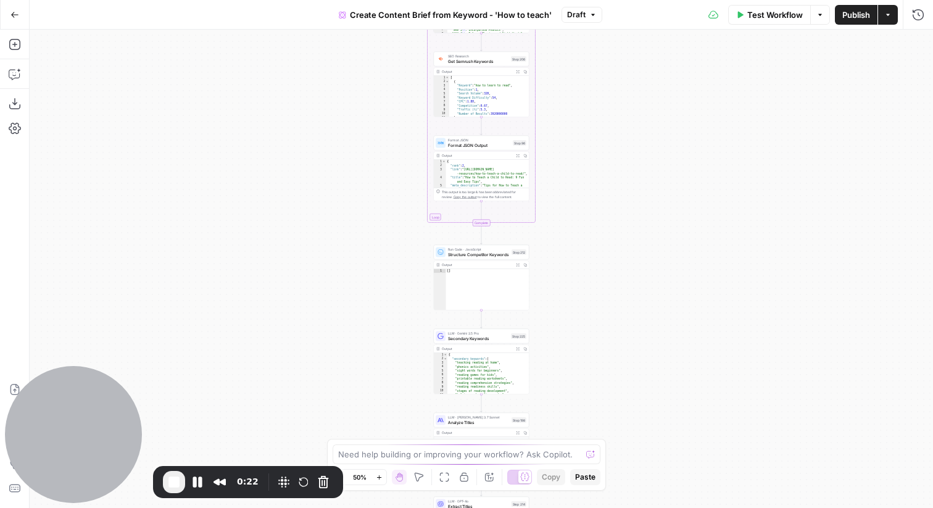
click at [16, 14] on icon "button" at bounding box center [14, 14] width 9 height 9
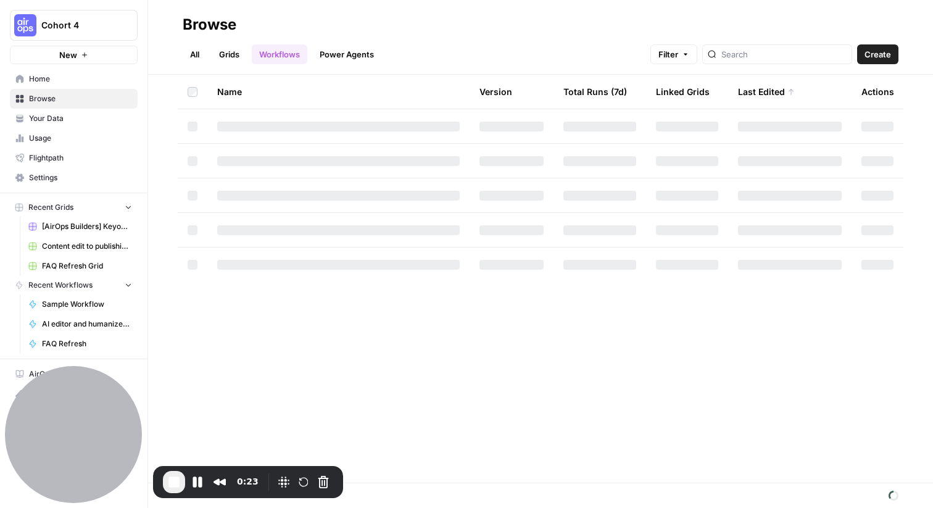
click at [331, 54] on link "Power Agents" at bounding box center [346, 54] width 69 height 20
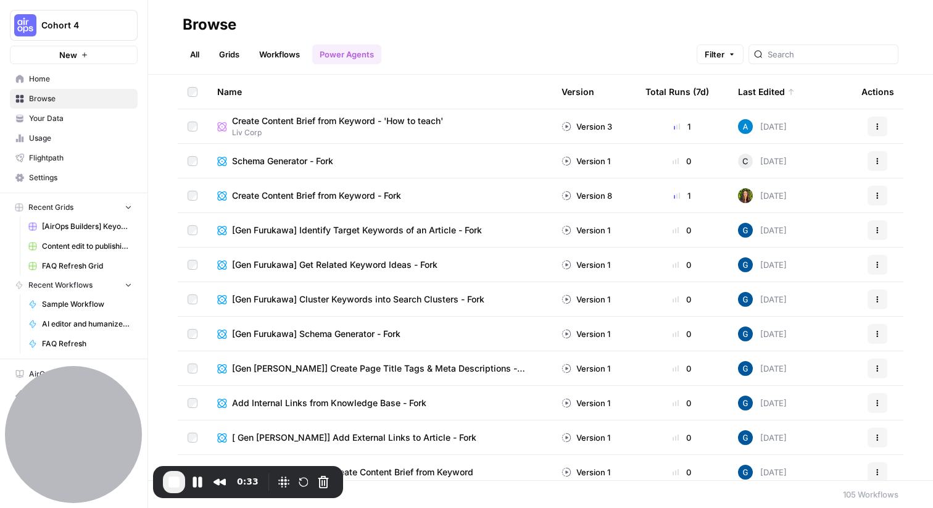
click at [331, 196] on span "Create Content Brief from Keyword - Fork" at bounding box center [316, 196] width 169 height 12
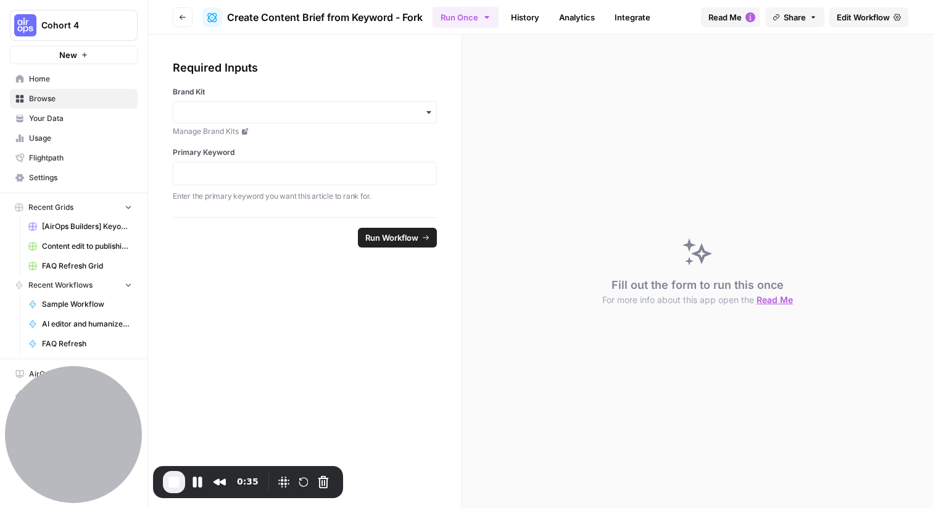
click at [878, 19] on span "Edit Workflow" at bounding box center [863, 17] width 53 height 12
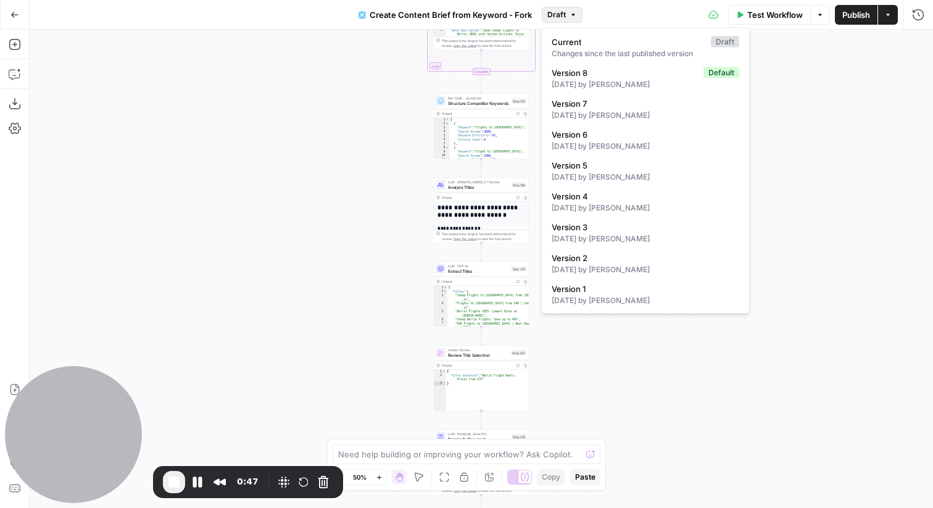
click at [567, 10] on button "Draft" at bounding box center [562, 15] width 41 height 16
click at [224, 275] on div "Workflow Set Inputs Inputs Google Search Perform Google Search Step 51 Output E…" at bounding box center [482, 269] width 904 height 478
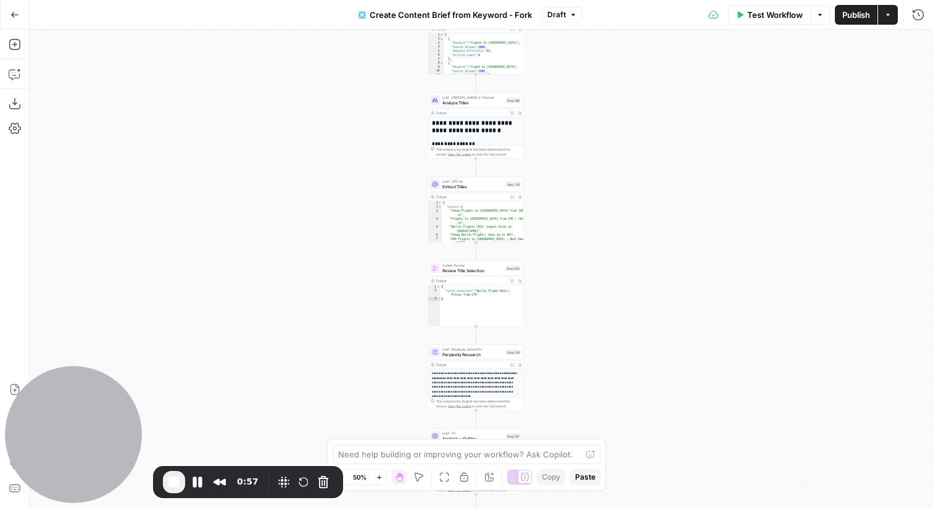
drag, startPoint x: 569, startPoint y: 303, endPoint x: 549, endPoint y: 44, distance: 259.4
click at [549, 45] on div "Workflow Set Inputs Inputs Google Search Perform Google Search Step 51 Output E…" at bounding box center [482, 269] width 904 height 478
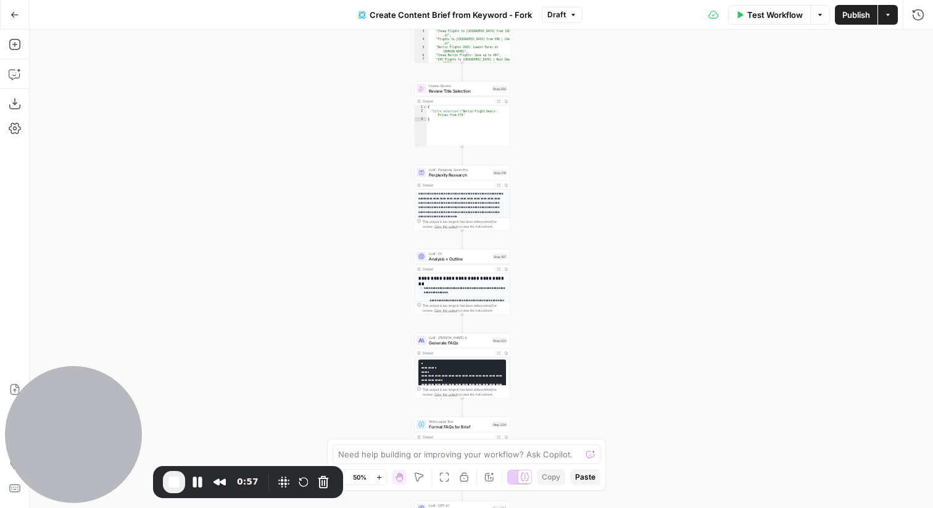
drag, startPoint x: 541, startPoint y: 346, endPoint x: 541, endPoint y: 99, distance: 246.9
click at [541, 99] on div "Workflow Set Inputs Inputs Google Search Perform Google Search Step 51 Output E…" at bounding box center [482, 269] width 904 height 478
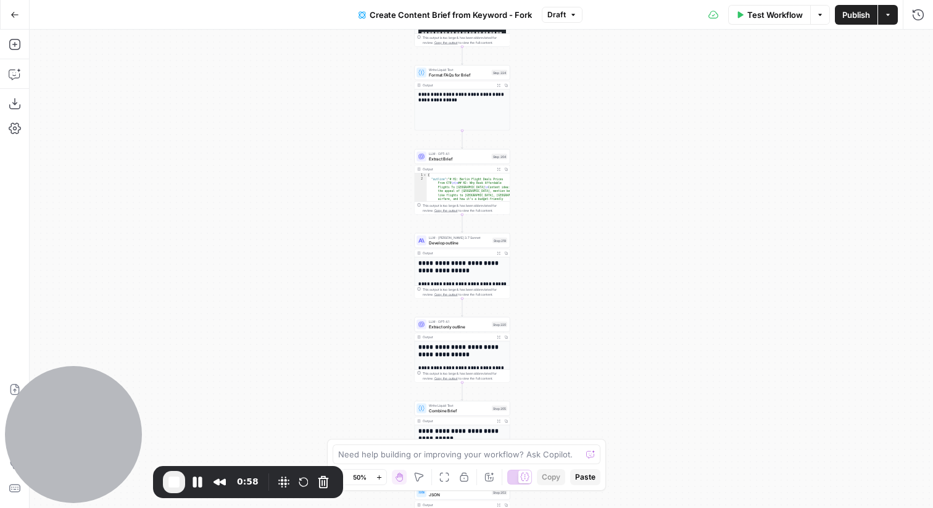
drag, startPoint x: 538, startPoint y: 411, endPoint x: 538, endPoint y: 175, distance: 235.8
click at [538, 175] on div "Workflow Set Inputs Inputs Google Search Perform Google Search Step 51 Output E…" at bounding box center [482, 269] width 904 height 478
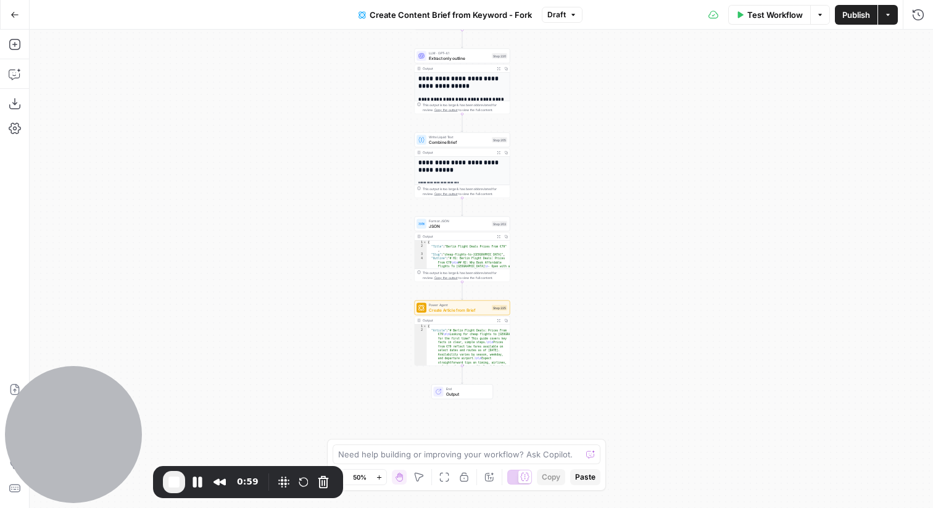
drag, startPoint x: 535, startPoint y: 279, endPoint x: 535, endPoint y: 130, distance: 148.8
click at [535, 130] on div "Workflow Set Inputs Inputs Google Search Perform Google Search Step 51 Output E…" at bounding box center [482, 269] width 904 height 478
drag, startPoint x: 525, startPoint y: 243, endPoint x: 538, endPoint y: 301, distance: 59.3
click at [538, 301] on div "Workflow Set Inputs Inputs Google Search Perform Google Search Step 51 Output E…" at bounding box center [482, 269] width 904 height 478
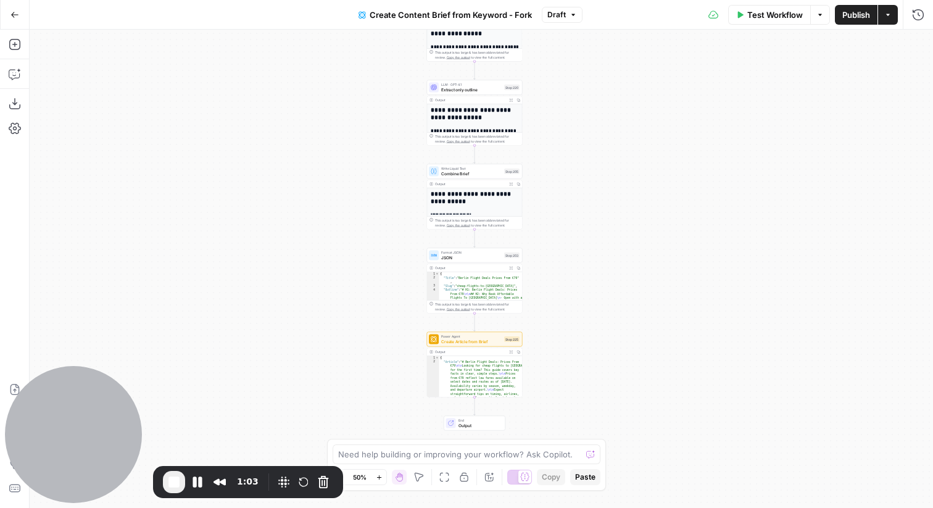
drag, startPoint x: 539, startPoint y: 147, endPoint x: 539, endPoint y: 412, distance: 265.5
click at [539, 412] on div "Workflow Set Inputs Inputs Google Search Perform Google Search Step 51 Output E…" at bounding box center [482, 269] width 904 height 478
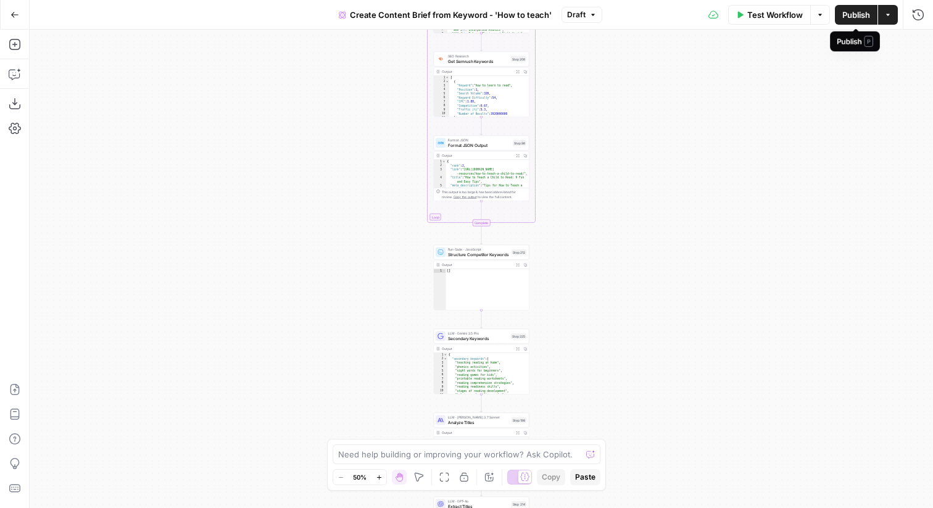
click at [860, 11] on span "Publish" at bounding box center [857, 15] width 28 height 12
